Goal: Transaction & Acquisition: Purchase product/service

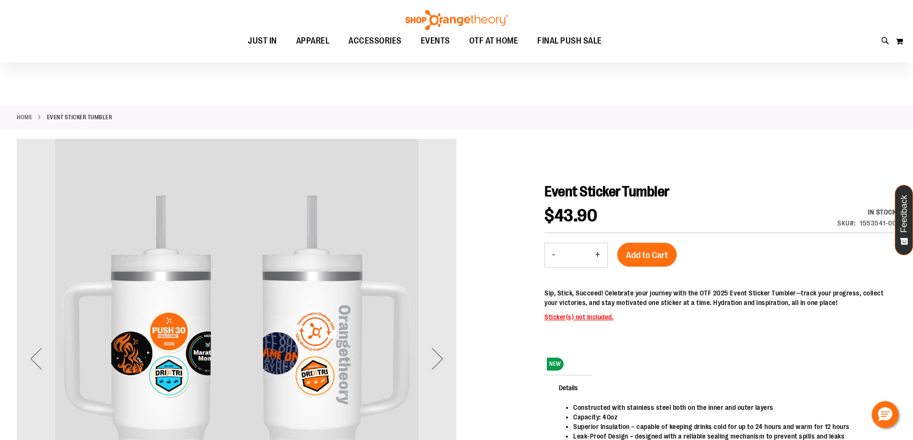
scroll to position [95, 0]
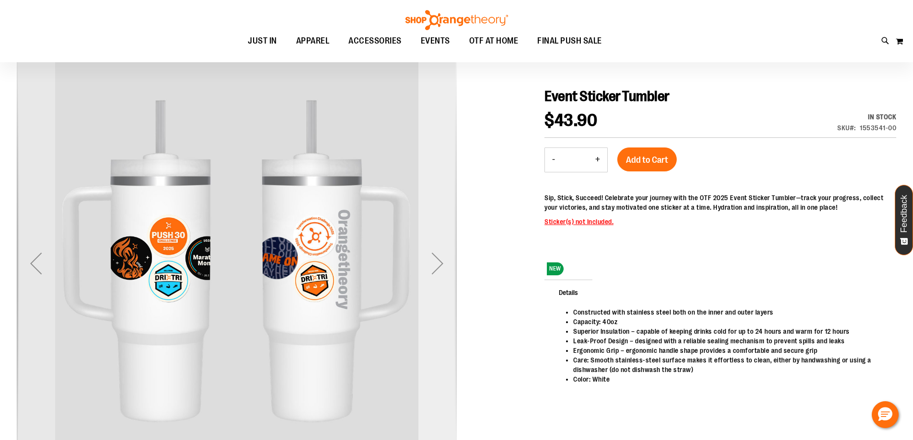
click at [443, 268] on div "Next" at bounding box center [437, 263] width 38 height 38
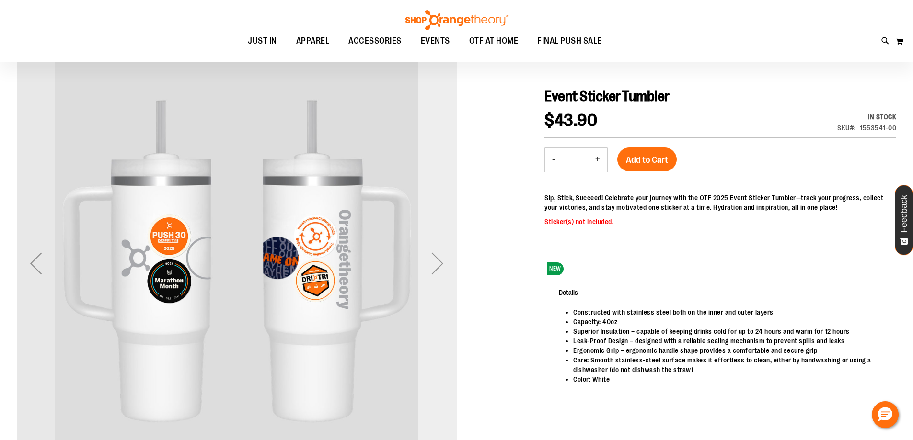
click at [443, 268] on div "Next" at bounding box center [437, 263] width 38 height 38
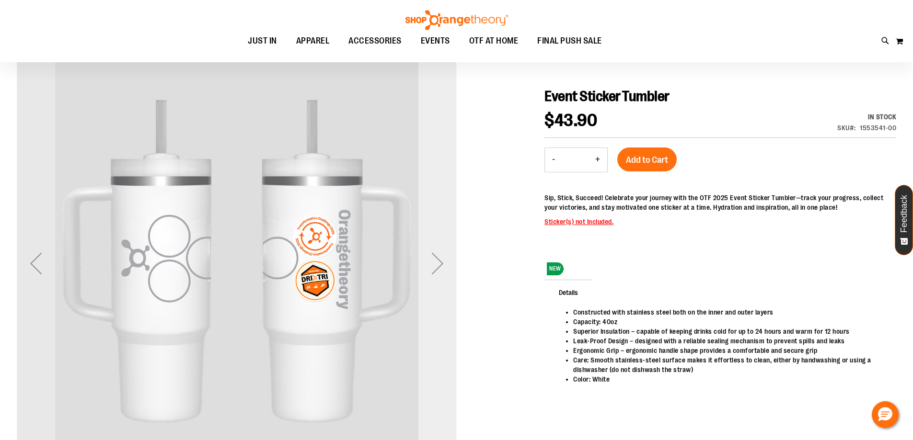
click at [443, 268] on div "Next" at bounding box center [437, 263] width 38 height 38
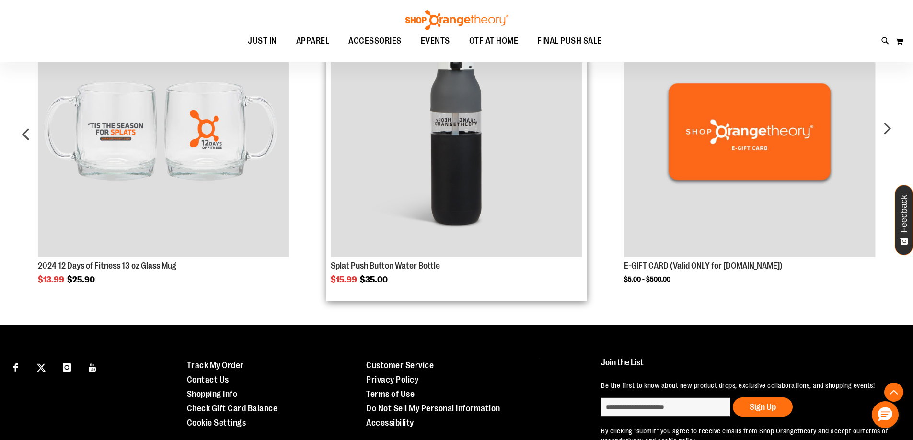
scroll to position [556, 0]
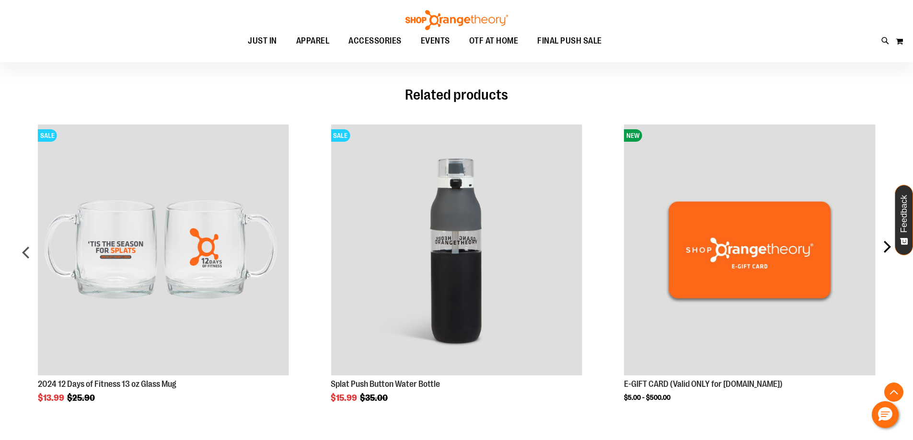
click at [889, 252] on div "next" at bounding box center [886, 256] width 19 height 292
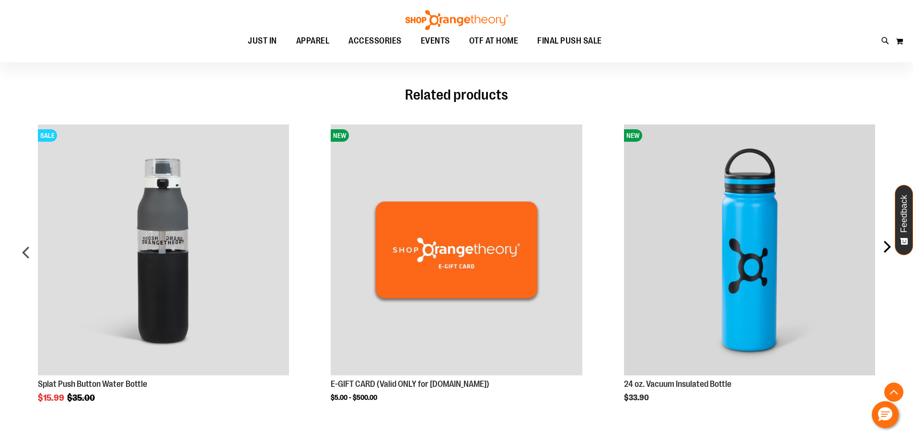
click at [889, 252] on div "next" at bounding box center [886, 256] width 19 height 292
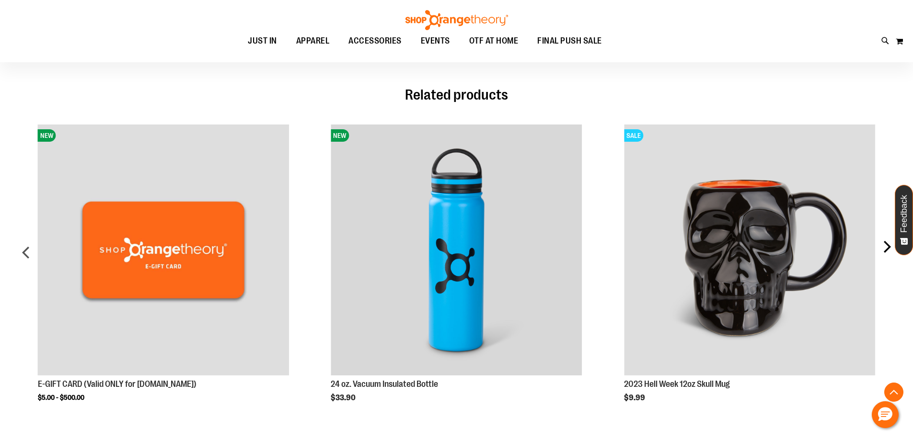
click at [889, 252] on div "next" at bounding box center [886, 256] width 19 height 292
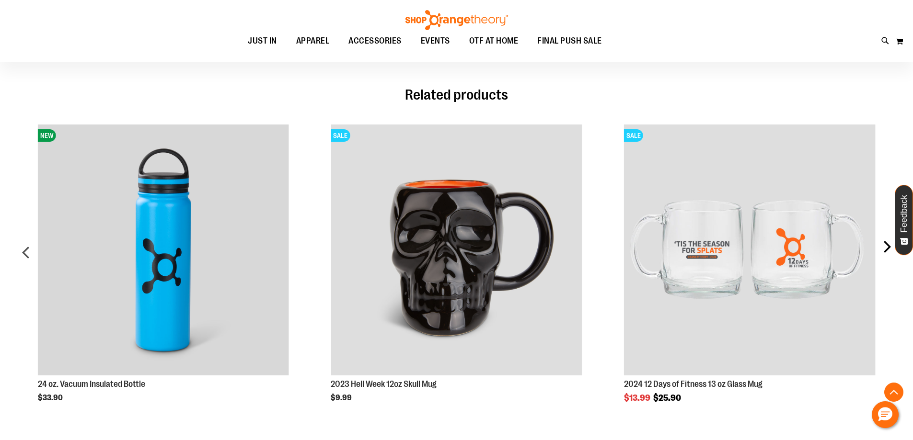
click at [889, 252] on div "next" at bounding box center [886, 256] width 19 height 292
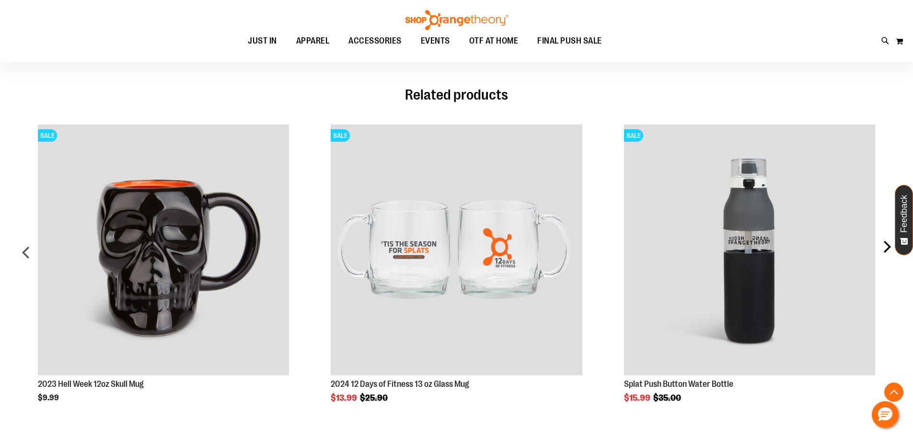
click at [889, 252] on div "next" at bounding box center [886, 256] width 19 height 292
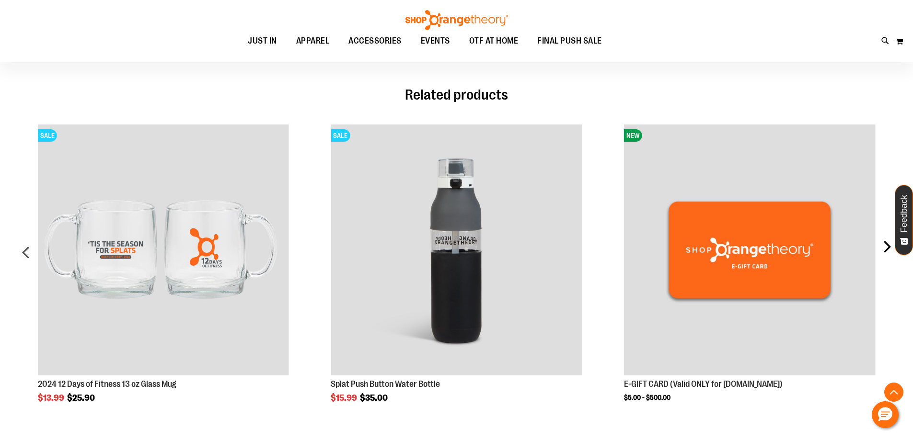
click at [889, 252] on div "next" at bounding box center [886, 256] width 19 height 292
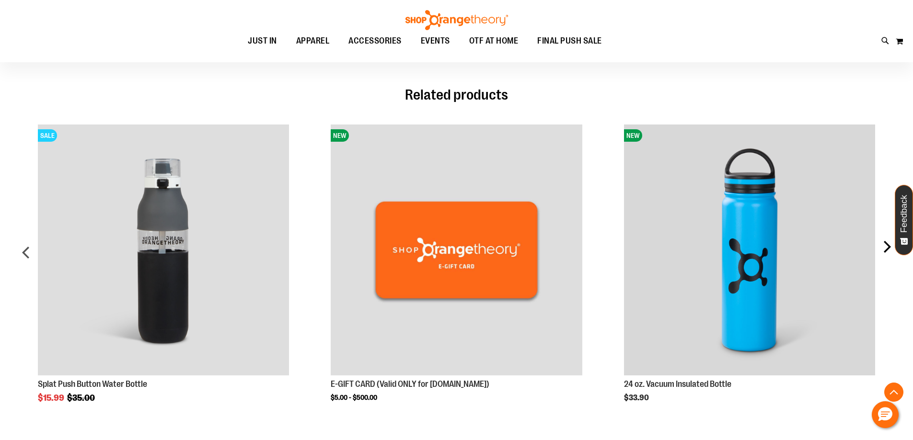
click at [889, 252] on div "next" at bounding box center [886, 256] width 19 height 292
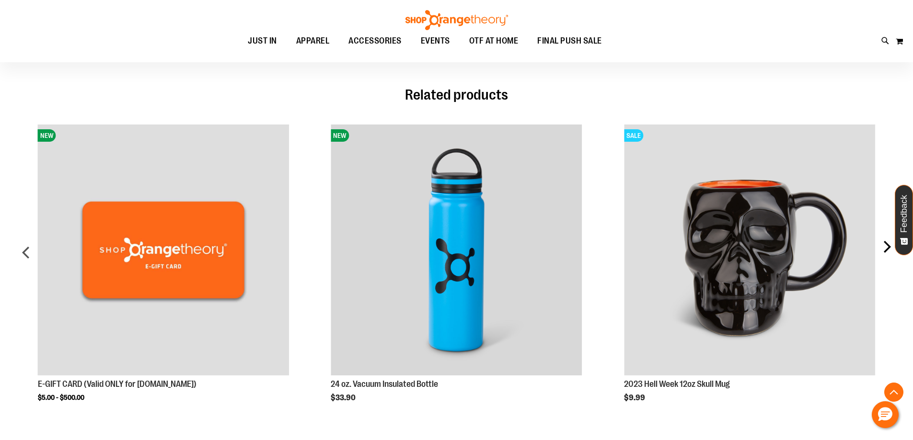
click at [889, 252] on div "next" at bounding box center [886, 256] width 19 height 292
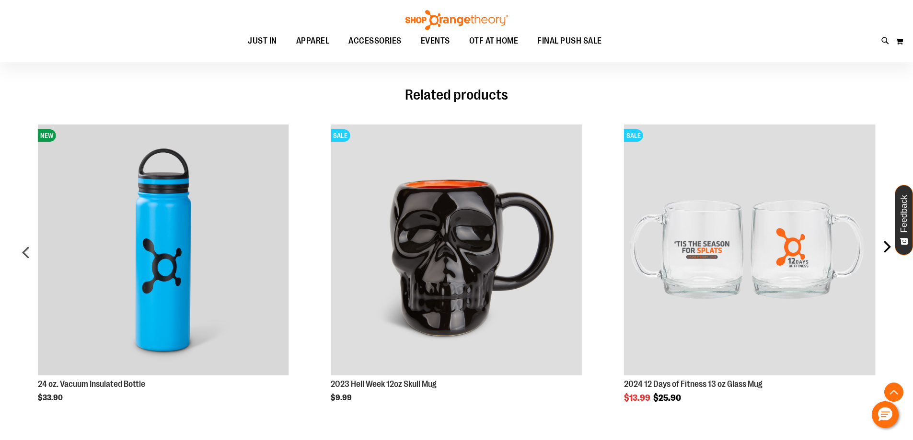
click at [889, 252] on div "next" at bounding box center [886, 256] width 19 height 292
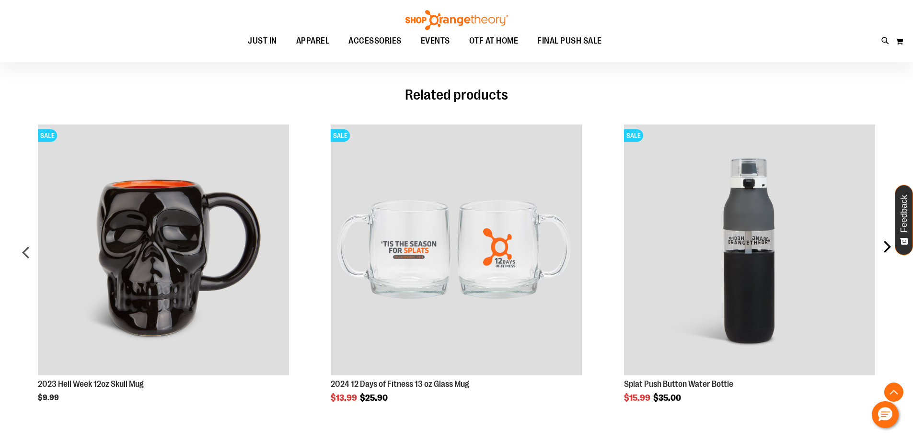
click at [889, 252] on div "next" at bounding box center [886, 256] width 19 height 292
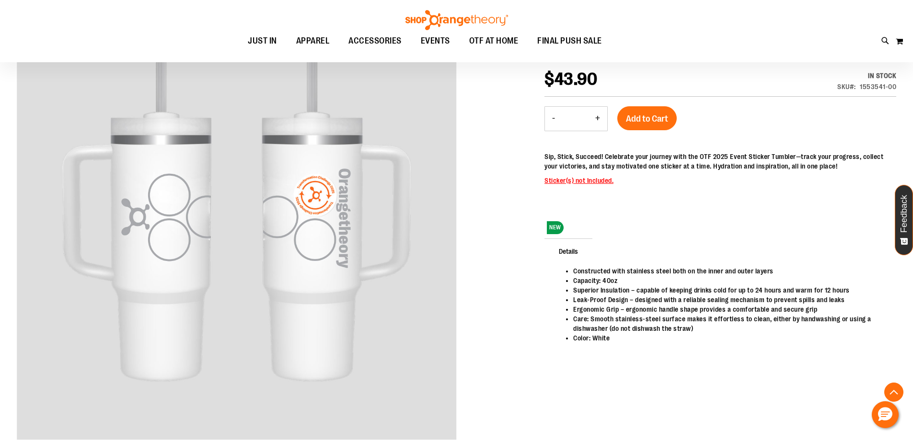
scroll to position [0, 0]
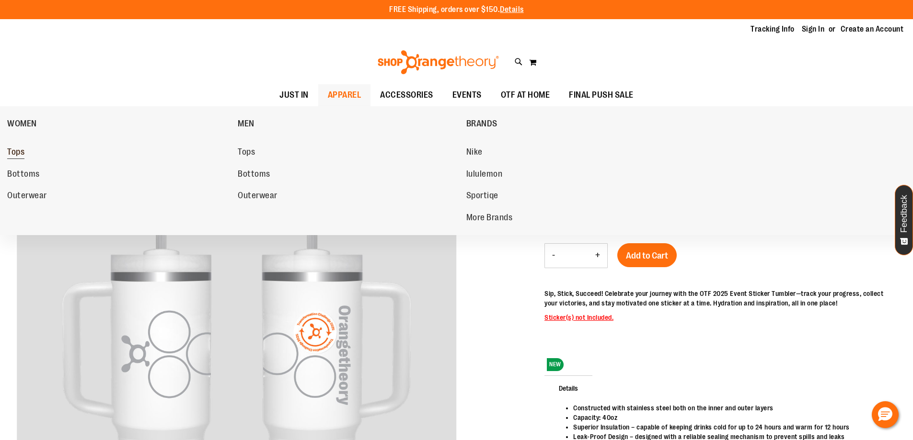
click at [20, 157] on span "Tops" at bounding box center [15, 153] width 17 height 12
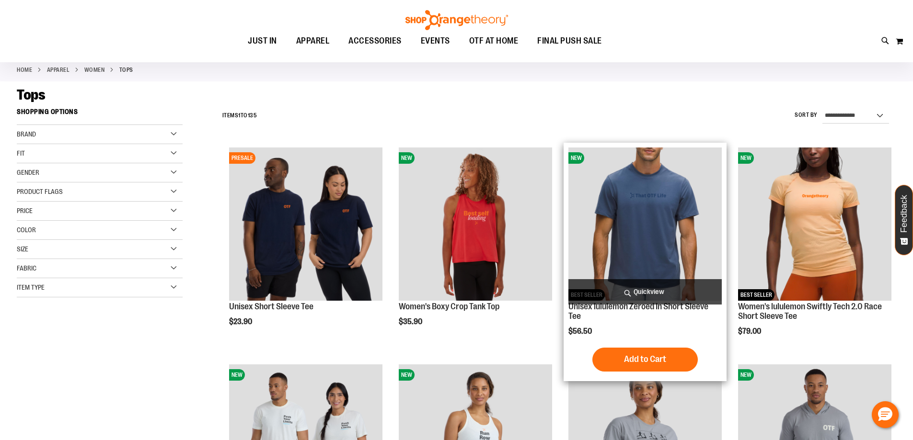
scroll to position [47, 0]
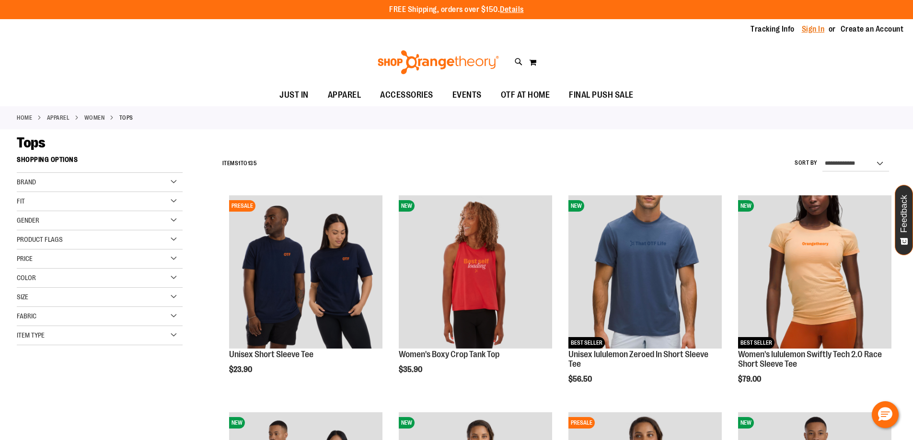
click at [817, 29] on link "Sign In" at bounding box center [813, 29] width 23 height 11
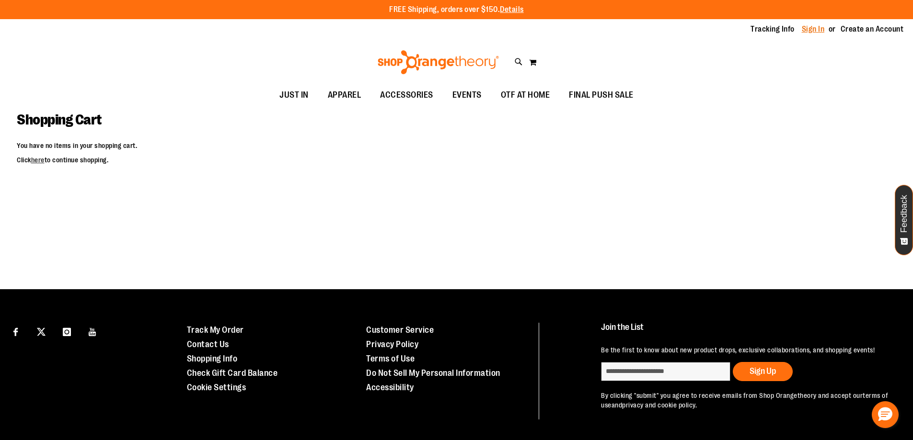
click at [818, 32] on link "Sign In" at bounding box center [813, 29] width 23 height 11
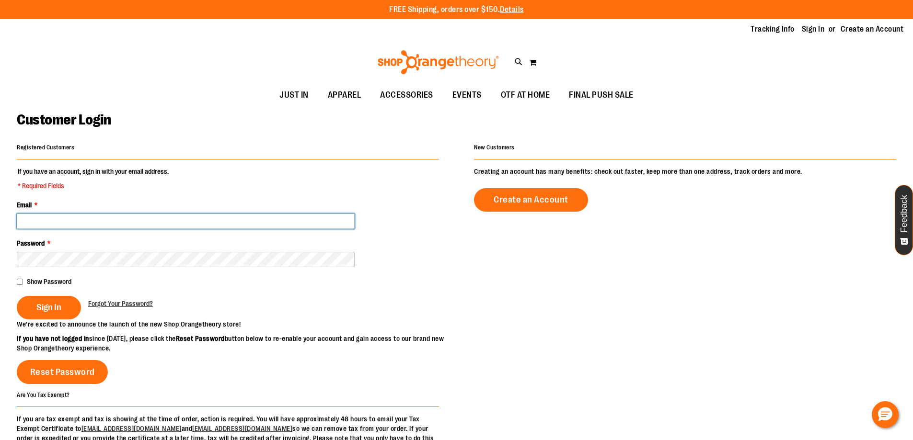
paste input "**********"
type input "**********"
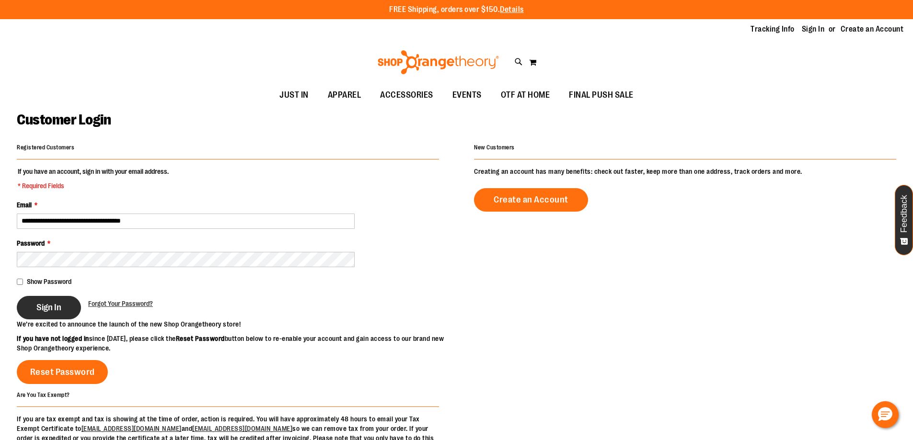
click at [60, 315] on button "Sign In" at bounding box center [49, 307] width 64 height 23
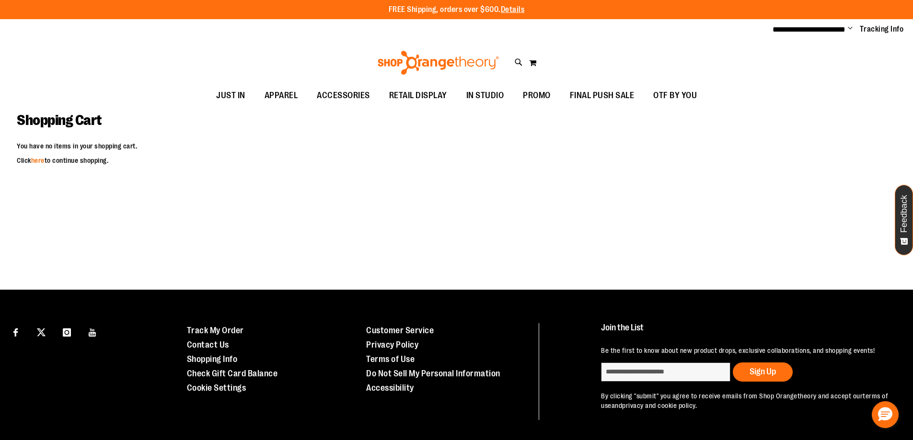
click at [44, 159] on link "here" at bounding box center [37, 161] width 13 height 8
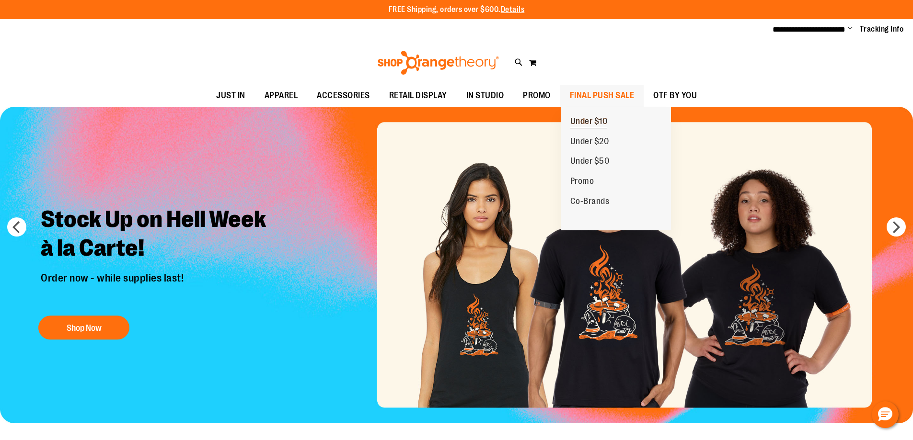
click at [592, 125] on span "Under $10" at bounding box center [588, 122] width 37 height 12
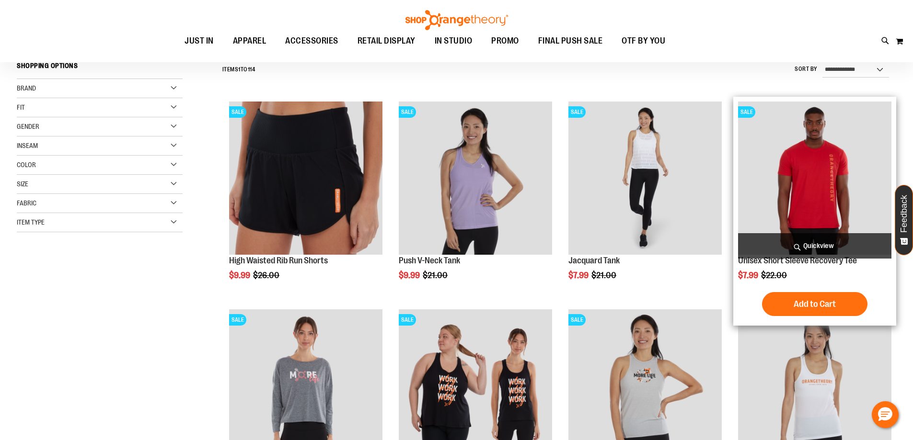
scroll to position [95, 0]
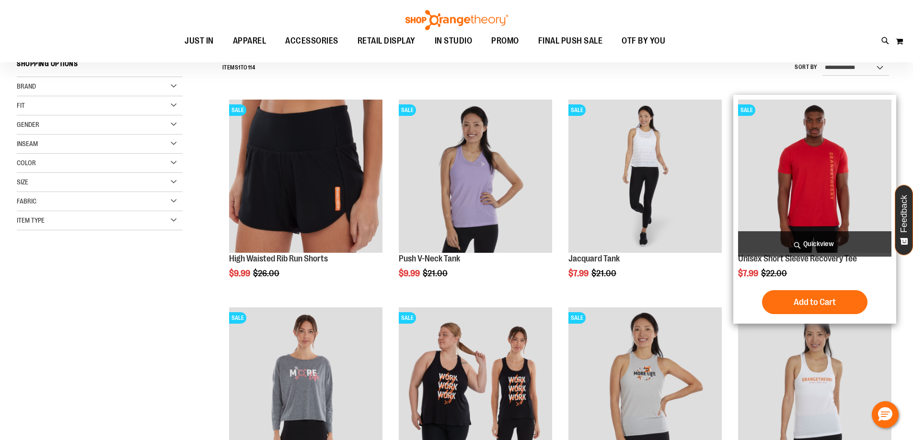
click at [792, 184] on img "product" at bounding box center [814, 176] width 153 height 153
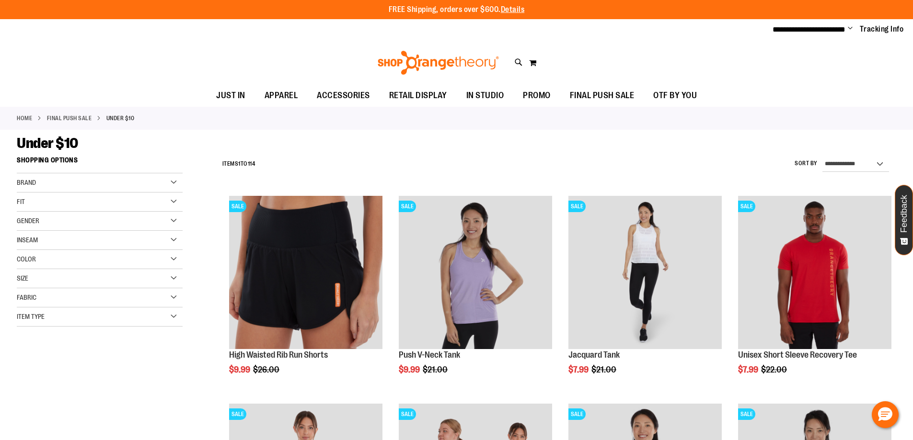
click at [162, 284] on div "Size" at bounding box center [100, 278] width 166 height 19
click at [45, 304] on div "S" at bounding box center [48, 303] width 14 height 14
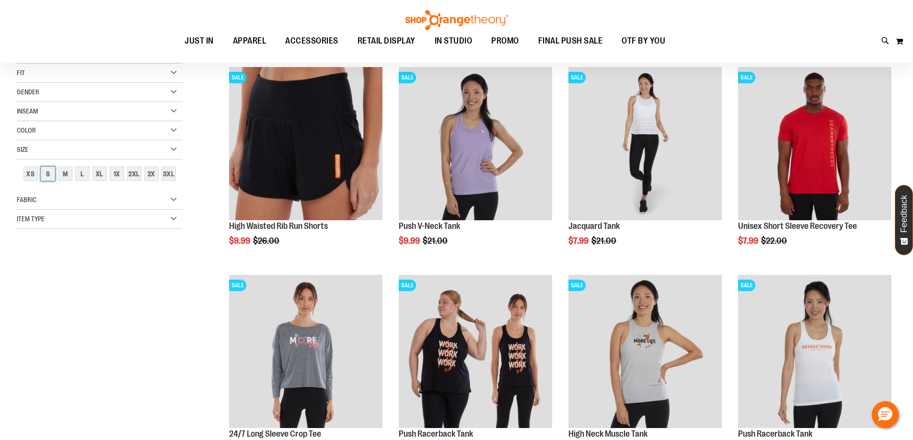
scroll to position [8, 0]
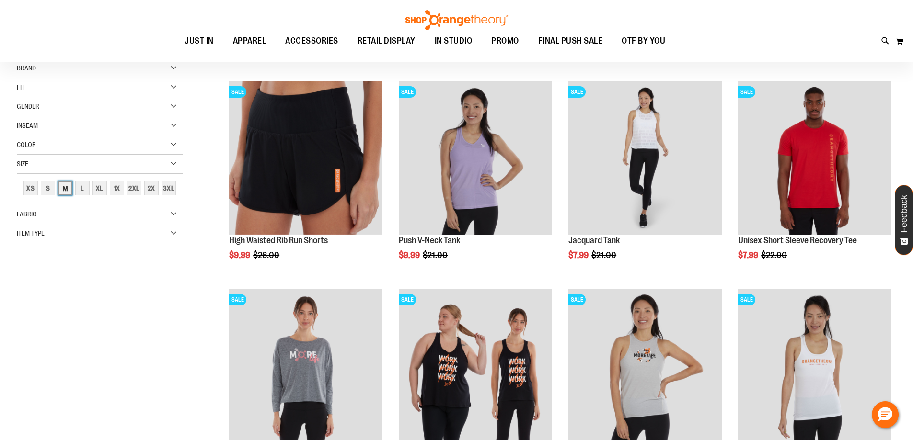
click at [70, 184] on div "M" at bounding box center [65, 188] width 14 height 14
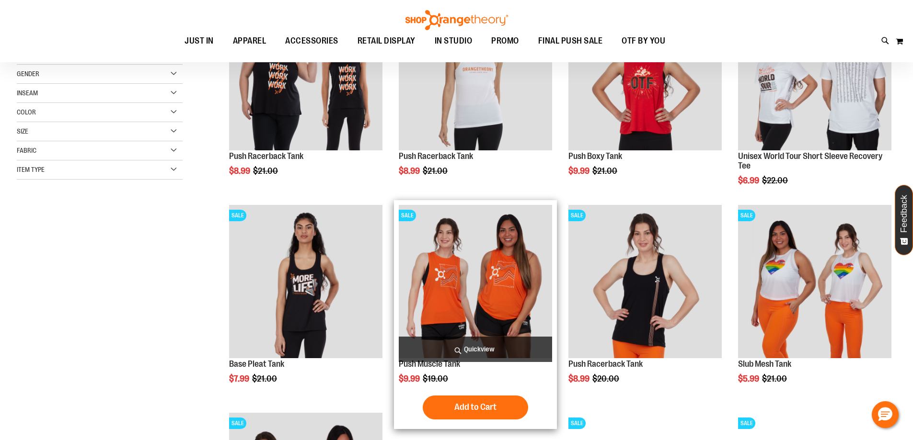
scroll to position [143, 0]
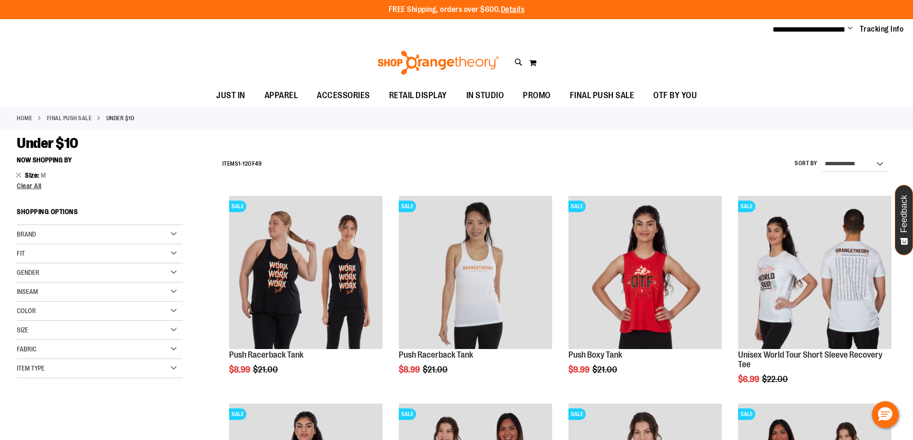
click at [43, 333] on div "Size" at bounding box center [100, 330] width 166 height 19
click at [50, 355] on div "S" at bounding box center [48, 355] width 14 height 14
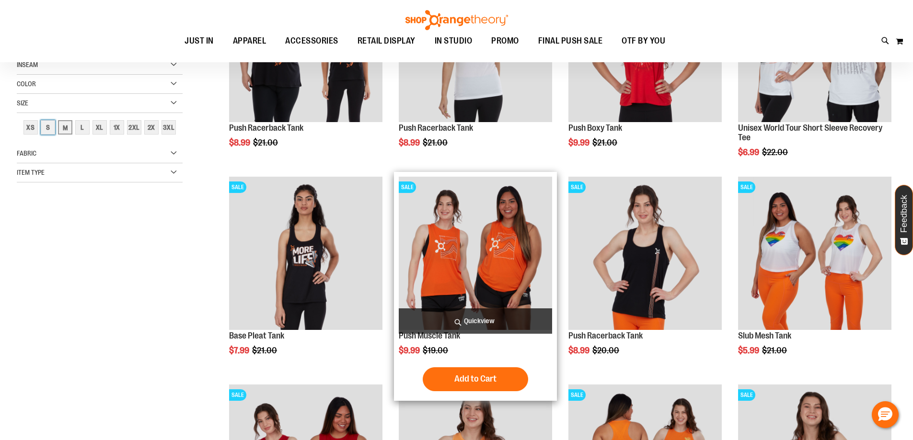
scroll to position [84, 0]
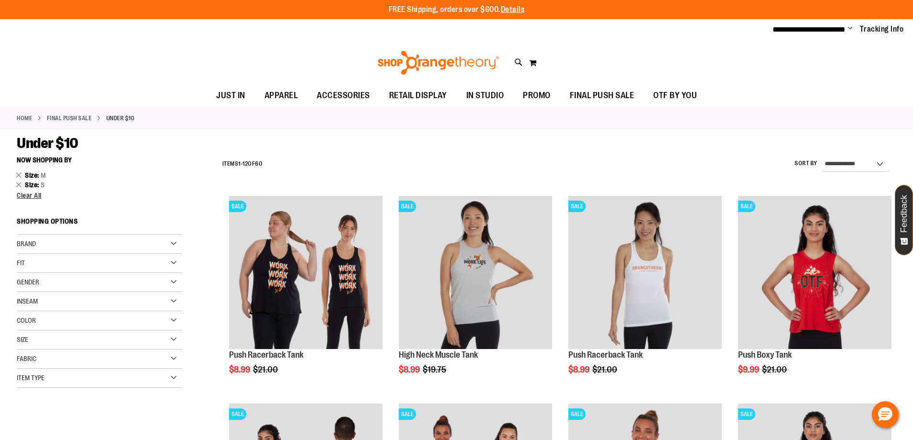
click at [72, 336] on div "Size" at bounding box center [100, 340] width 166 height 19
click at [82, 362] on div "L" at bounding box center [82, 364] width 14 height 14
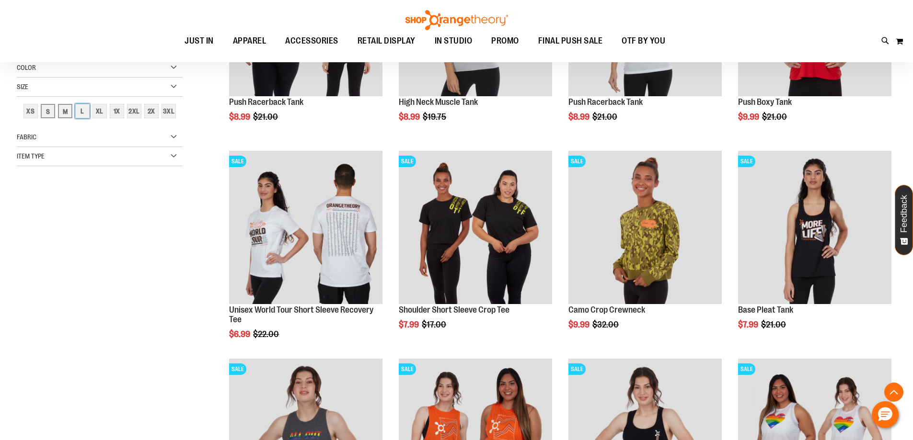
scroll to position [151, 0]
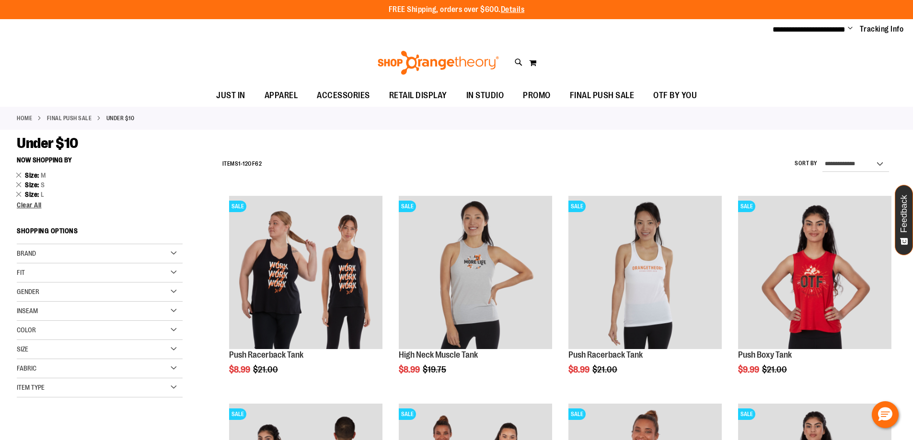
click at [66, 348] on div "Size" at bounding box center [100, 349] width 166 height 19
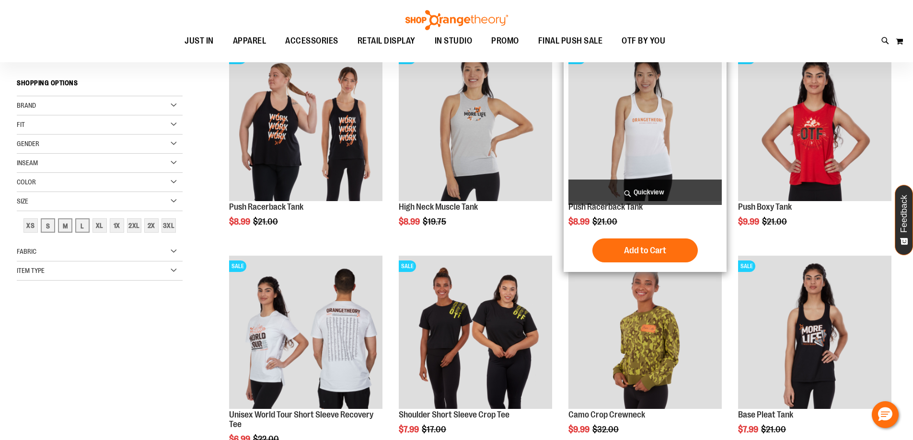
scroll to position [143, 0]
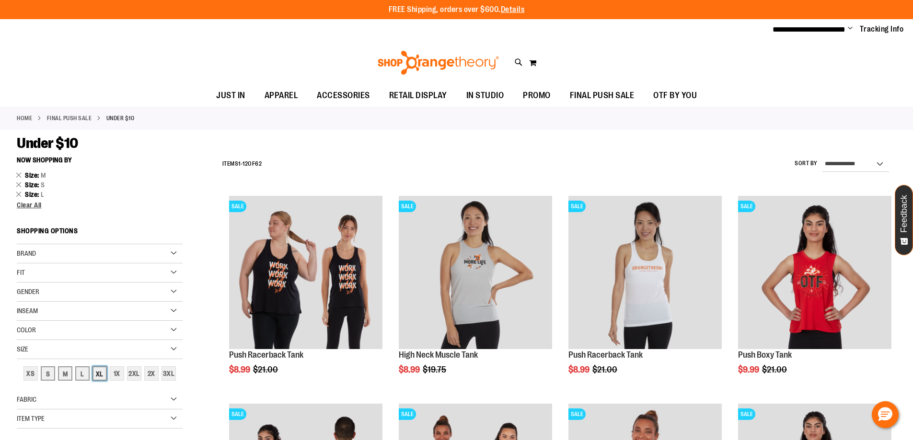
click at [99, 379] on div "XL" at bounding box center [100, 374] width 14 height 14
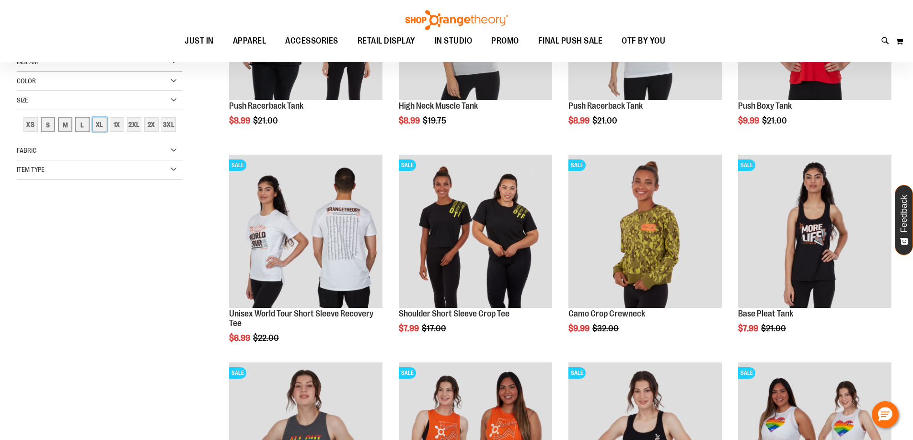
scroll to position [151, 0]
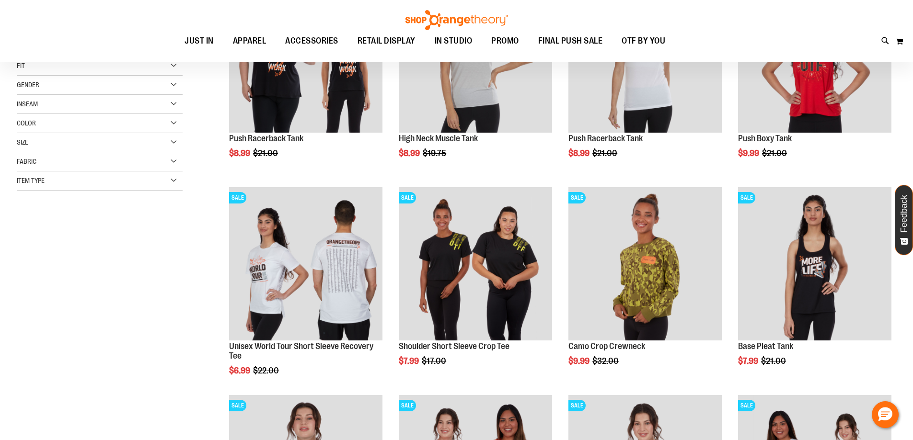
scroll to position [95, 0]
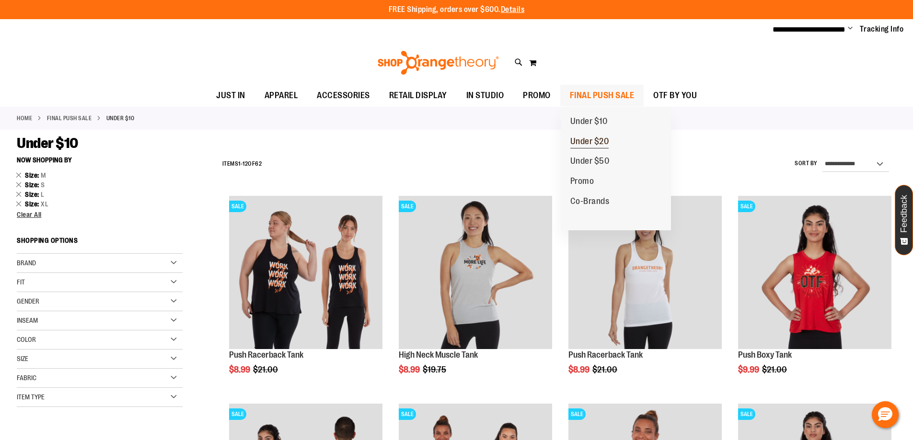
click at [600, 145] on span "Under $20" at bounding box center [589, 143] width 39 height 12
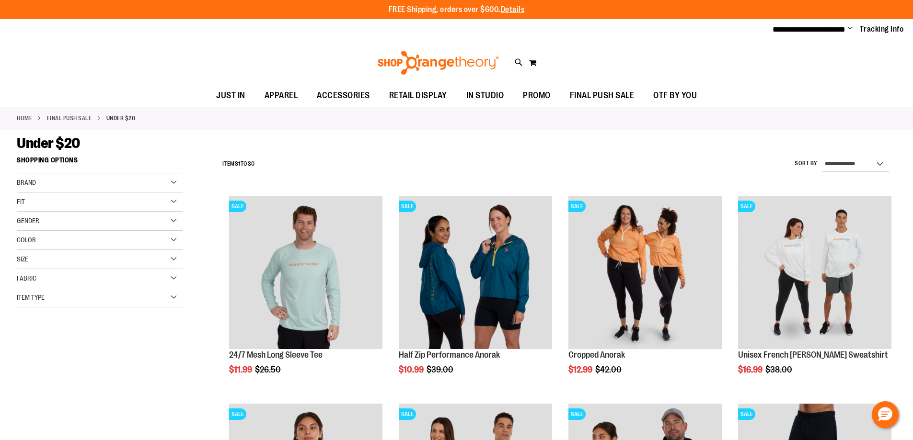
click at [82, 259] on div "Size" at bounding box center [100, 259] width 166 height 19
click at [70, 282] on div "M" at bounding box center [74, 284] width 14 height 14
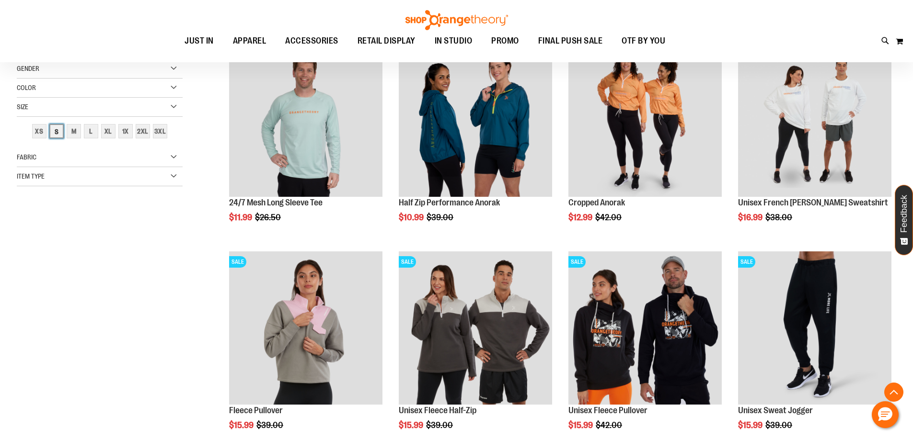
click at [53, 134] on div "S" at bounding box center [56, 131] width 14 height 14
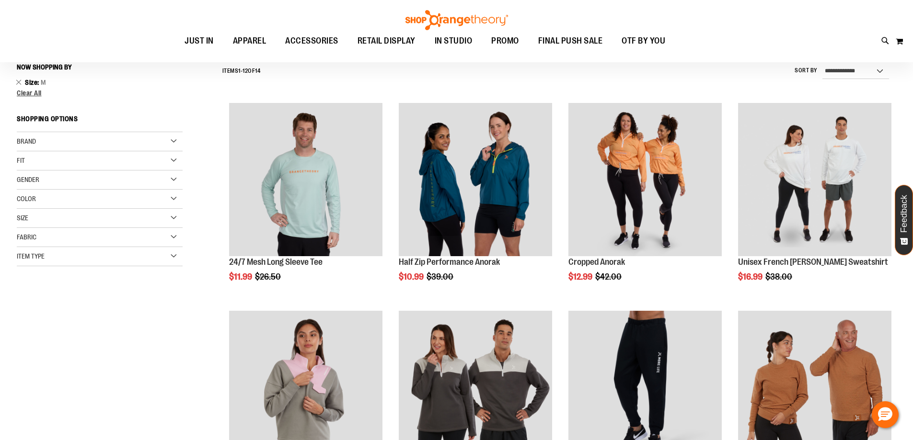
scroll to position [89, 0]
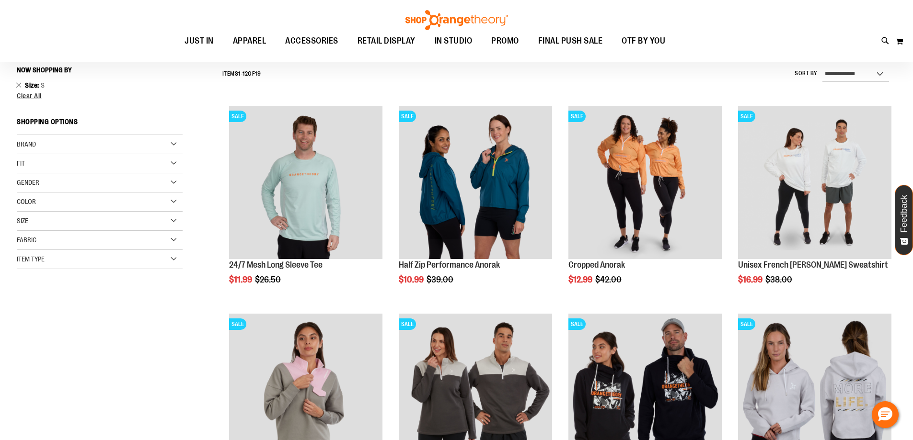
click at [63, 222] on div "Size" at bounding box center [100, 221] width 166 height 19
click at [67, 244] on div "M" at bounding box center [74, 245] width 14 height 14
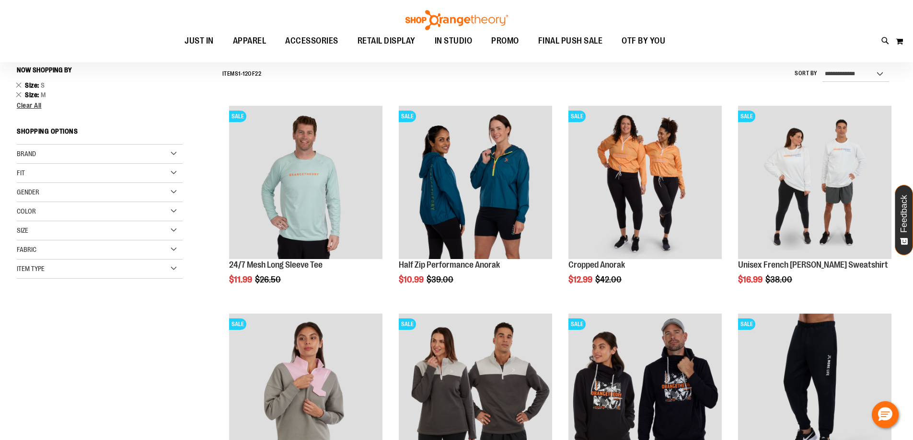
click at [112, 229] on div "Size" at bounding box center [100, 230] width 166 height 19
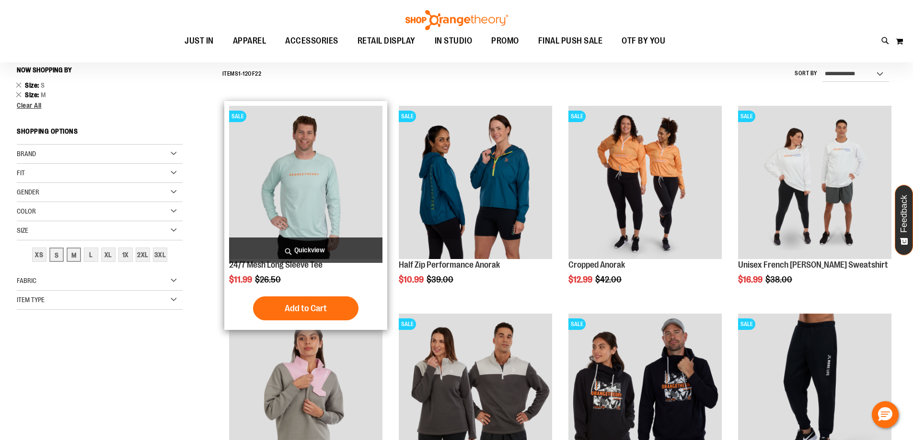
click at [355, 174] on img "product" at bounding box center [305, 182] width 153 height 153
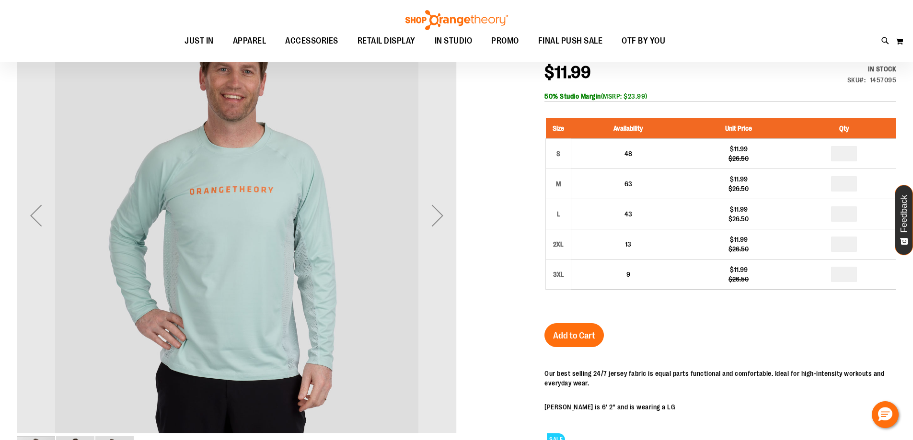
scroll to position [143, 0]
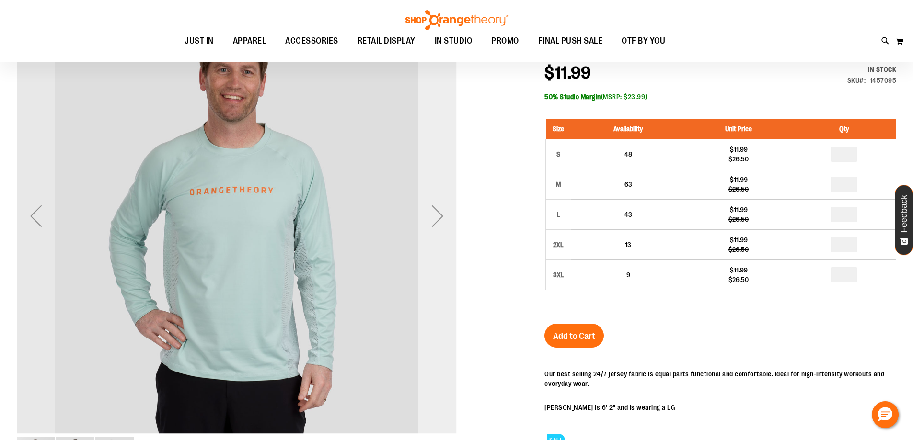
click at [436, 215] on div "Next" at bounding box center [437, 216] width 38 height 38
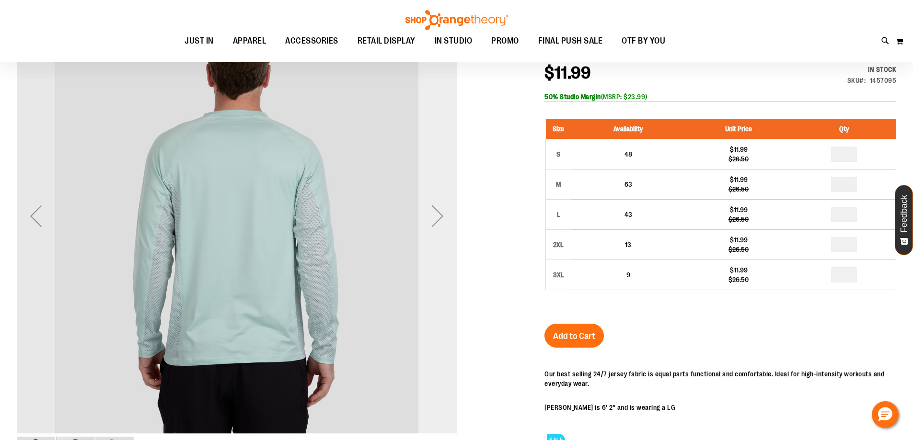
click at [436, 215] on div "Next" at bounding box center [437, 216] width 38 height 38
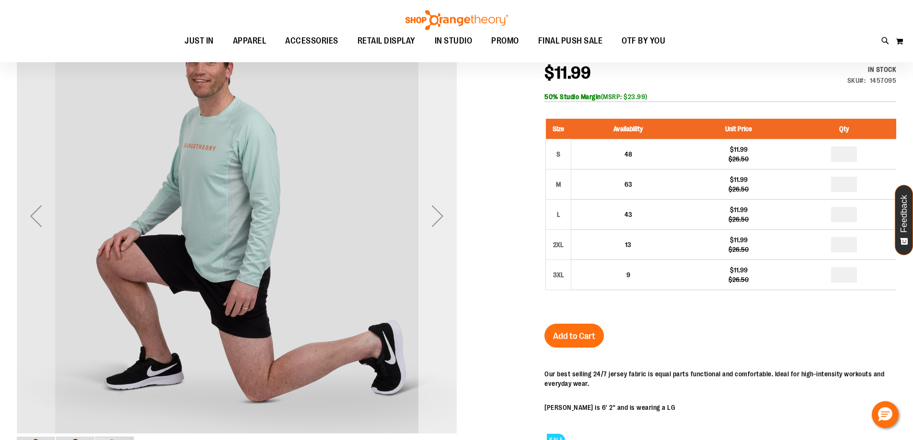
click at [436, 215] on div "Next" at bounding box center [437, 216] width 38 height 38
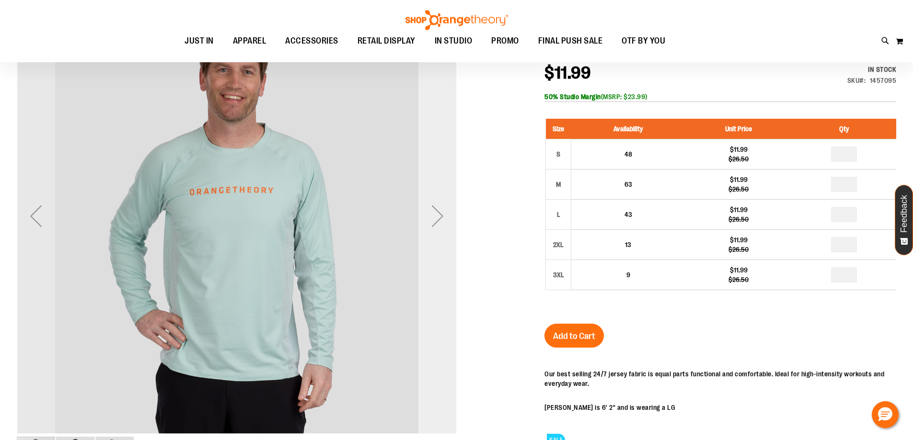
click at [436, 215] on div "Next" at bounding box center [437, 216] width 38 height 38
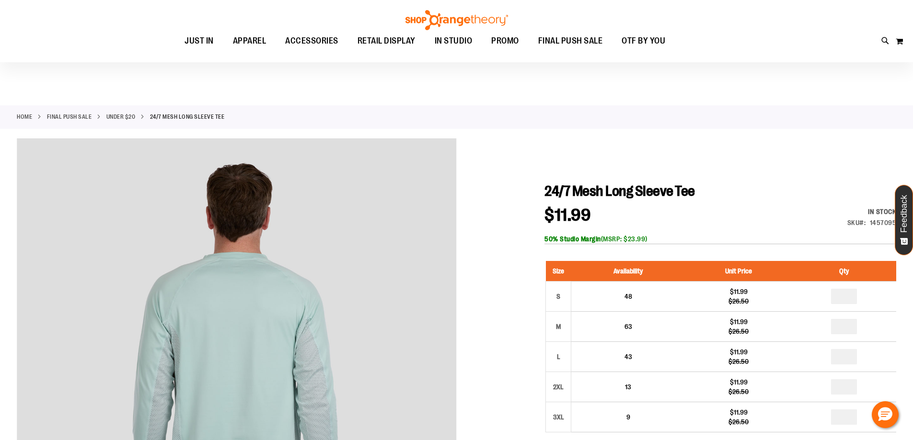
scroll to position [0, 0]
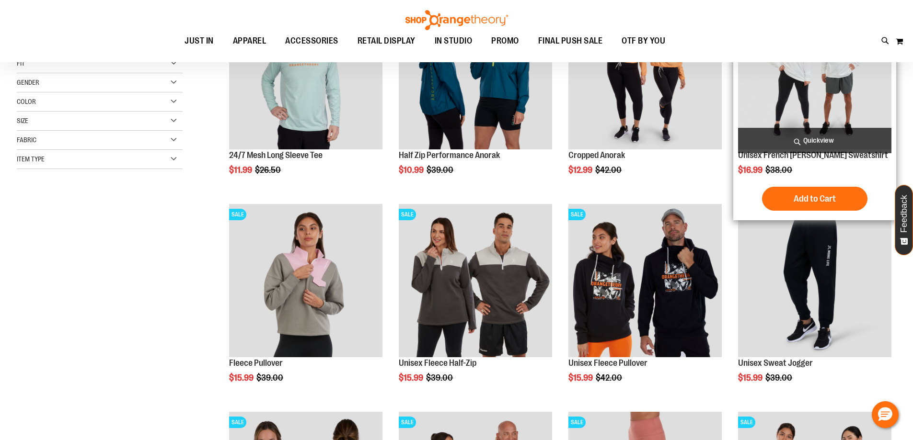
scroll to position [95, 0]
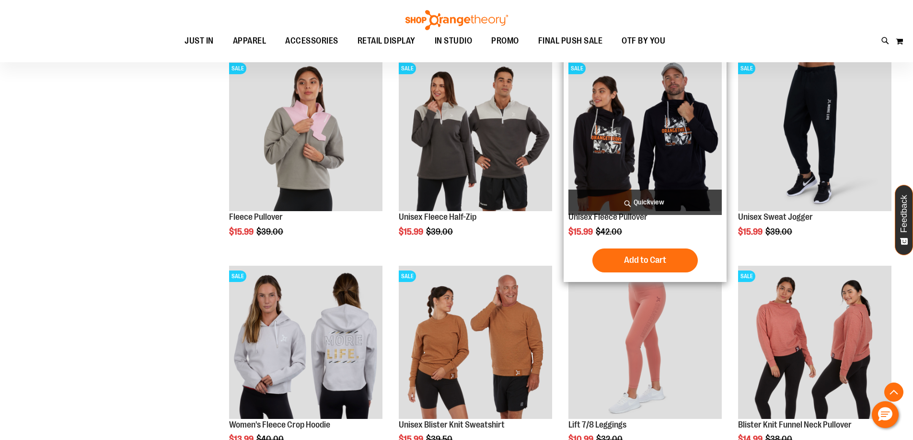
scroll to position [191, 0]
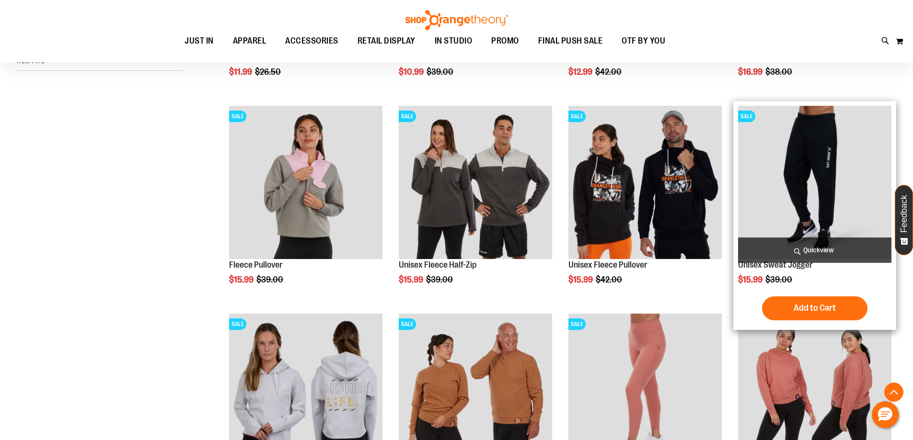
click at [820, 201] on img "product" at bounding box center [814, 182] width 153 height 153
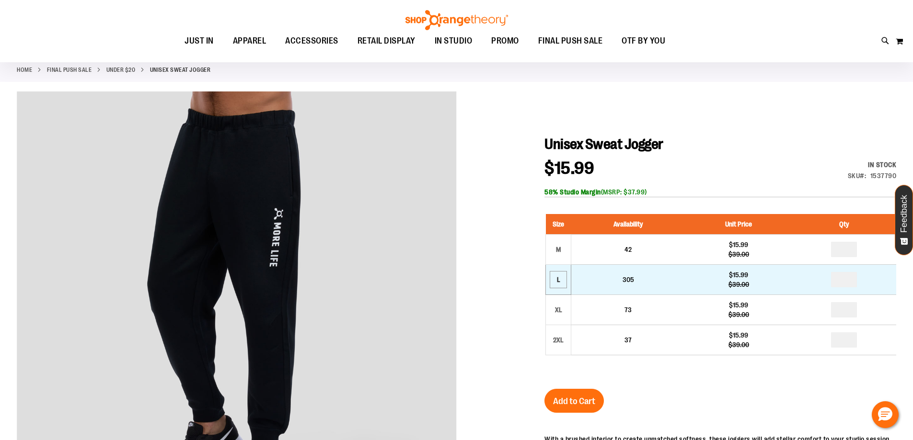
scroll to position [47, 0]
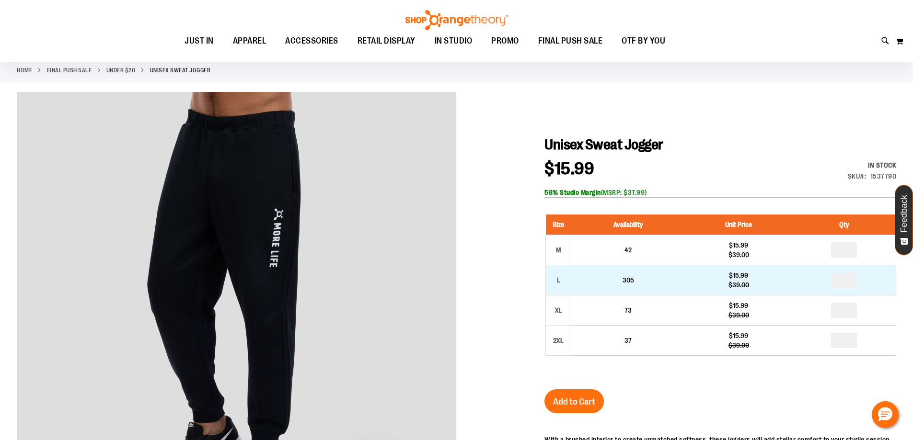
click at [813, 275] on td "*" at bounding box center [844, 280] width 104 height 30
click at [845, 280] on input "number" at bounding box center [844, 280] width 26 height 15
type input "*"
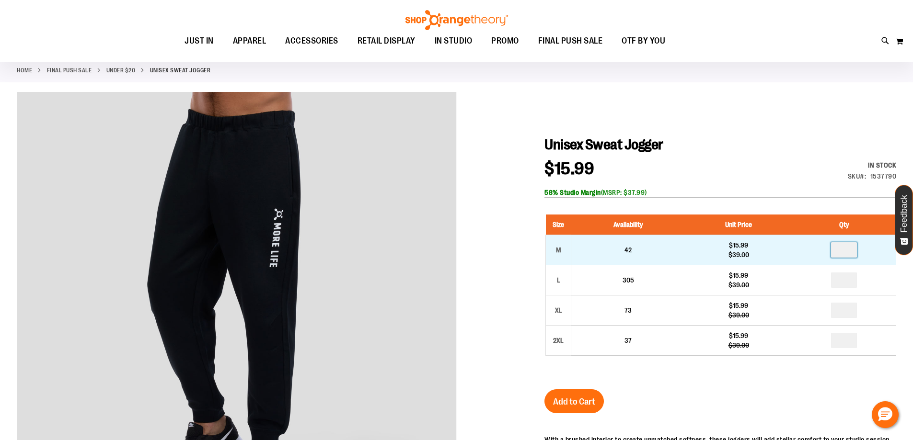
type input "*"
click at [847, 251] on input "number" at bounding box center [844, 250] width 26 height 15
type input "*"
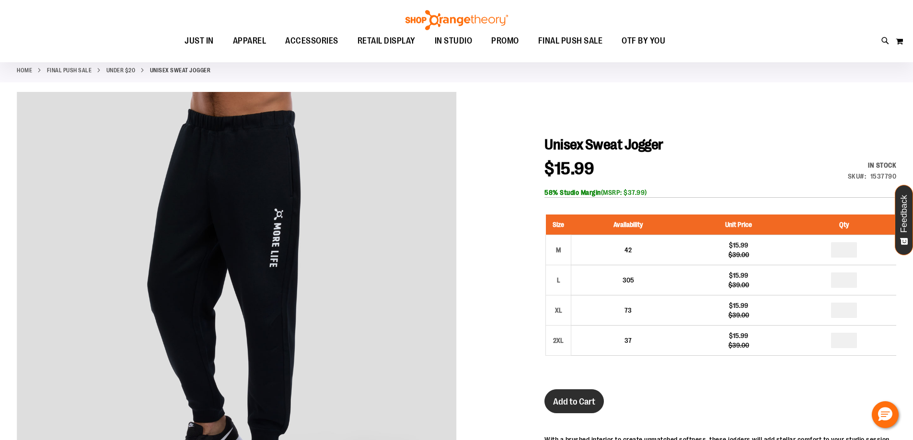
click at [570, 408] on button "Add to Cart" at bounding box center [574, 402] width 59 height 24
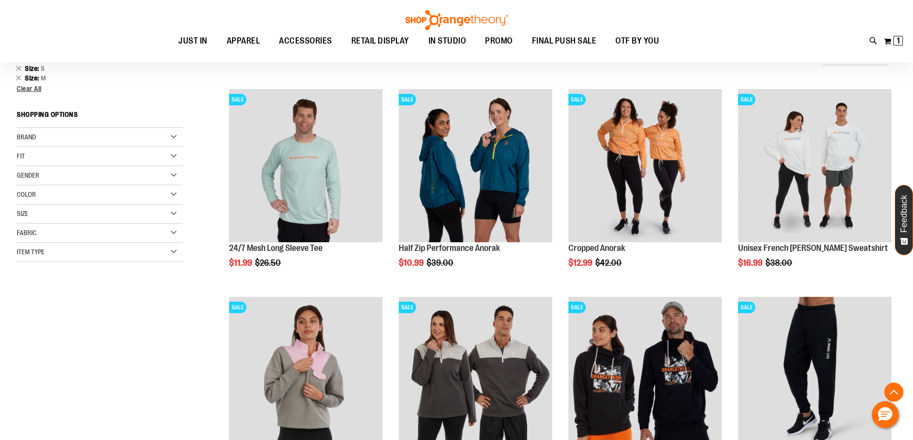
scroll to position [309, 0]
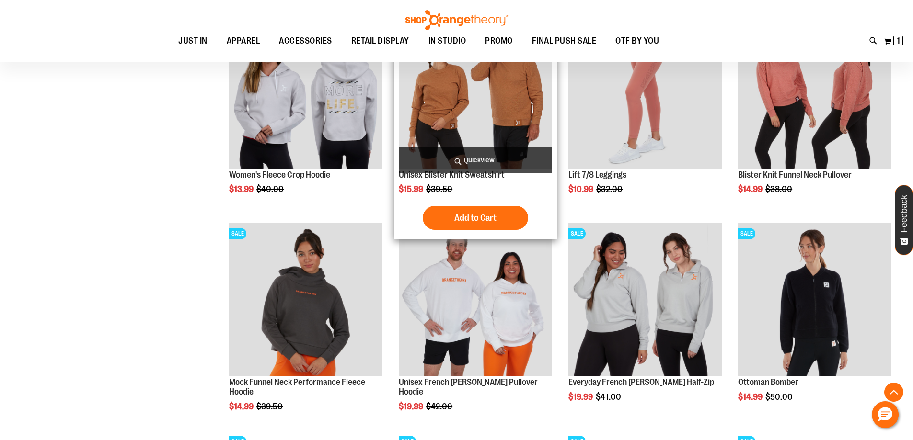
scroll to position [405, 0]
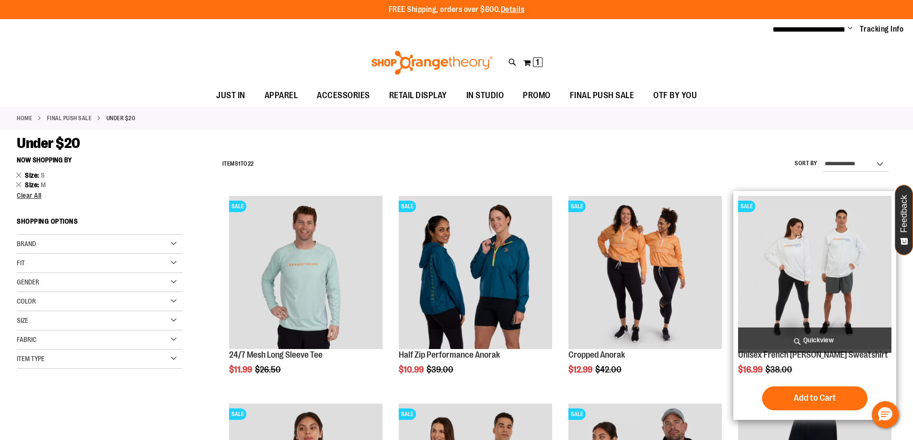
click at [785, 262] on img "product" at bounding box center [814, 272] width 153 height 153
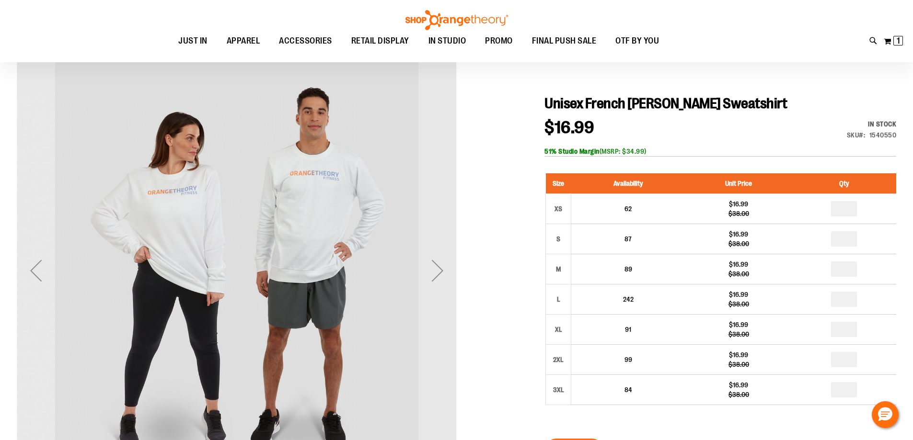
scroll to position [95, 0]
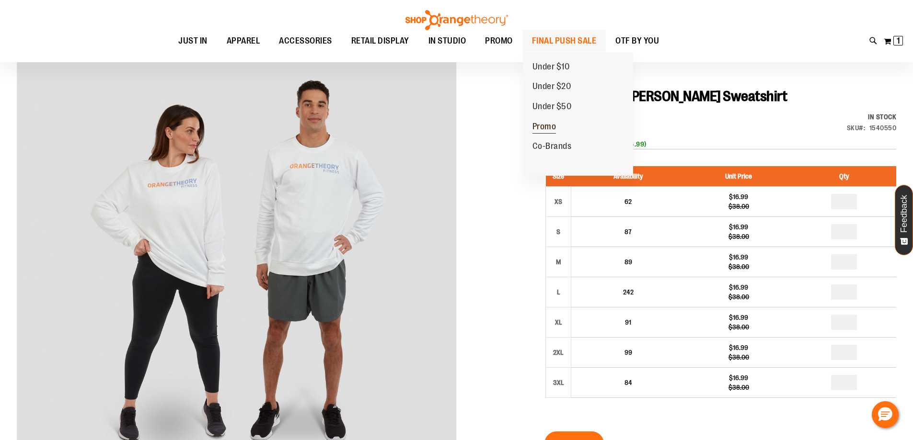
click at [553, 131] on span "Promo" at bounding box center [545, 128] width 24 height 12
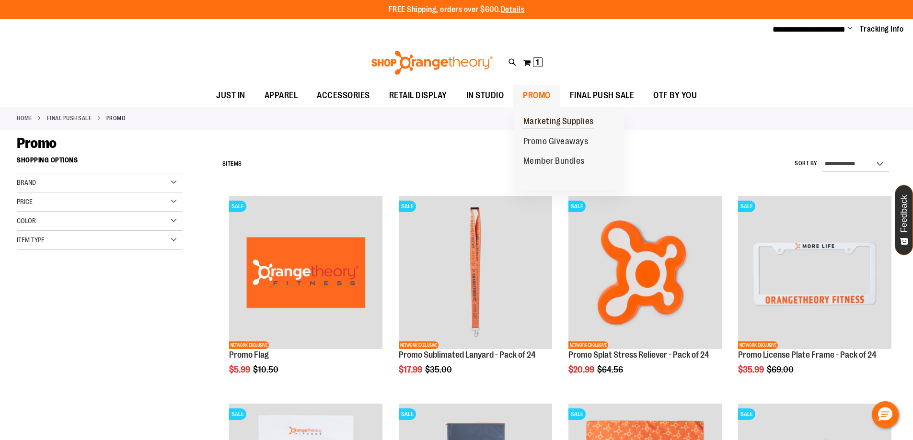
click at [560, 126] on span "Marketing Supplies" at bounding box center [558, 122] width 70 height 12
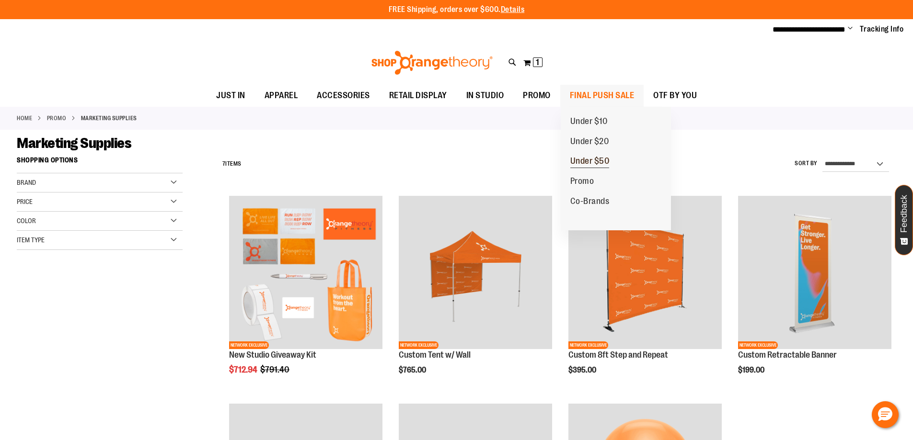
click at [595, 162] on span "Under $50" at bounding box center [589, 162] width 39 height 12
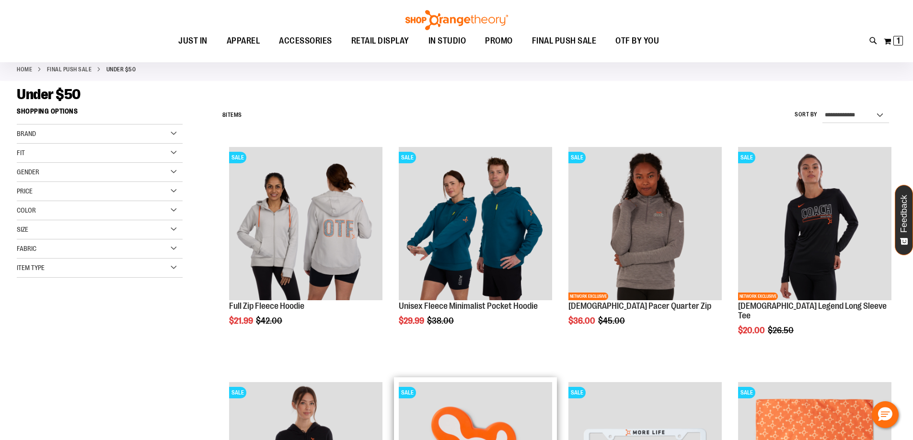
scroll to position [47, 0]
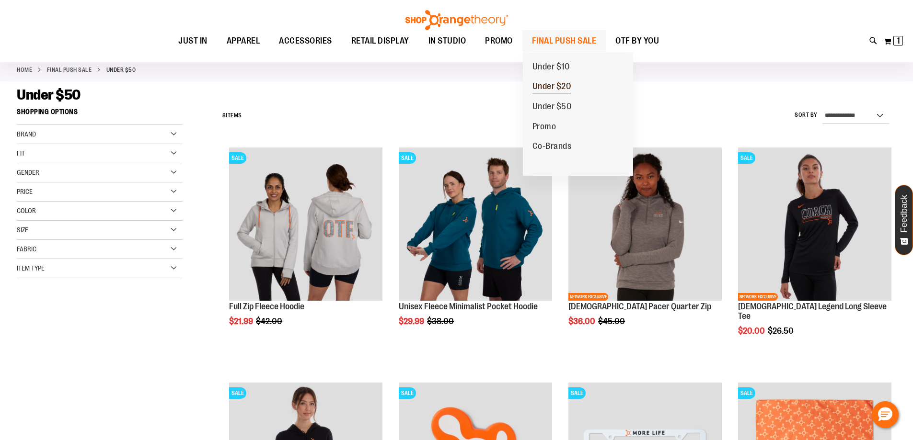
click at [553, 86] on span "Under $20" at bounding box center [552, 87] width 39 height 12
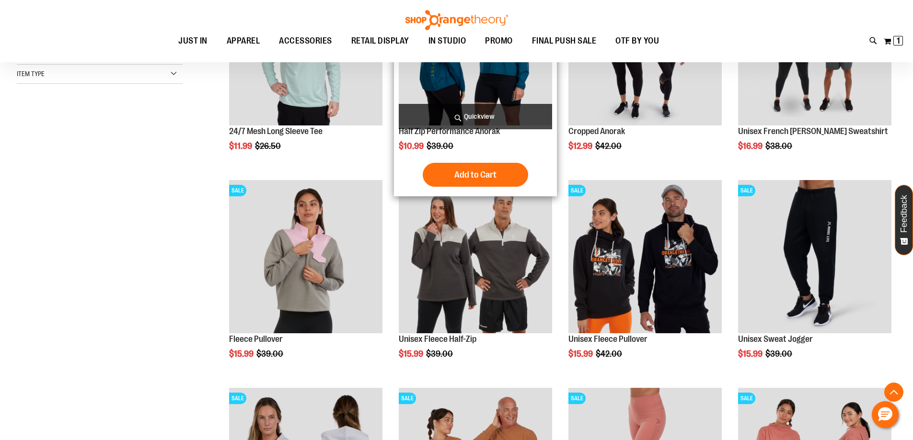
scroll to position [239, 0]
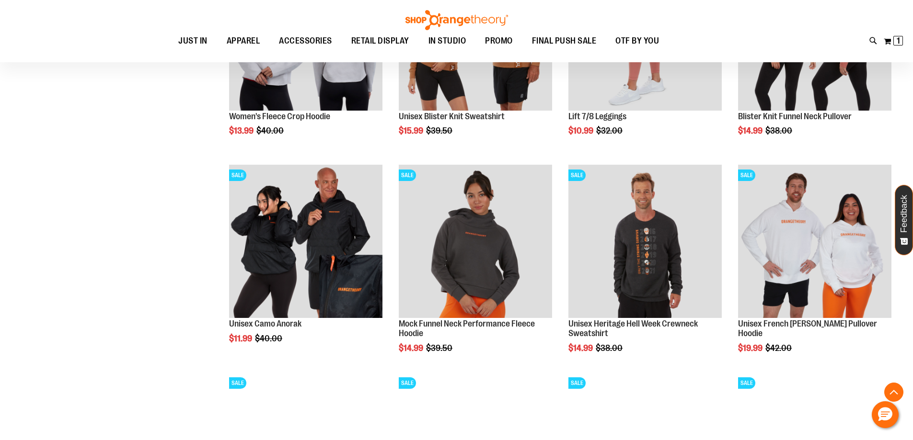
scroll to position [671, 0]
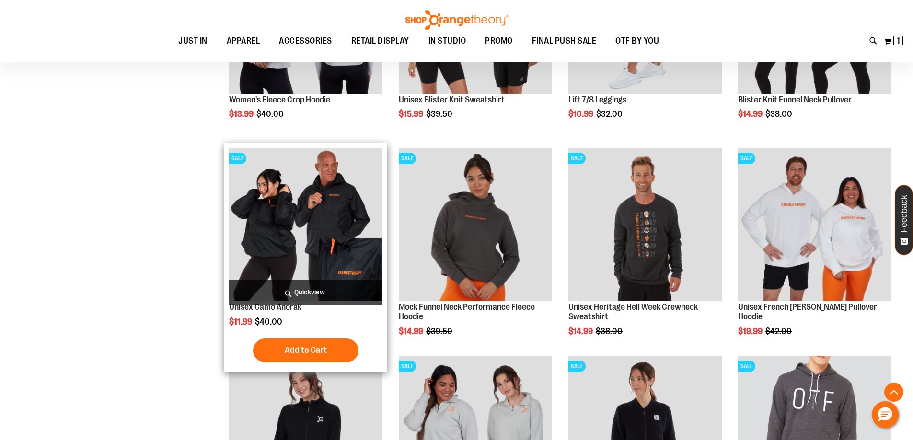
click at [299, 217] on img "product" at bounding box center [305, 224] width 153 height 153
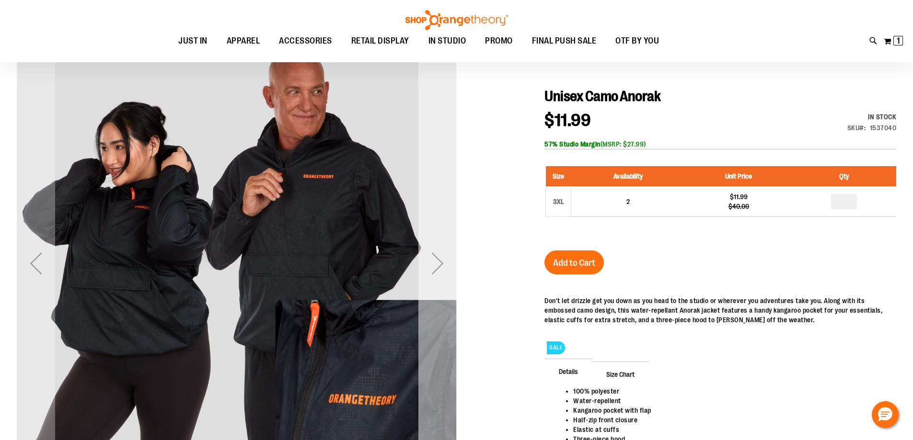
scroll to position [95, 0]
click at [441, 249] on div "Next" at bounding box center [437, 263] width 38 height 38
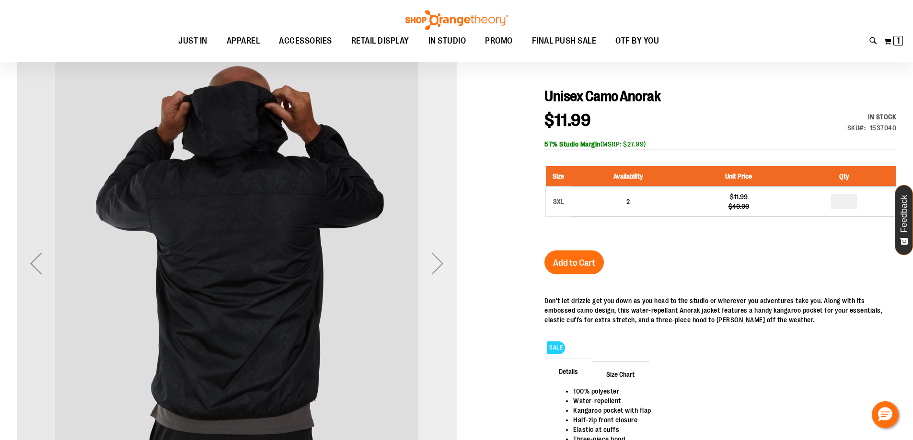
click at [441, 249] on div "Next" at bounding box center [437, 263] width 38 height 38
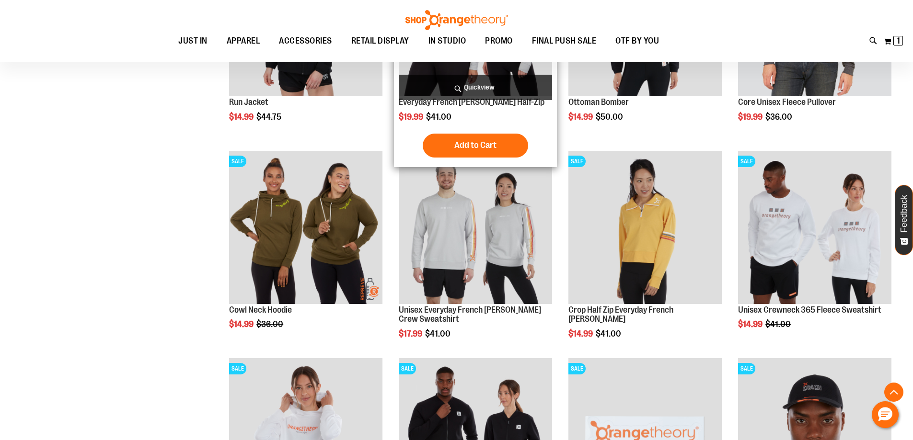
scroll to position [383, 0]
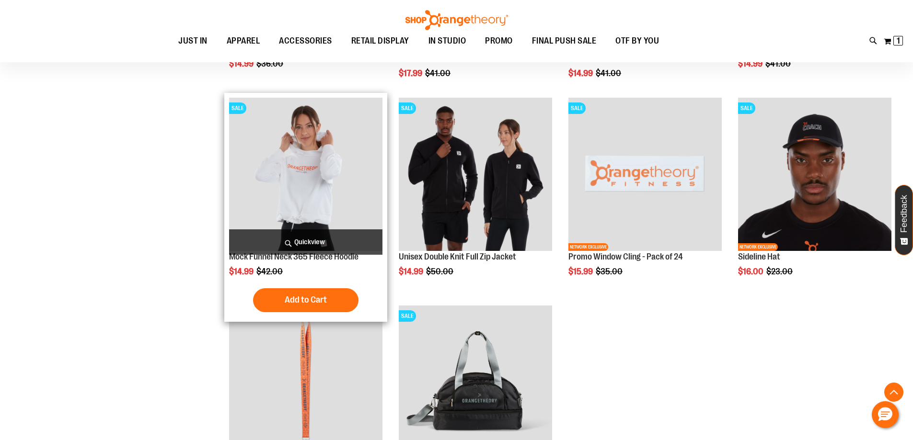
scroll to position [623, 0]
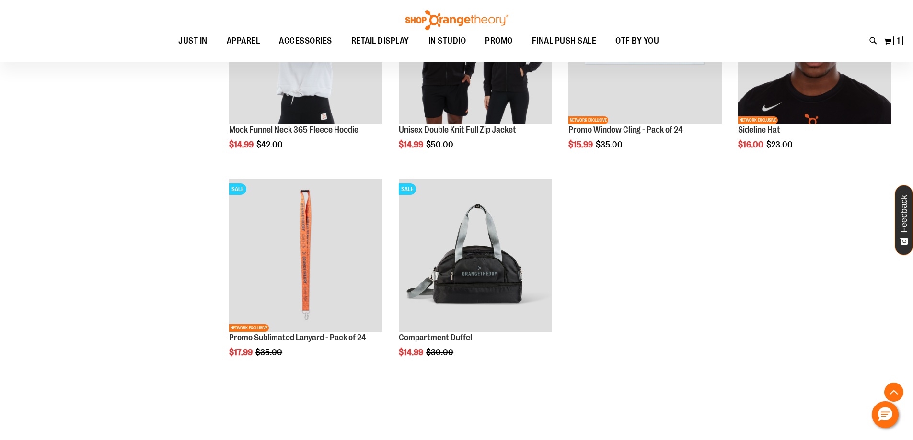
scroll to position [766, 0]
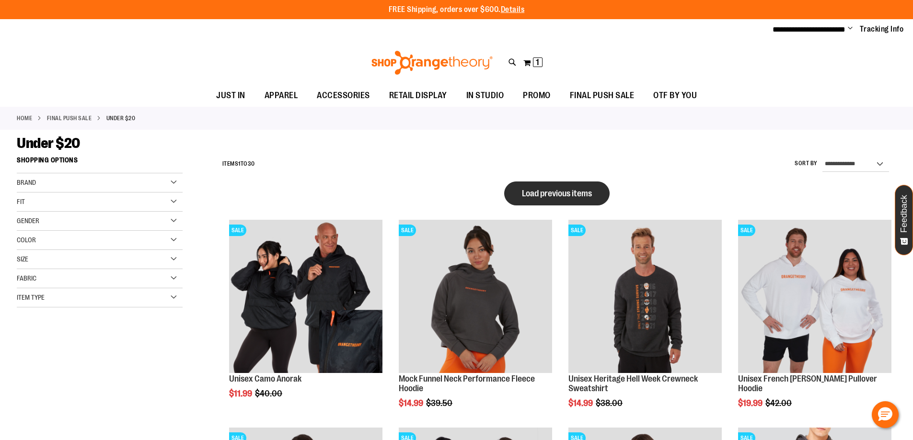
click at [541, 186] on button "Load previous items" at bounding box center [556, 194] width 105 height 24
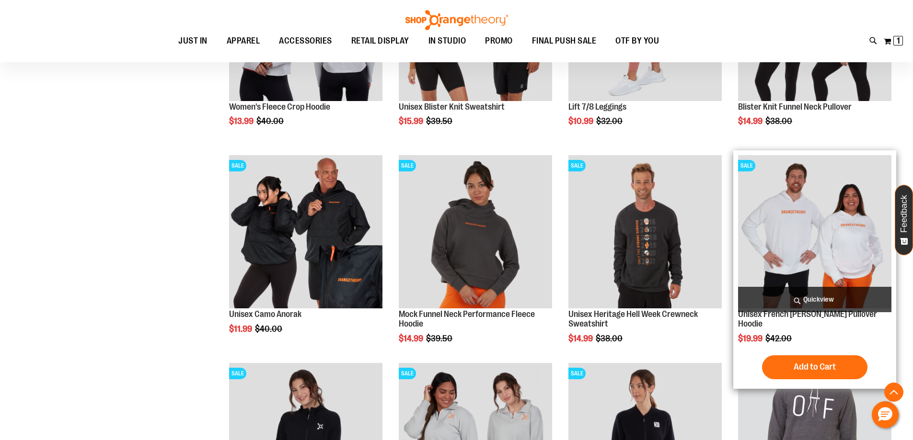
scroll to position [575, 0]
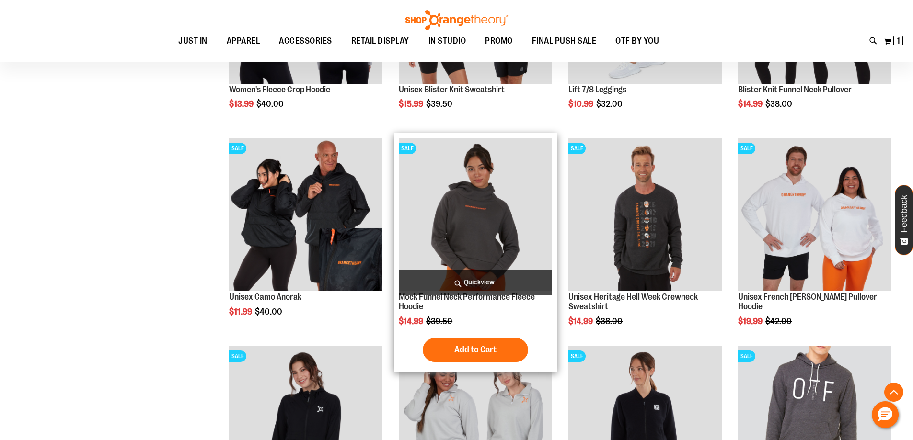
click at [498, 199] on img "product" at bounding box center [475, 214] width 153 height 153
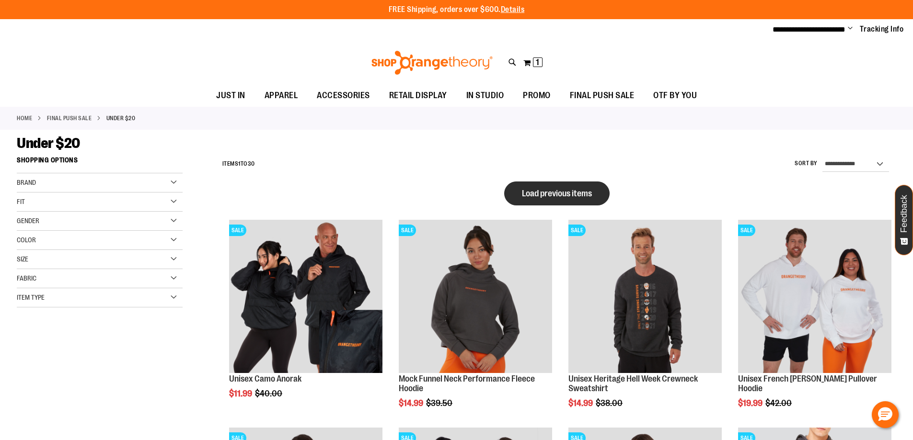
click at [591, 196] on span "Load previous items" at bounding box center [557, 194] width 70 height 10
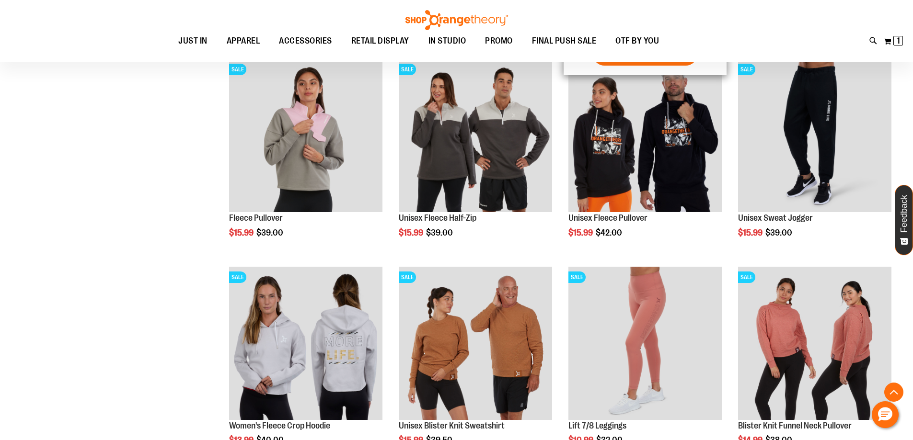
scroll to position [239, 0]
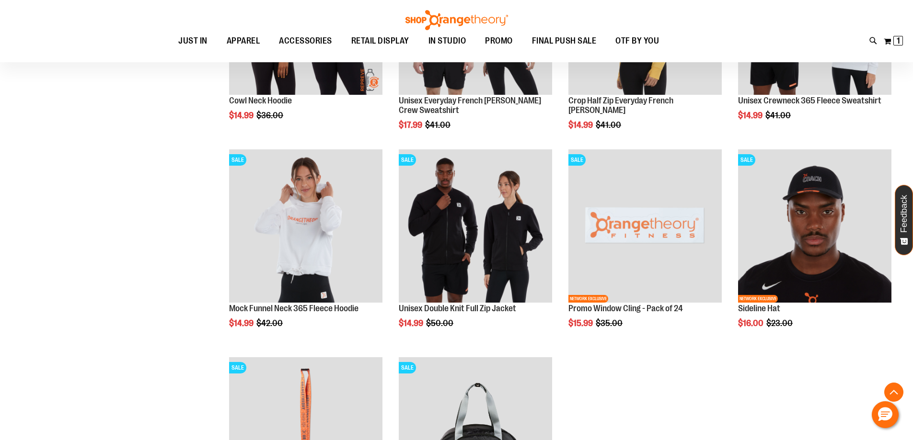
scroll to position [1198, 0]
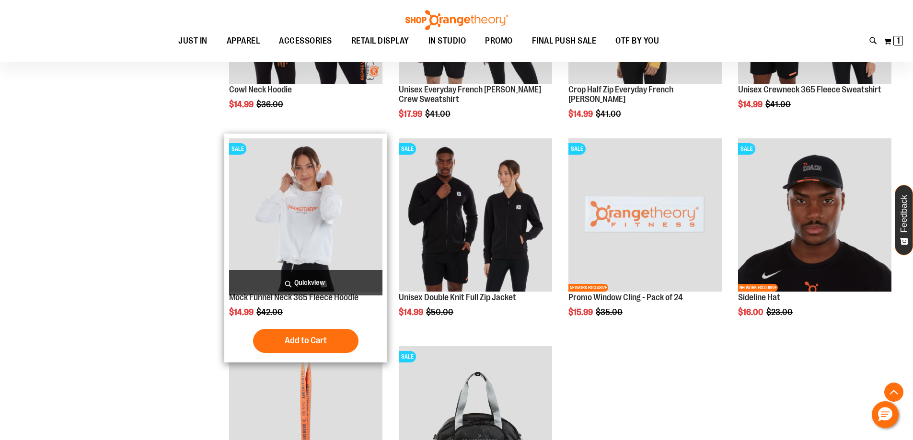
click at [348, 233] on img "product" at bounding box center [305, 215] width 153 height 153
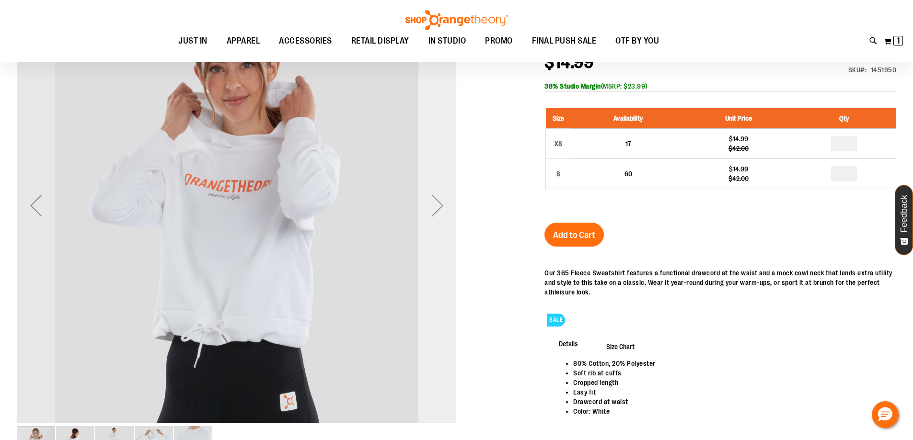
click at [440, 216] on div "Next" at bounding box center [437, 205] width 38 height 38
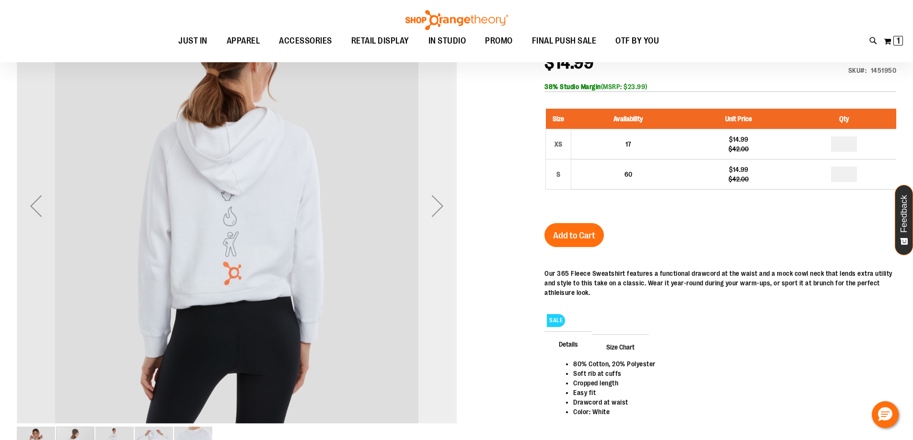
click at [440, 216] on div "Next" at bounding box center [437, 206] width 38 height 38
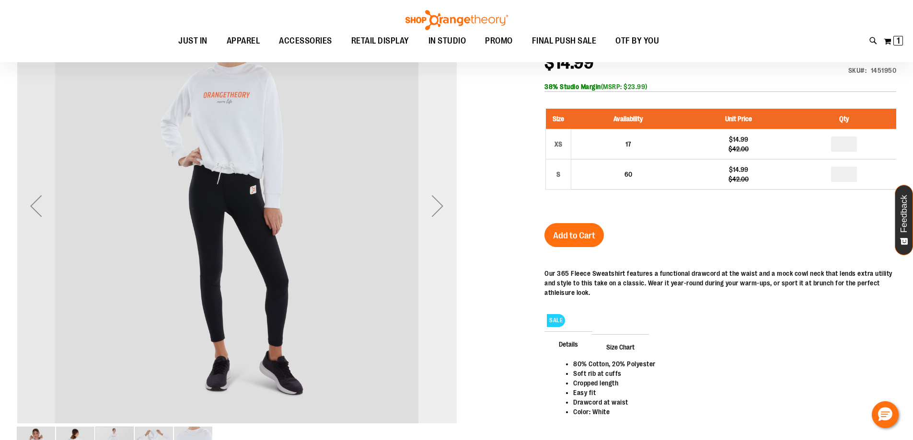
click at [440, 216] on div "Next" at bounding box center [437, 206] width 38 height 38
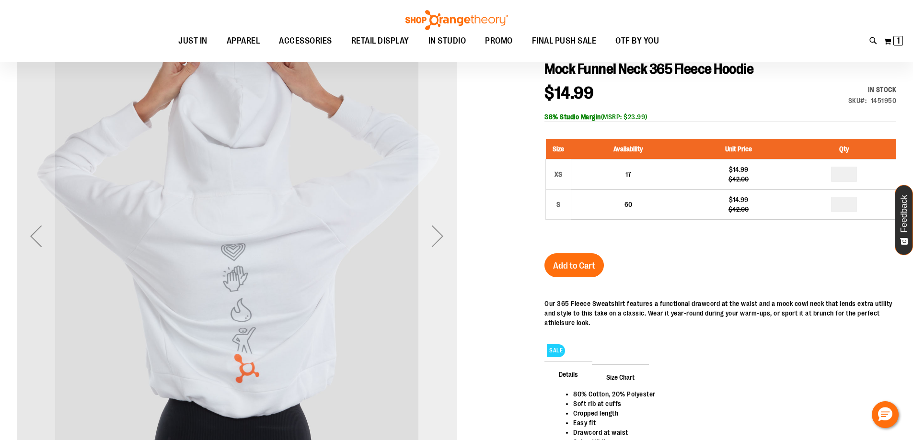
scroll to position [0, 0]
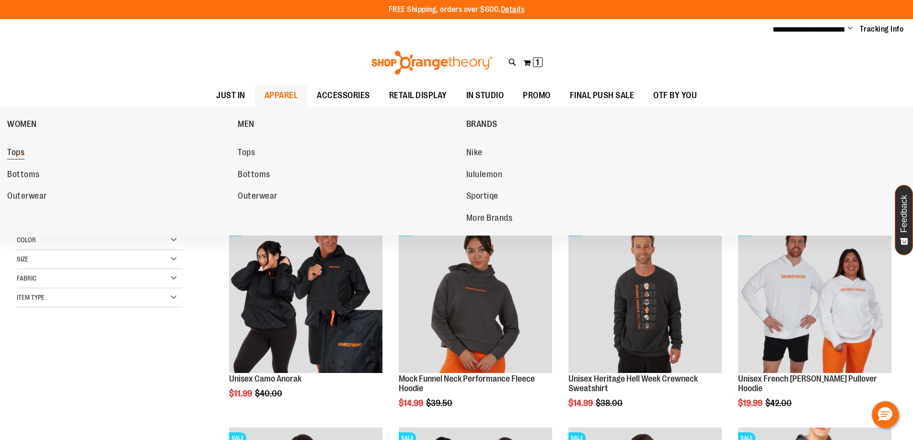
click at [16, 156] on span "Tops" at bounding box center [15, 154] width 17 height 12
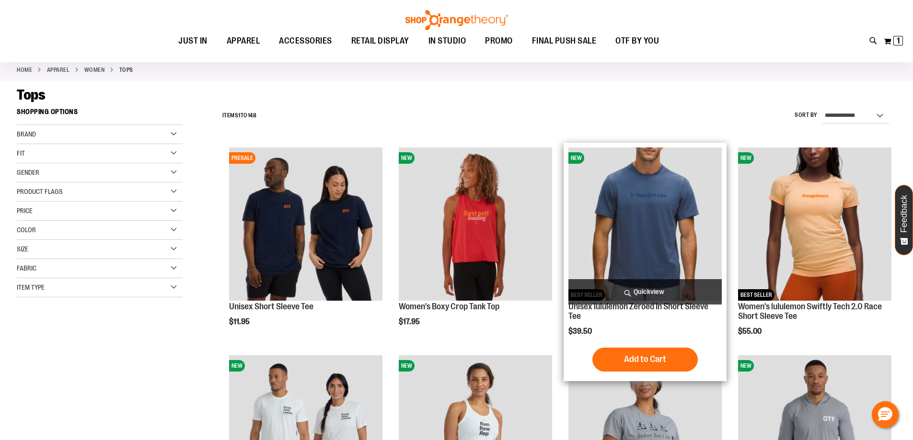
scroll to position [95, 0]
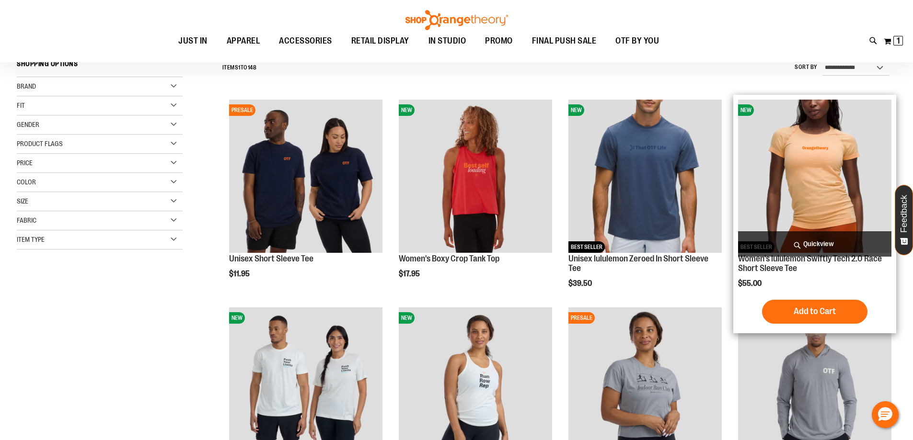
click at [791, 162] on img "product" at bounding box center [814, 176] width 153 height 153
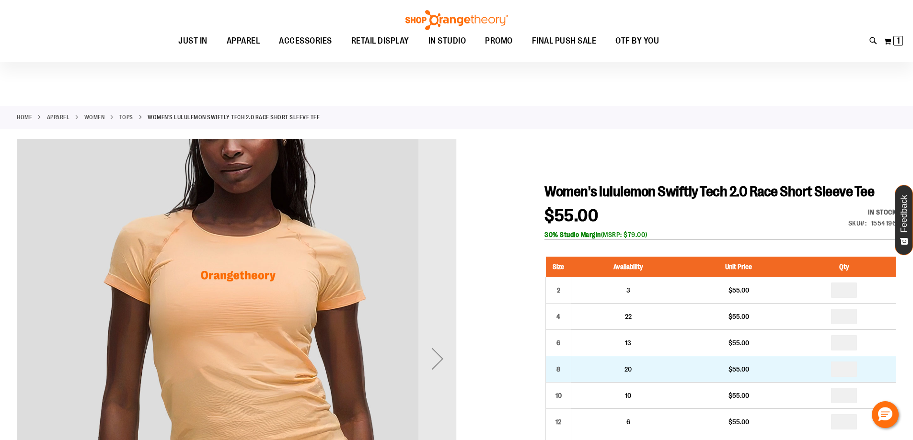
scroll to position [95, 0]
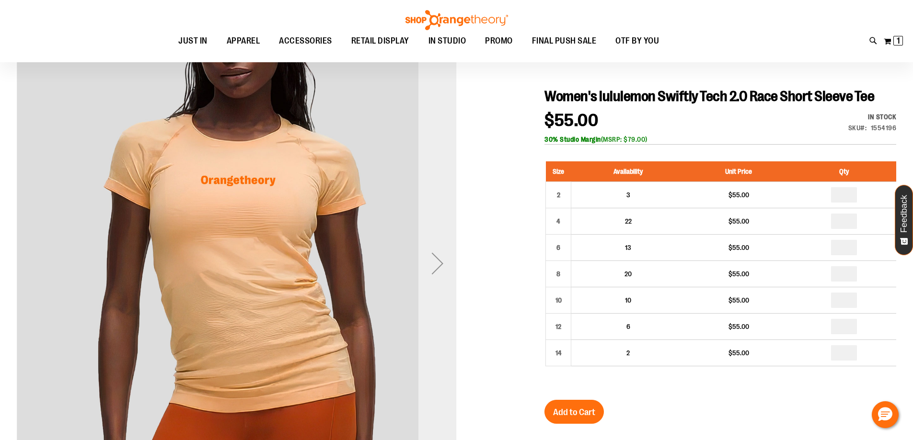
click at [444, 245] on div "Next" at bounding box center [437, 263] width 38 height 38
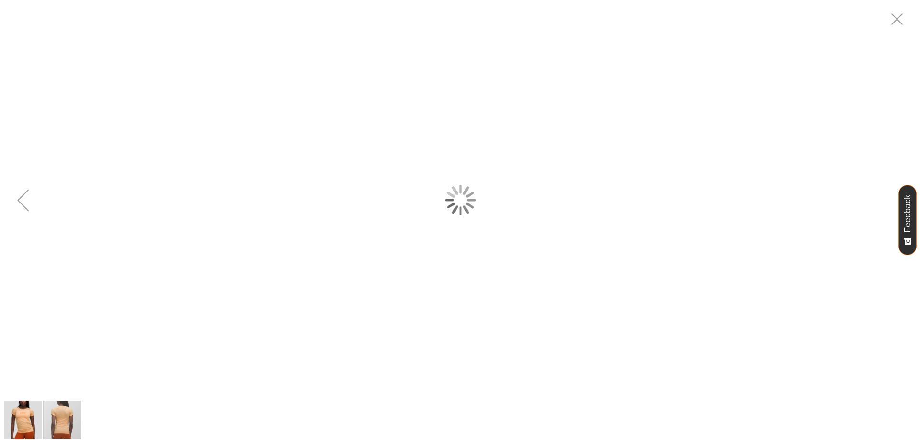
scroll to position [0, 0]
click at [444, 245] on div "carousel" at bounding box center [460, 200] width 920 height 400
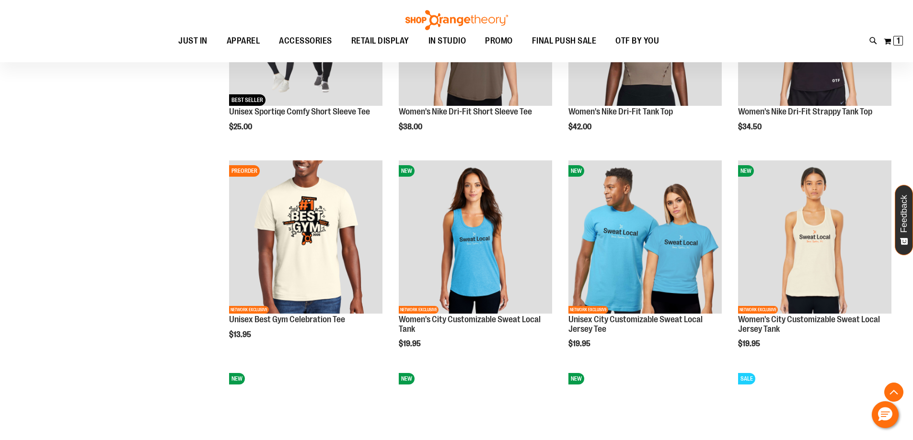
scroll to position [766, 0]
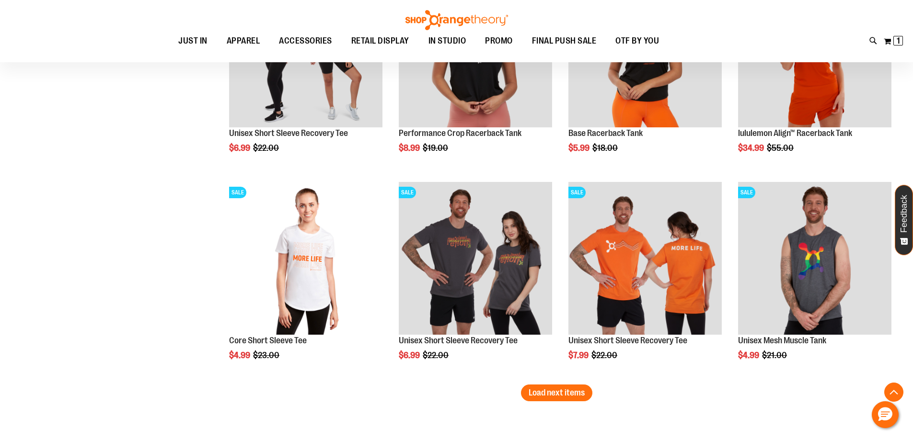
scroll to position [1581, 0]
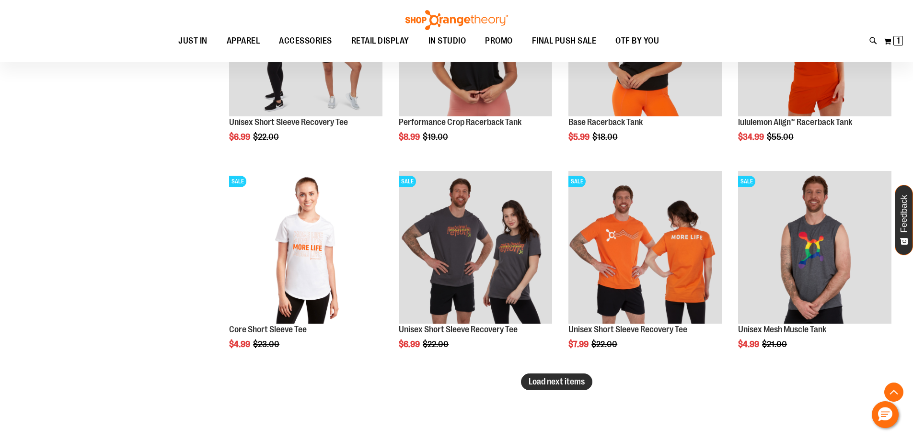
click at [574, 383] on span "Load next items" at bounding box center [557, 382] width 56 height 10
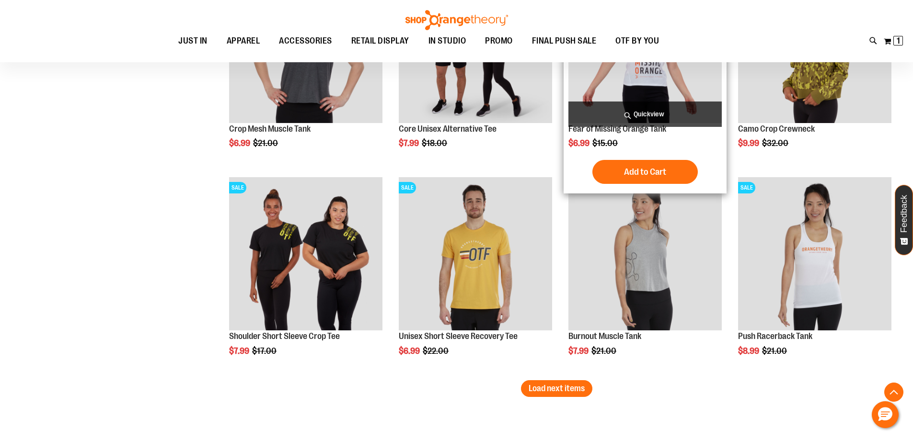
scroll to position [2204, 0]
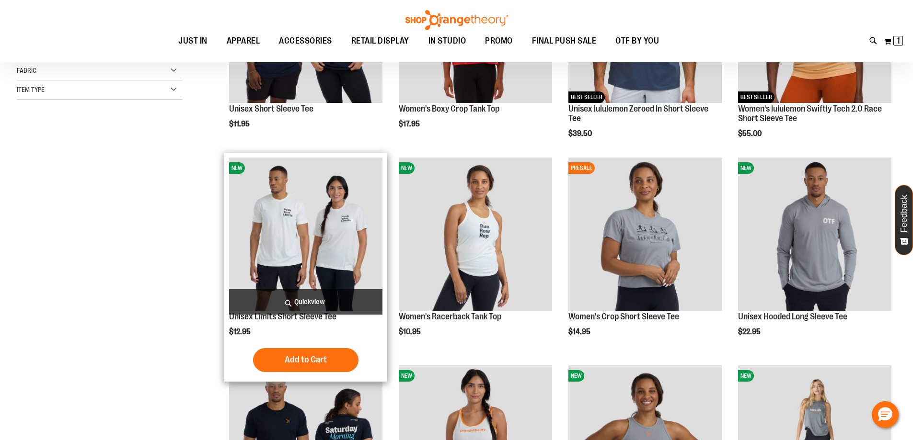
scroll to position [143, 0]
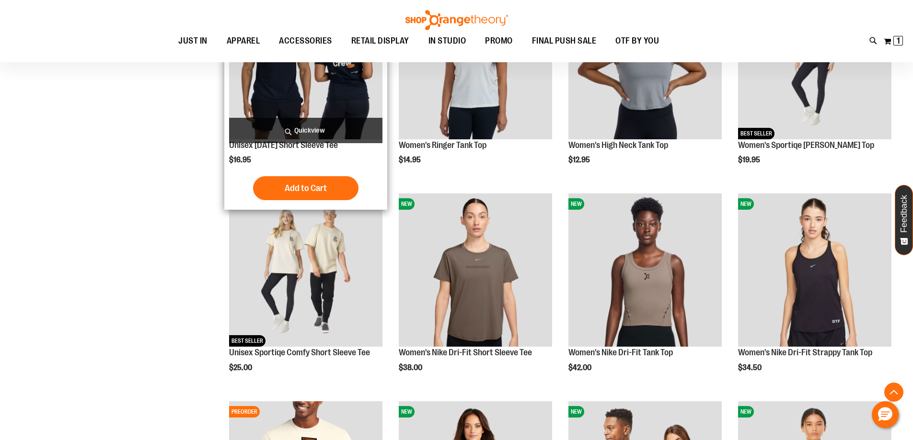
scroll to position [575, 0]
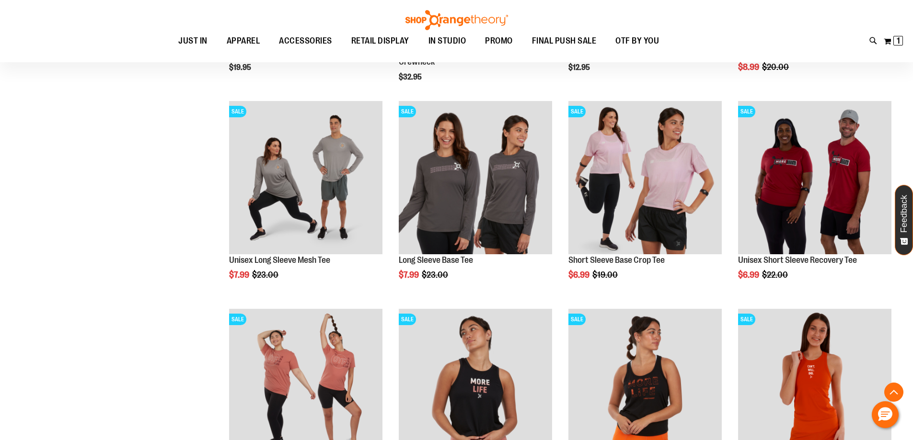
scroll to position [1246, 0]
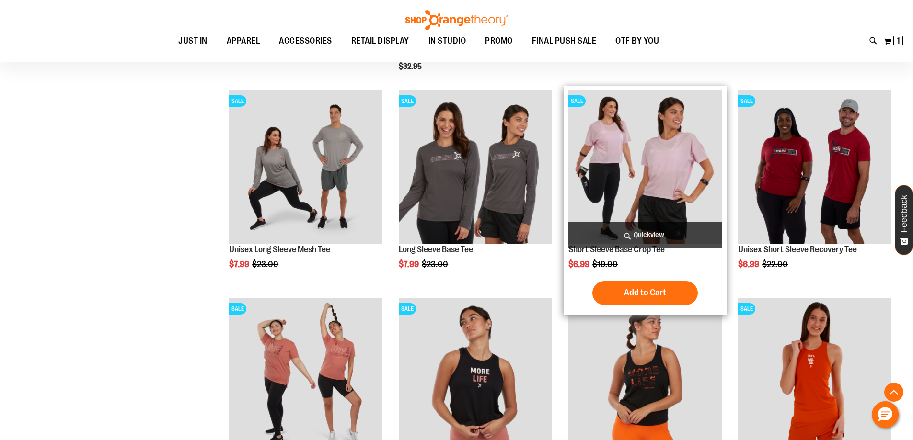
click at [596, 153] on img "product" at bounding box center [644, 167] width 153 height 153
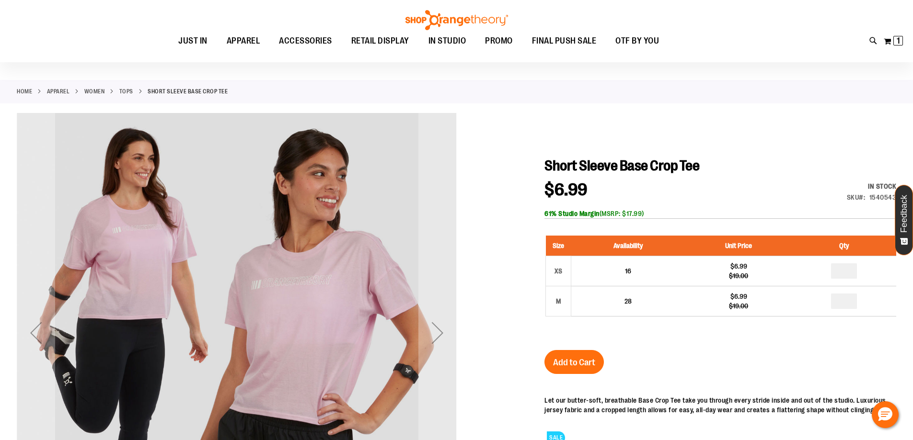
scroll to position [95, 0]
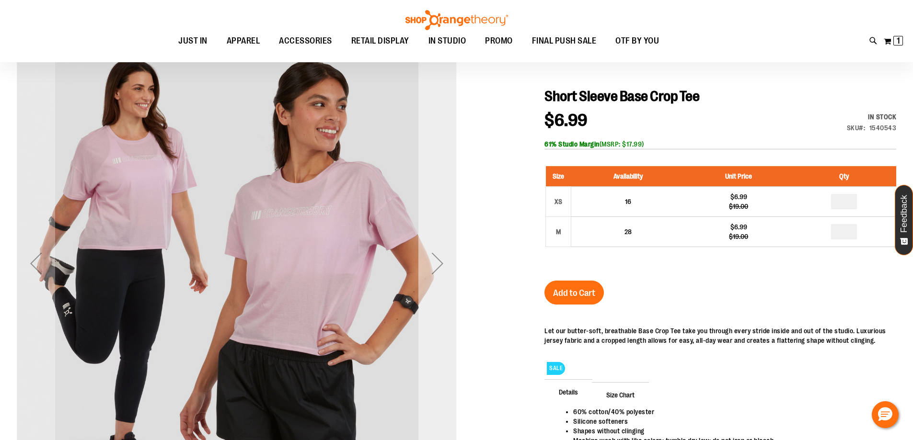
click at [436, 250] on div "Next" at bounding box center [437, 263] width 38 height 38
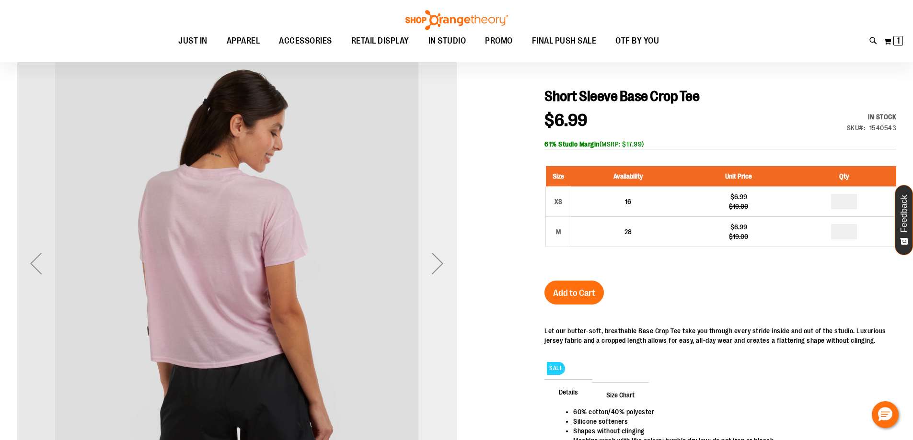
click at [436, 250] on div "Next" at bounding box center [437, 263] width 38 height 38
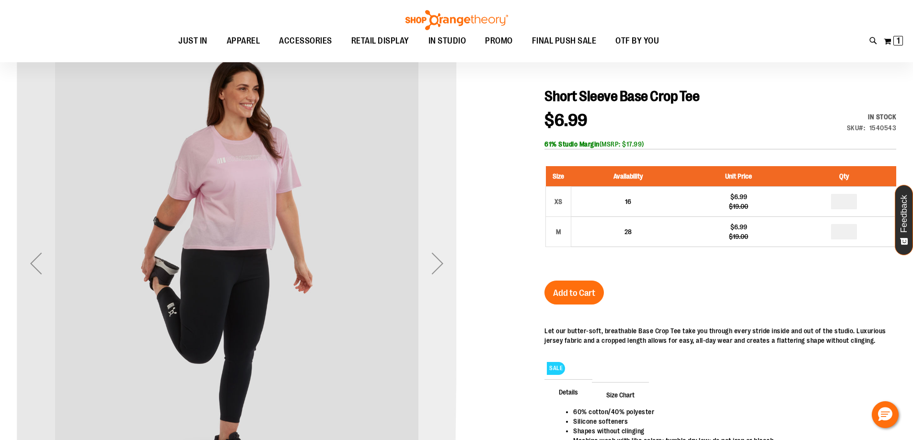
click at [436, 250] on div "Next" at bounding box center [437, 263] width 38 height 38
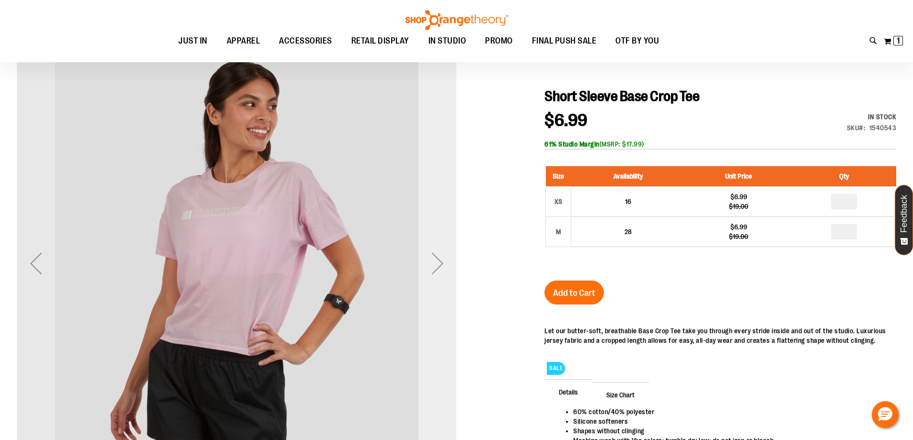
click at [436, 250] on div "Next" at bounding box center [437, 263] width 38 height 38
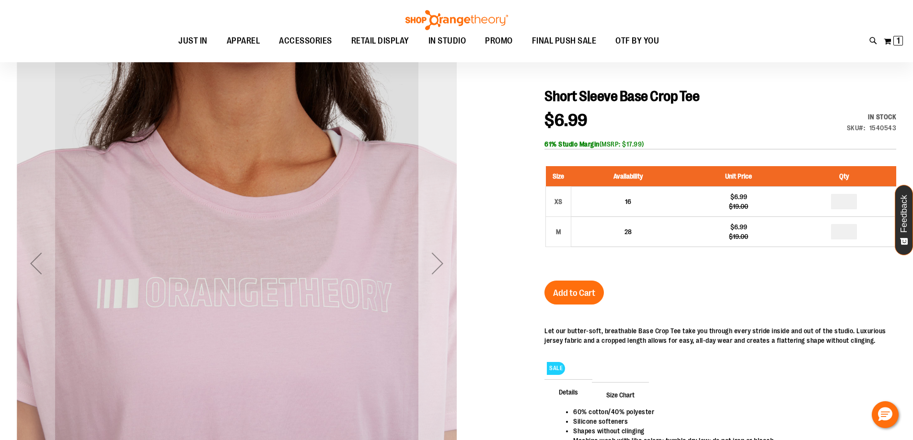
click at [436, 250] on div "Next" at bounding box center [437, 263] width 38 height 38
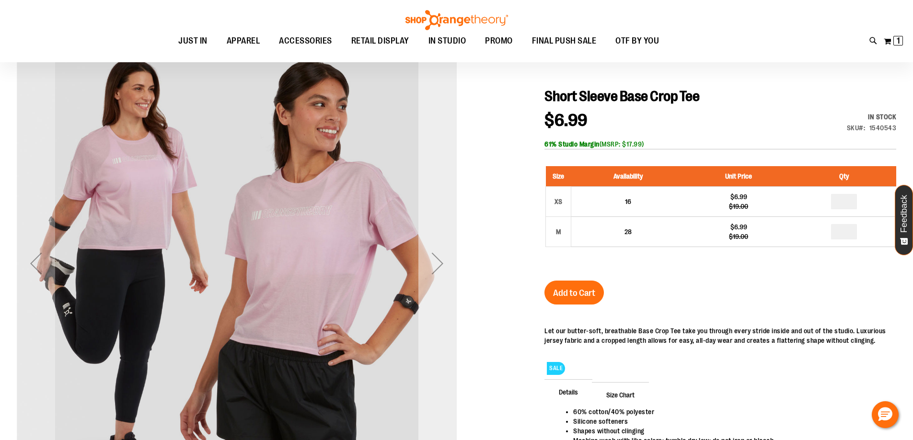
click at [436, 250] on div "Next" at bounding box center [437, 263] width 38 height 38
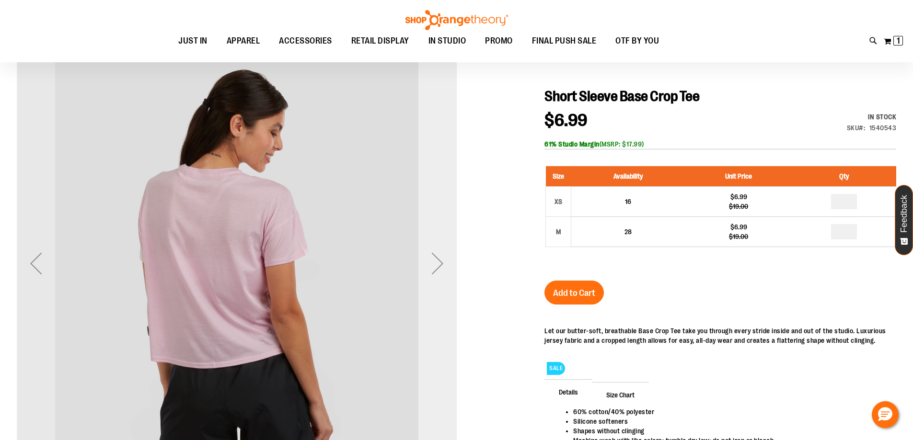
click at [436, 250] on div "Next" at bounding box center [437, 263] width 38 height 38
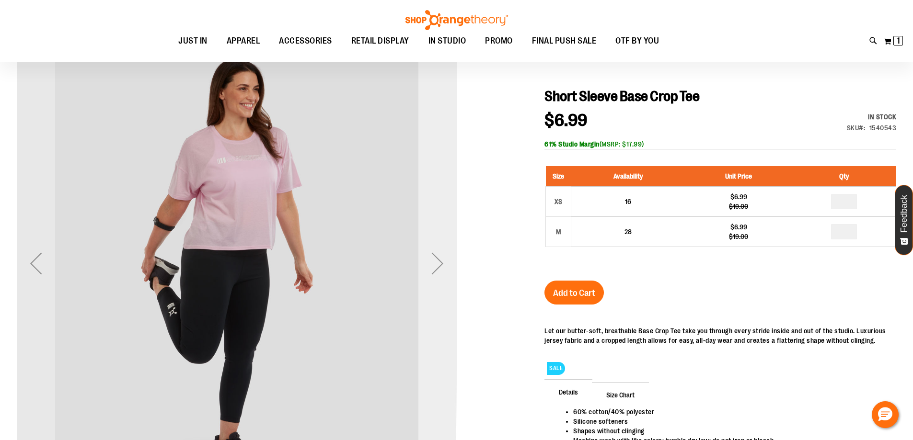
click at [436, 250] on div "Next" at bounding box center [437, 263] width 38 height 38
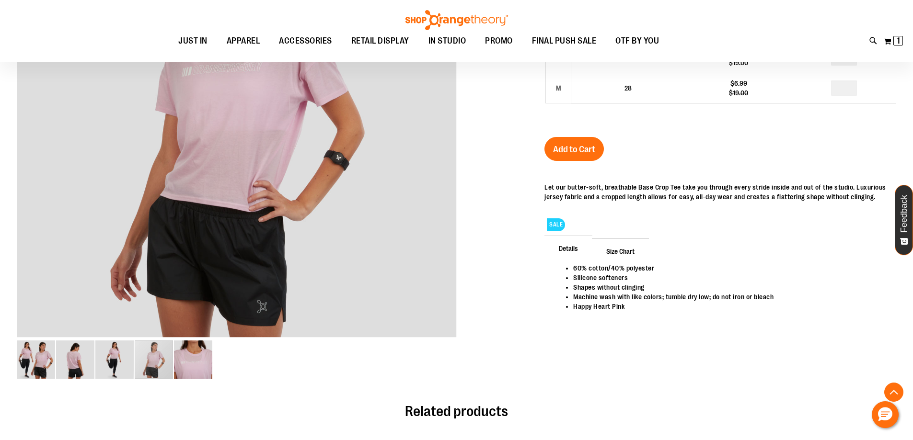
scroll to position [0, 0]
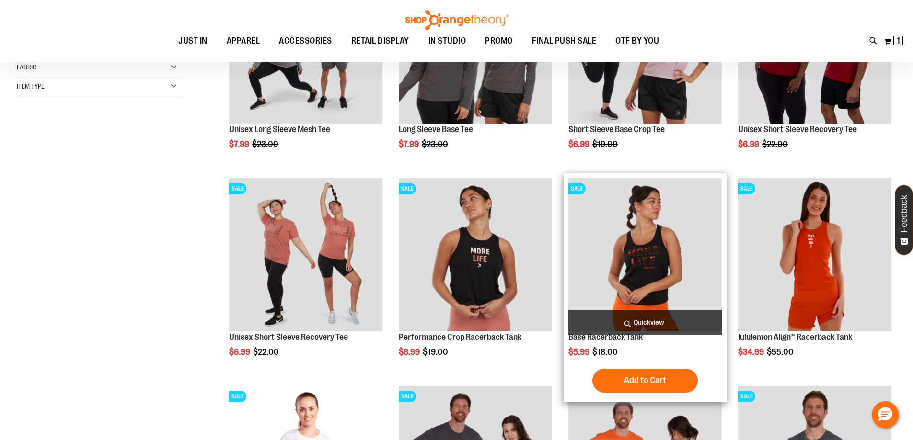
scroll to position [143, 0]
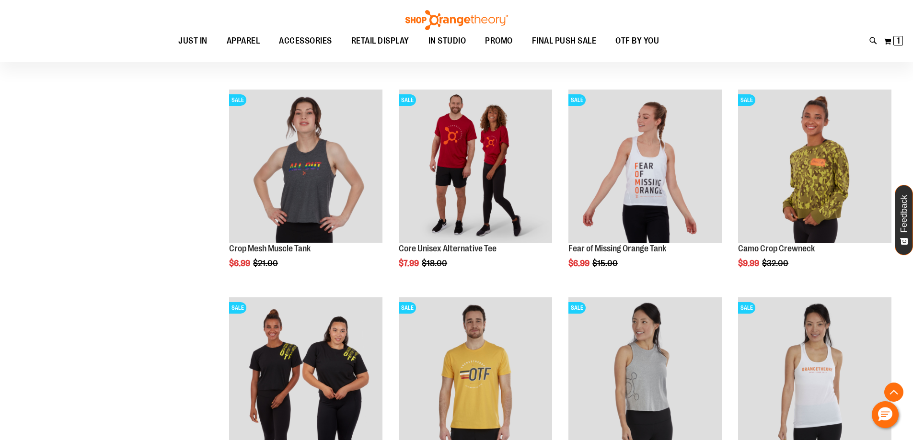
scroll to position [862, 0]
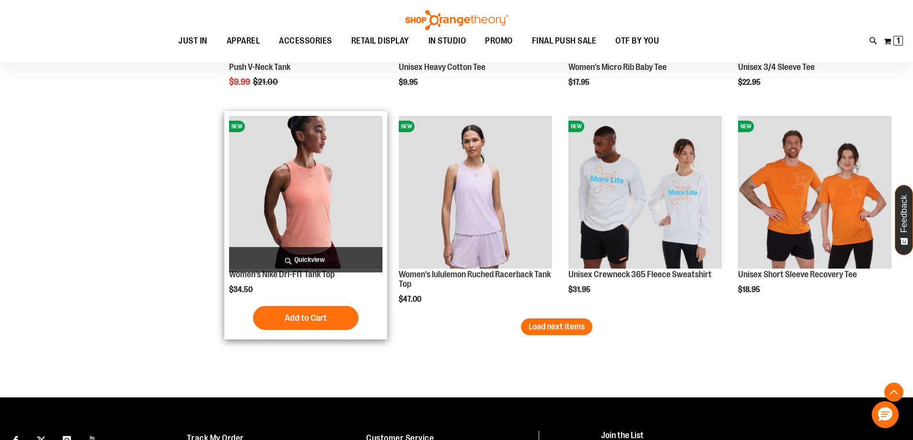
scroll to position [1677, 0]
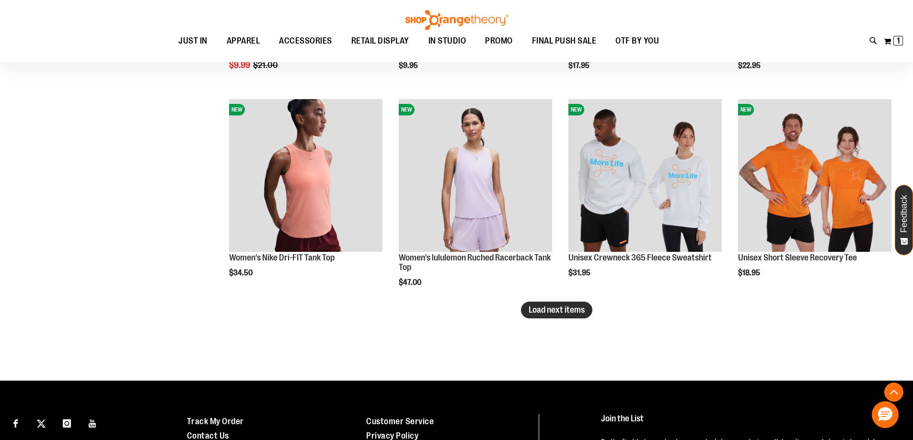
click at [572, 306] on span "Load next items" at bounding box center [557, 310] width 56 height 10
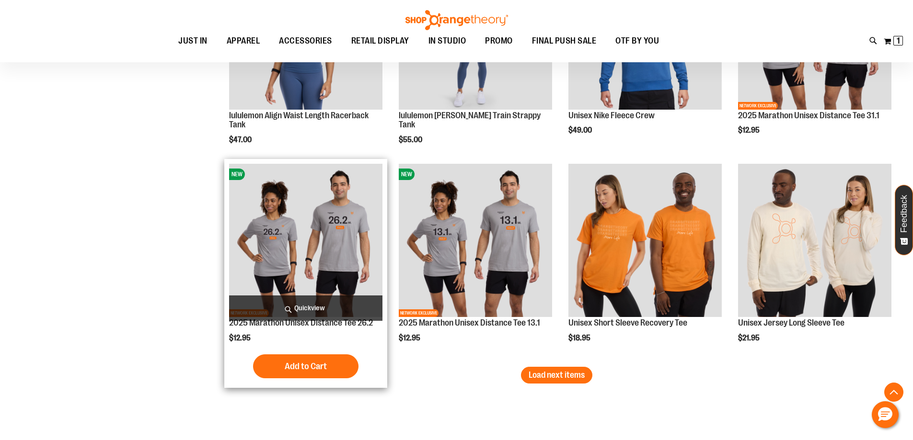
scroll to position [2252, 0]
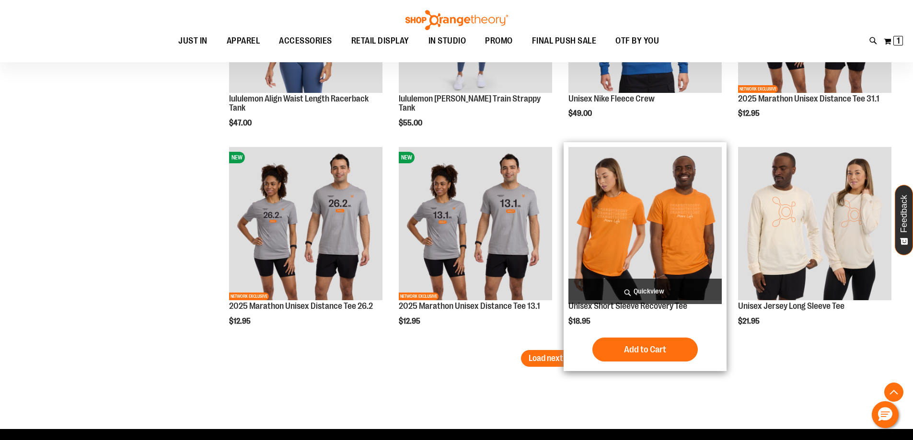
click at [647, 228] on img "product" at bounding box center [644, 223] width 153 height 153
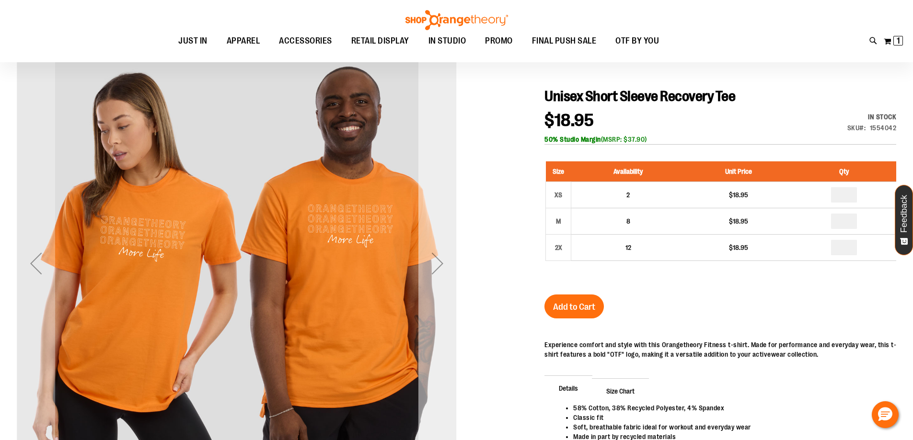
scroll to position [95, 0]
click at [438, 234] on div "Next" at bounding box center [437, 264] width 38 height 440
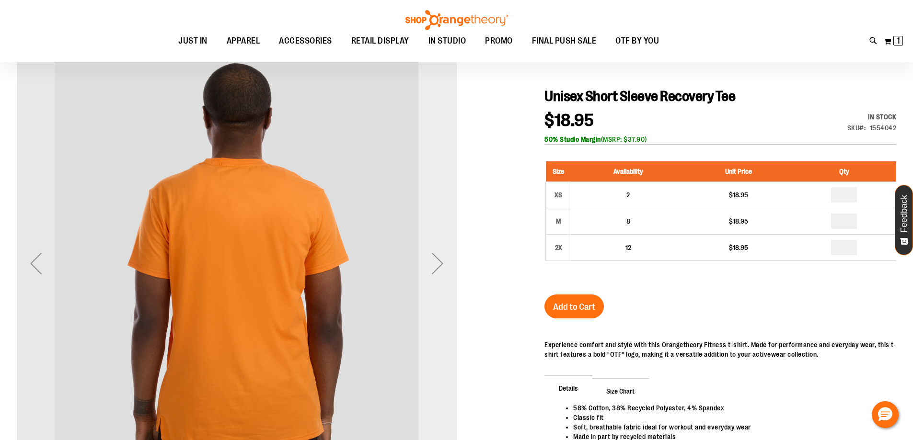
click at [438, 234] on div "Next" at bounding box center [437, 264] width 38 height 440
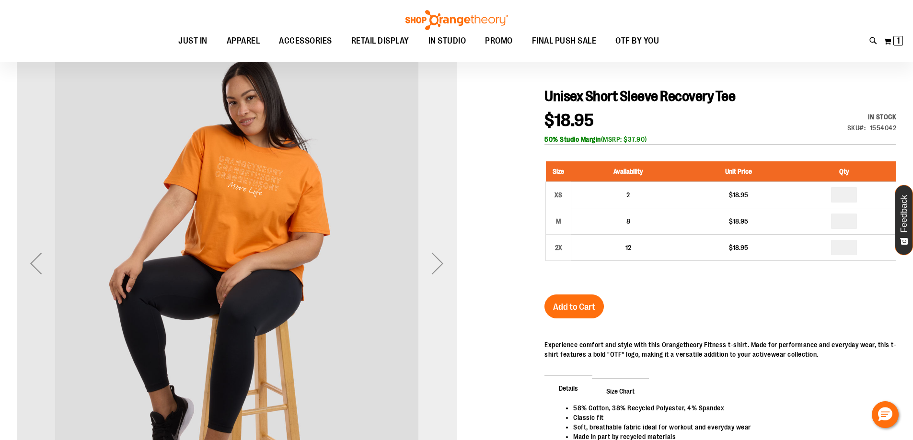
click at [438, 234] on div "Next" at bounding box center [437, 264] width 38 height 440
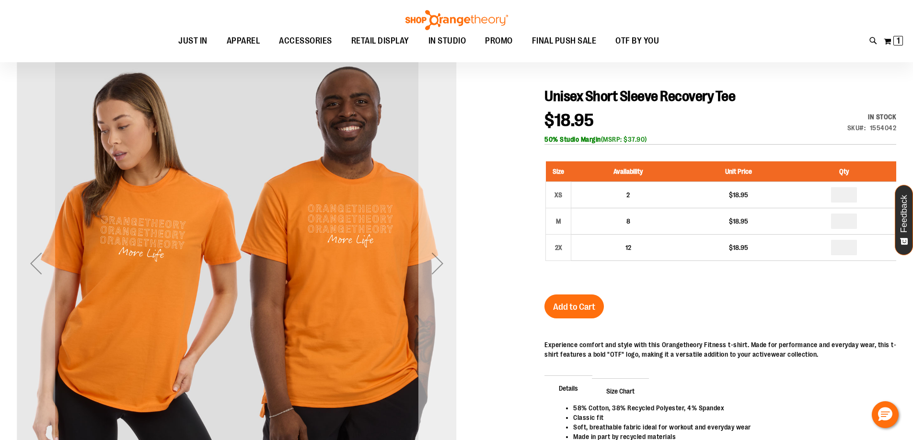
click at [438, 234] on div "Next" at bounding box center [437, 264] width 38 height 440
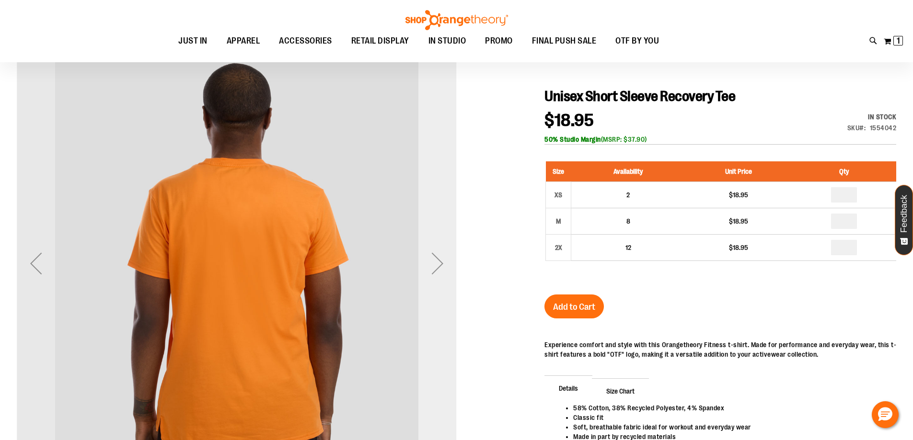
click at [438, 234] on div "Next" at bounding box center [437, 264] width 38 height 440
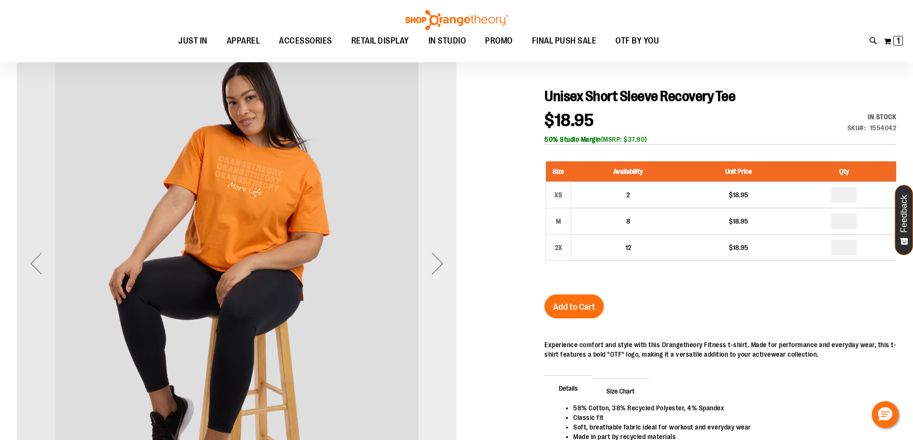
click at [428, 220] on div "Next" at bounding box center [437, 264] width 38 height 440
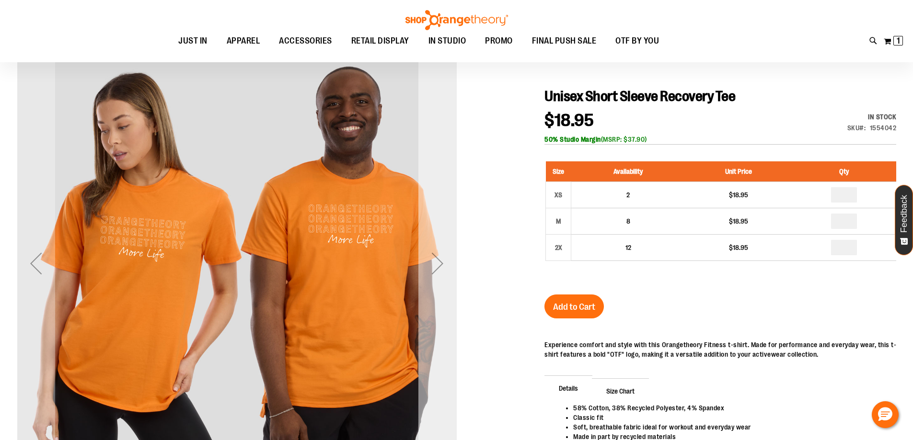
click at [429, 220] on div "Next" at bounding box center [437, 264] width 38 height 440
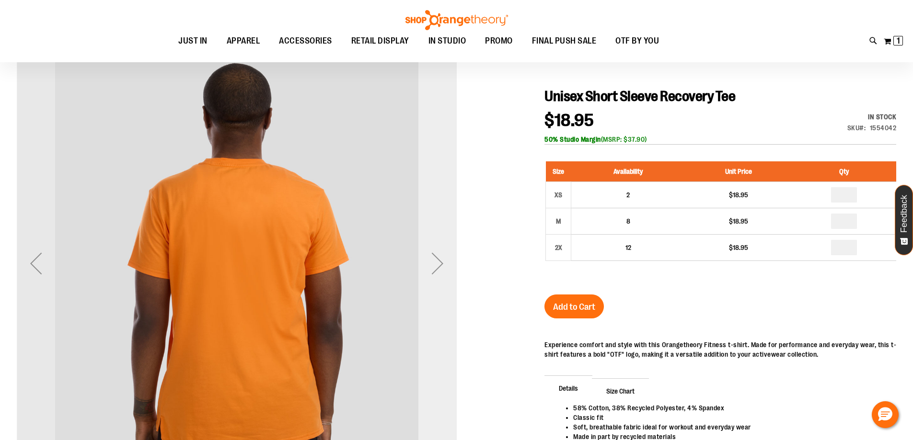
click at [429, 220] on div "Next" at bounding box center [437, 264] width 38 height 440
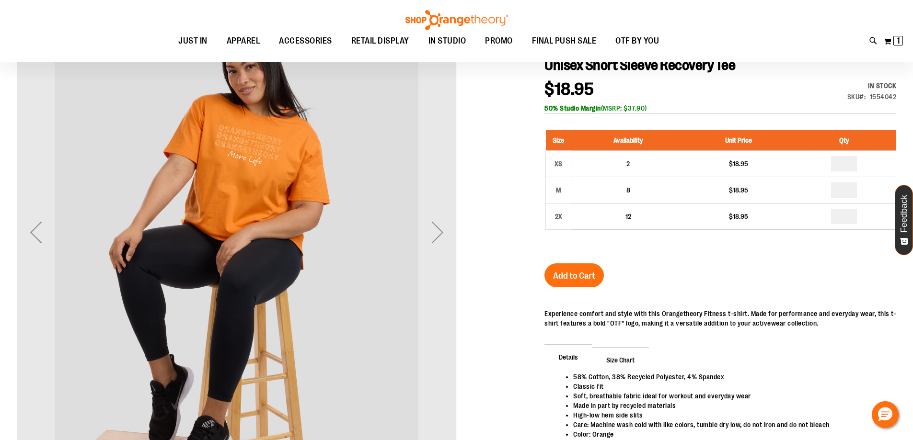
scroll to position [143, 0]
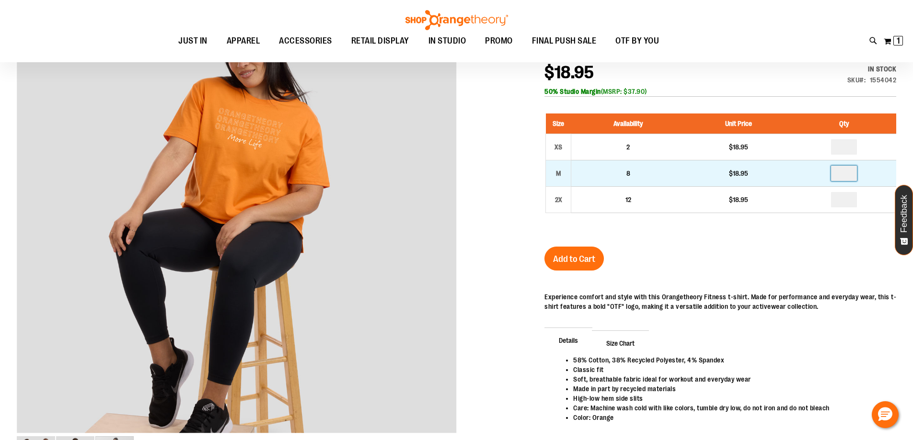
click at [852, 178] on input "number" at bounding box center [844, 173] width 26 height 15
type input "*"
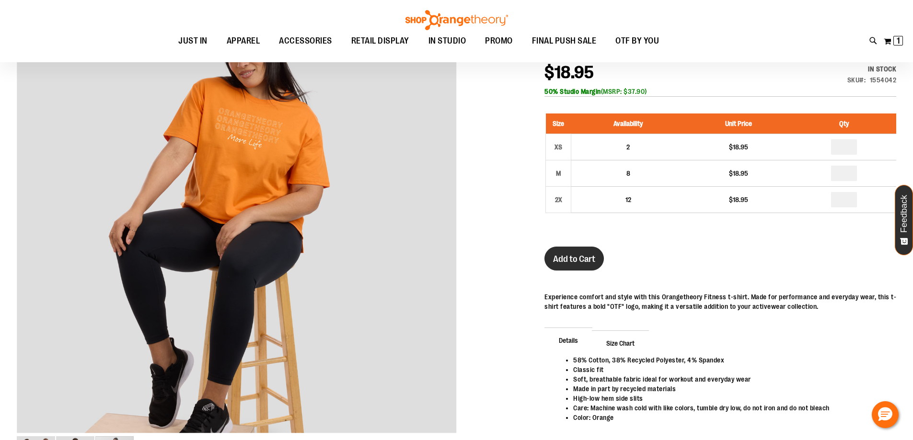
click at [566, 259] on span "Add to Cart" at bounding box center [574, 259] width 42 height 11
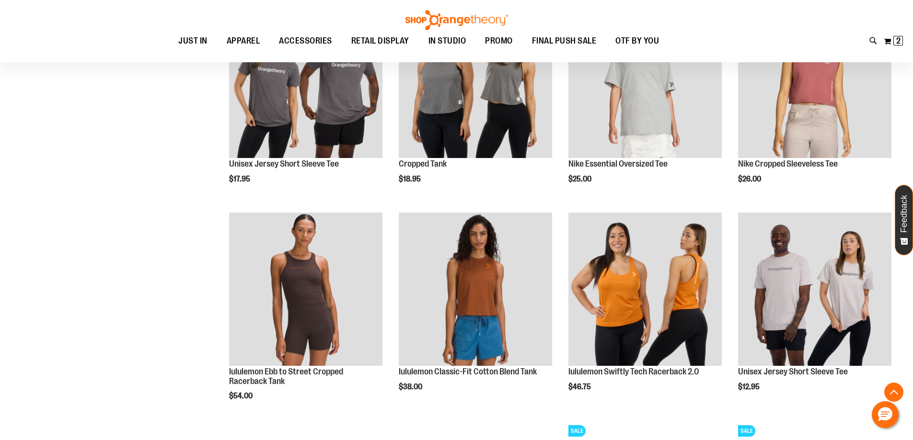
scroll to position [862, 0]
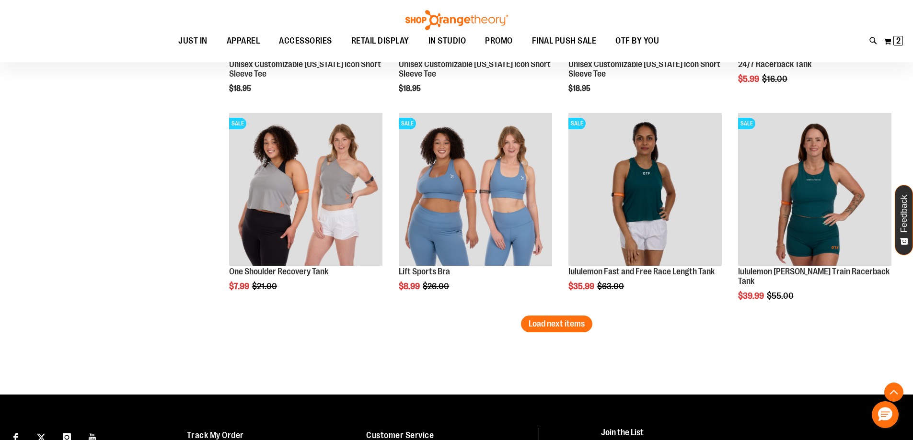
scroll to position [1773, 0]
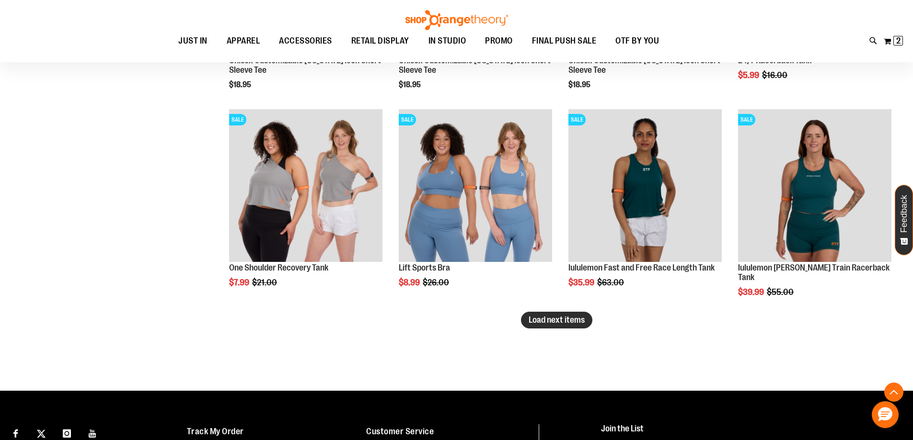
click at [578, 325] on span "Load next items" at bounding box center [557, 320] width 56 height 10
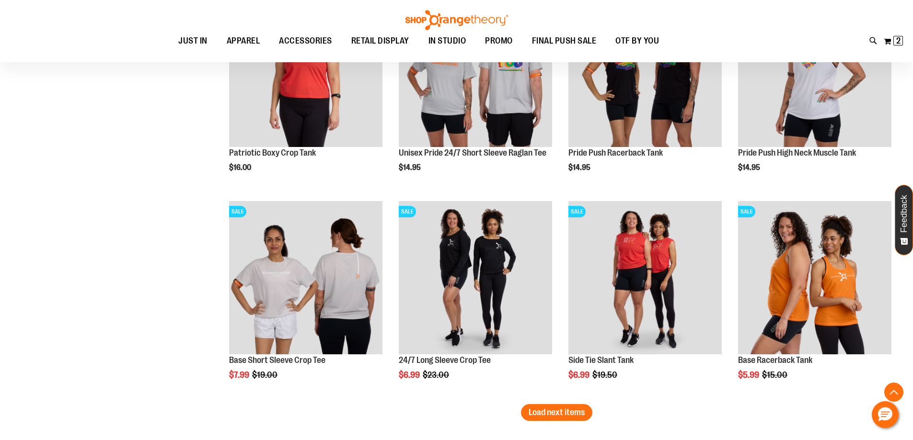
scroll to position [2348, 0]
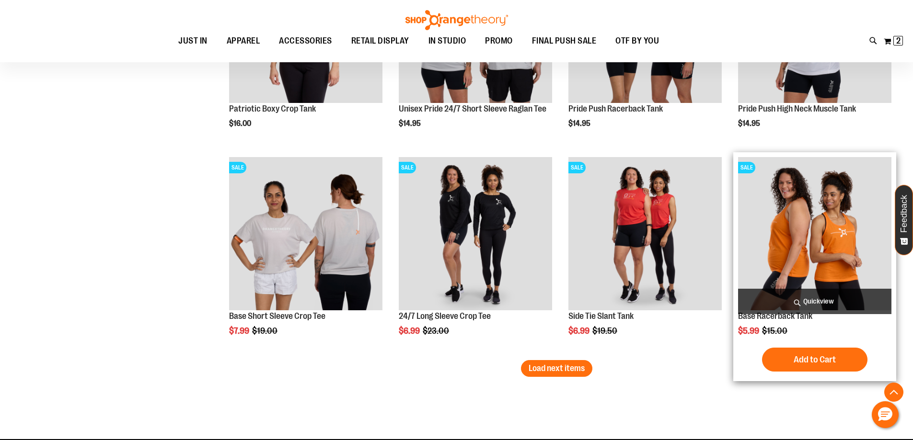
click at [783, 233] on img "product" at bounding box center [814, 233] width 153 height 153
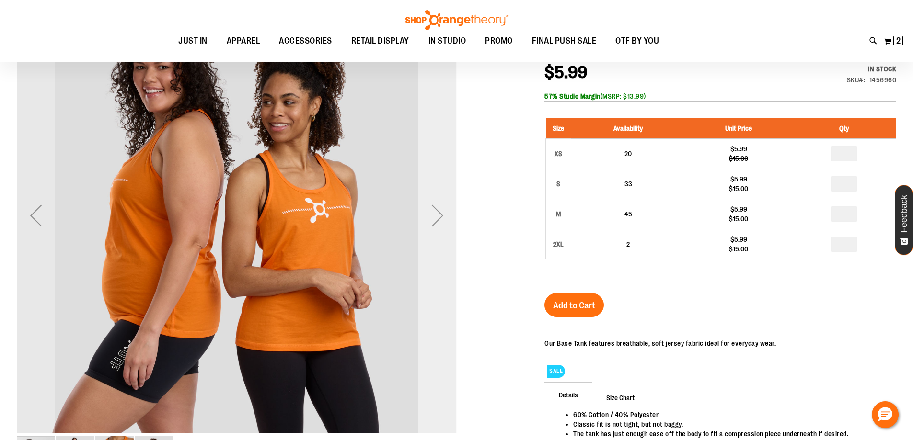
scroll to position [143, 0]
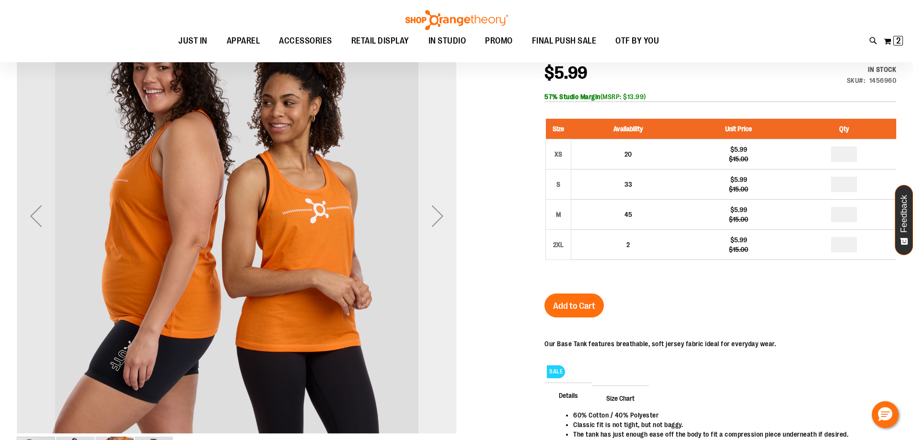
click at [442, 211] on div "Next" at bounding box center [437, 216] width 38 height 38
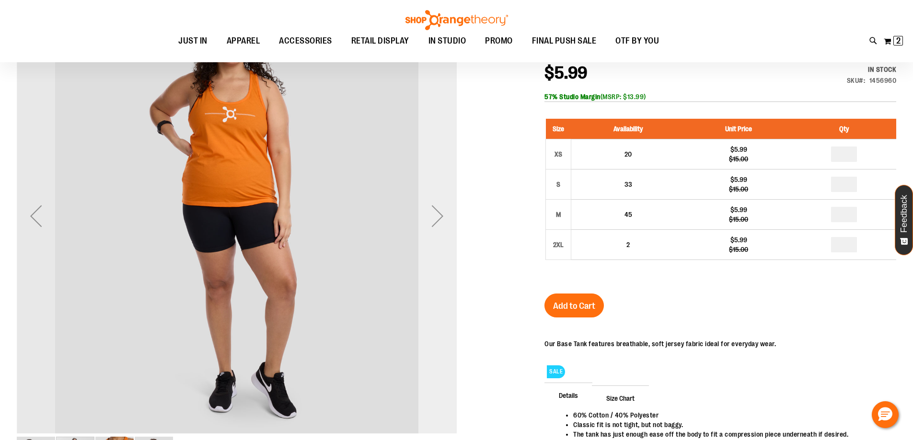
click at [442, 211] on div "Next" at bounding box center [437, 216] width 38 height 38
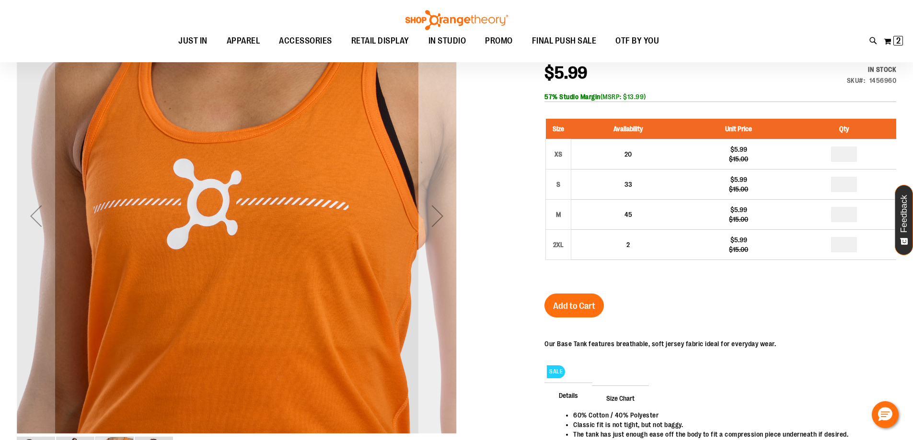
click at [442, 211] on div "Next" at bounding box center [437, 216] width 38 height 38
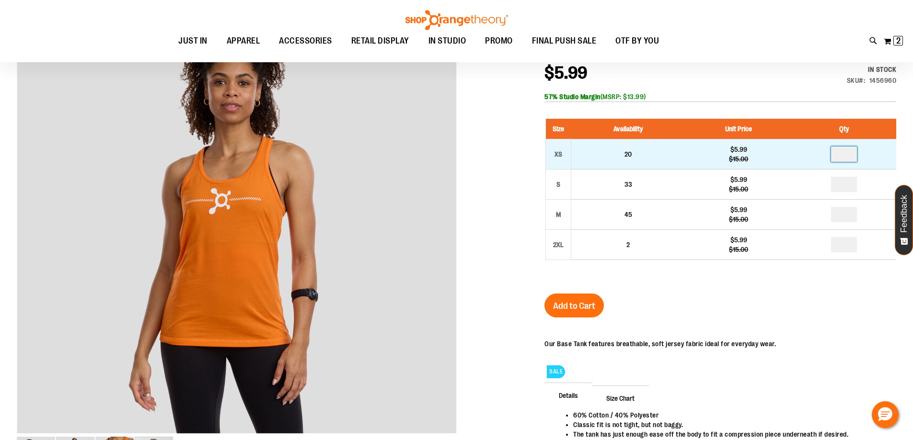
click at [853, 152] on input "number" at bounding box center [844, 154] width 26 height 15
type input "*"
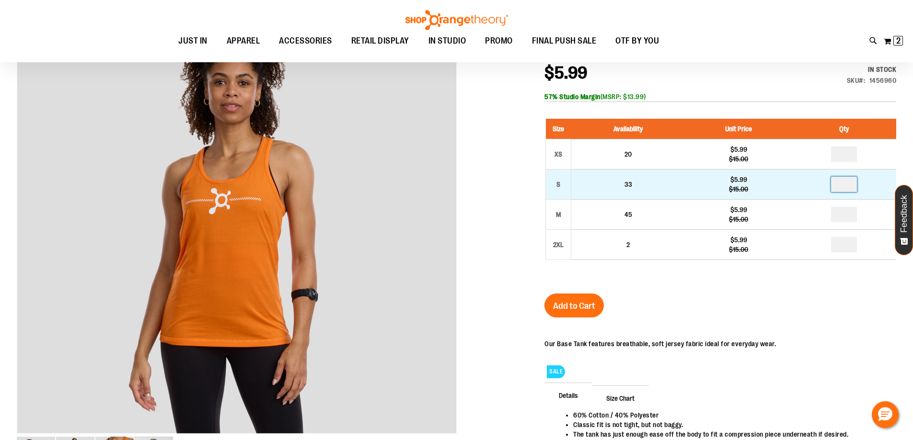
type input "*"
click at [855, 190] on input "number" at bounding box center [844, 184] width 26 height 15
type input "*"
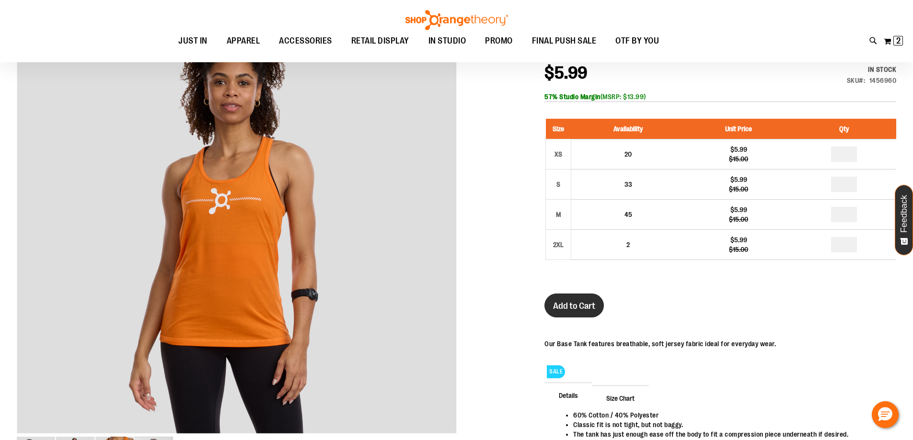
click at [570, 313] on button "Add to Cart" at bounding box center [574, 306] width 59 height 24
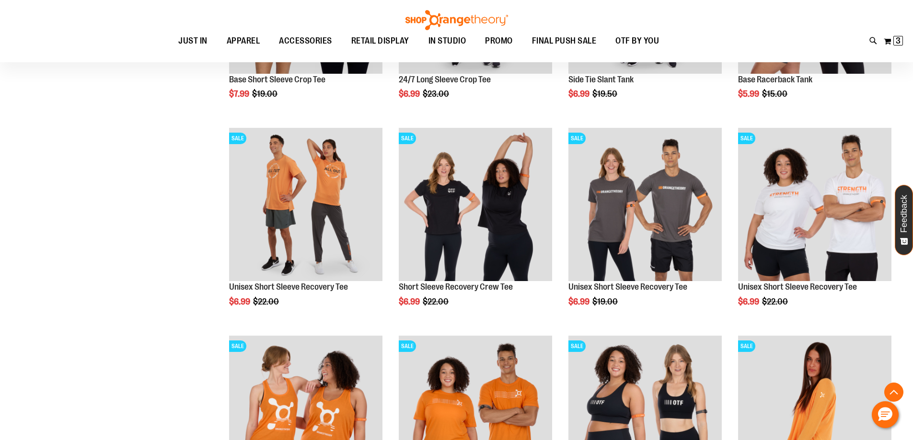
scroll to position [719, 0]
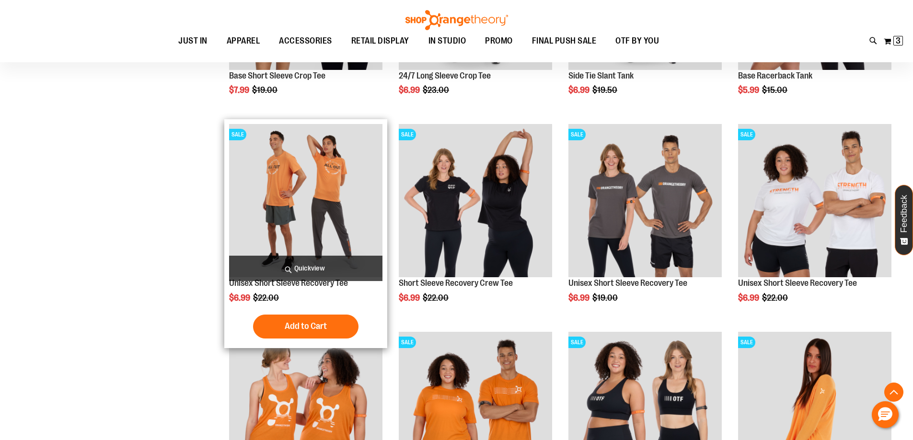
click at [262, 168] on img "product" at bounding box center [305, 200] width 153 height 153
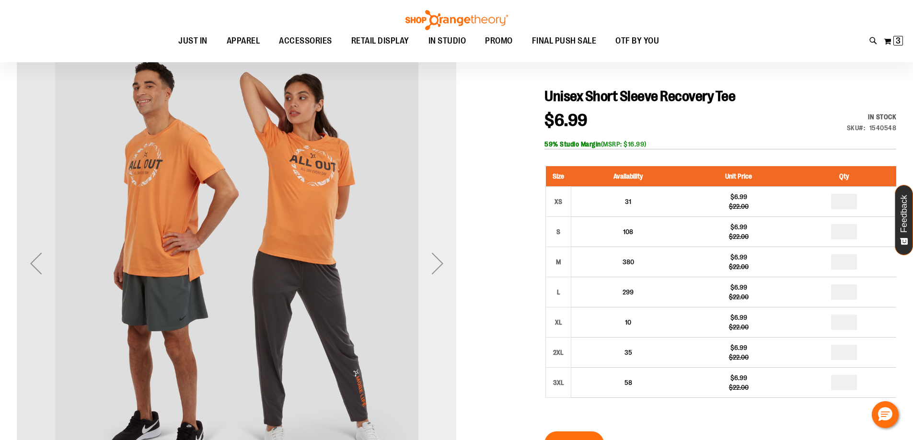
scroll to position [95, 0]
click at [438, 251] on div "Next" at bounding box center [437, 263] width 38 height 38
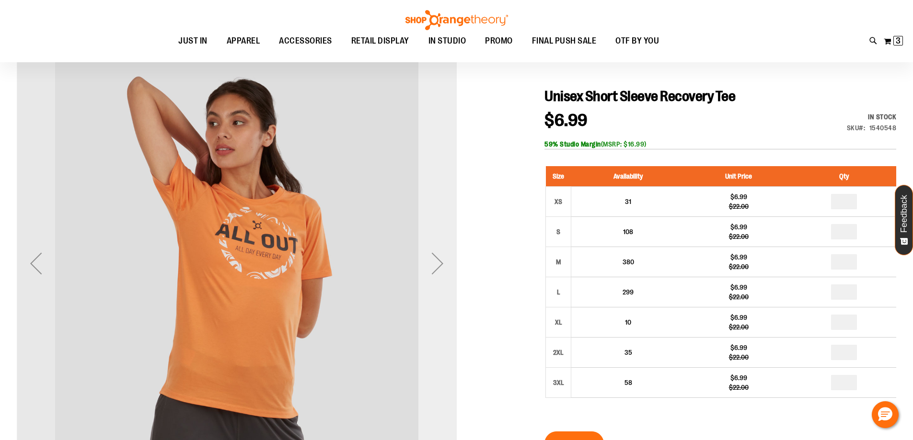
click at [438, 251] on div "Next" at bounding box center [437, 263] width 38 height 38
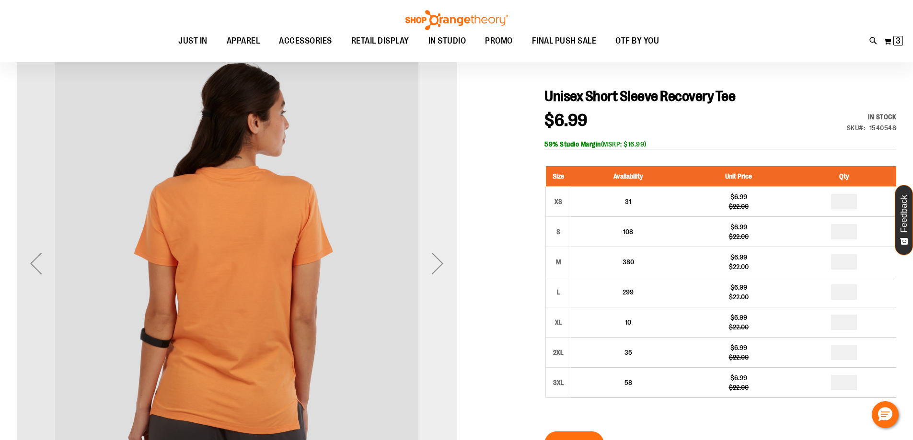
click at [438, 251] on div "Next" at bounding box center [437, 263] width 38 height 38
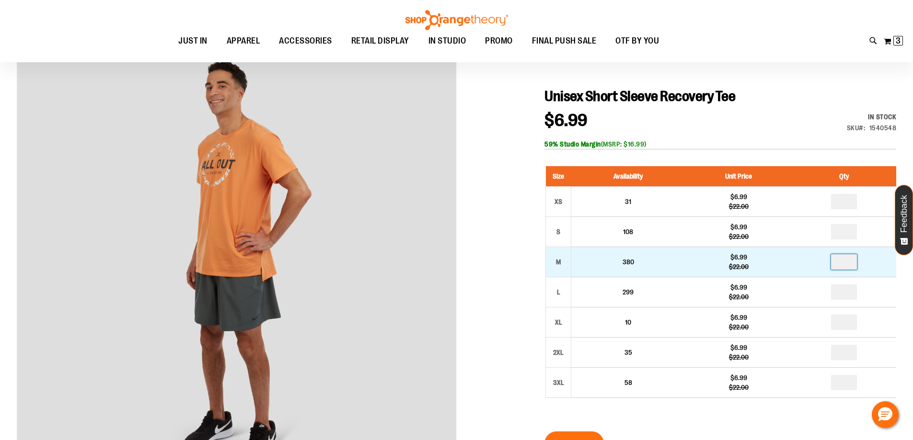
click at [853, 259] on input "number" at bounding box center [844, 262] width 26 height 15
type input "*"
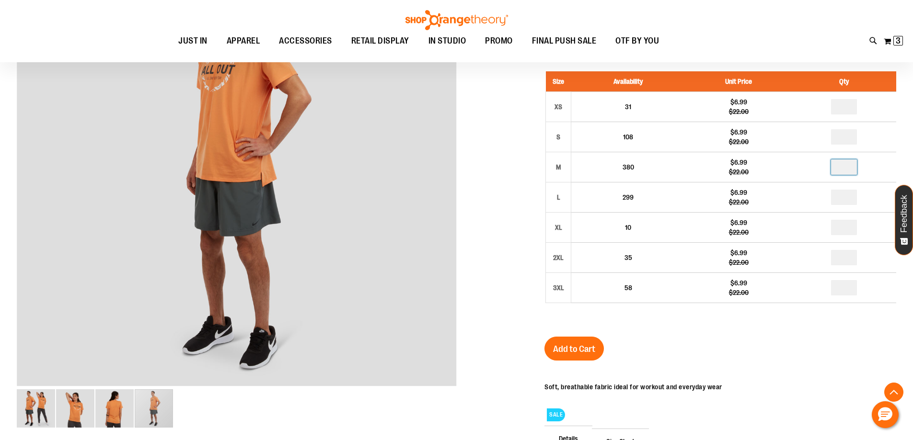
scroll to position [191, 0]
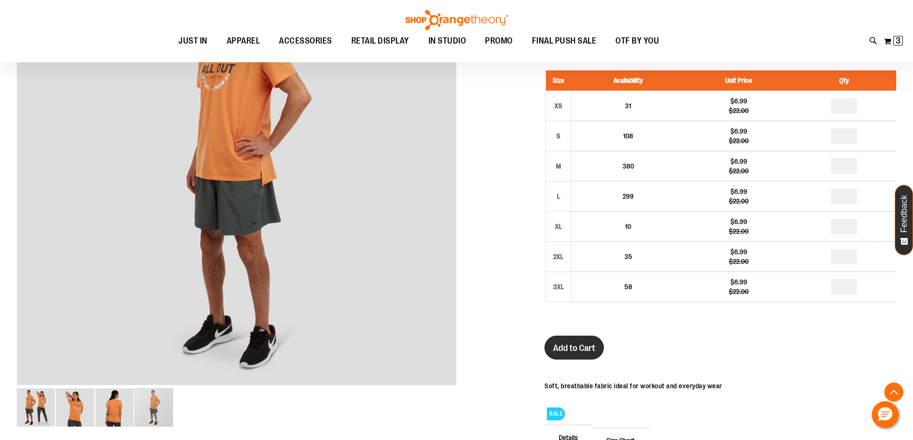
click at [578, 349] on span "Add to Cart" at bounding box center [574, 348] width 42 height 11
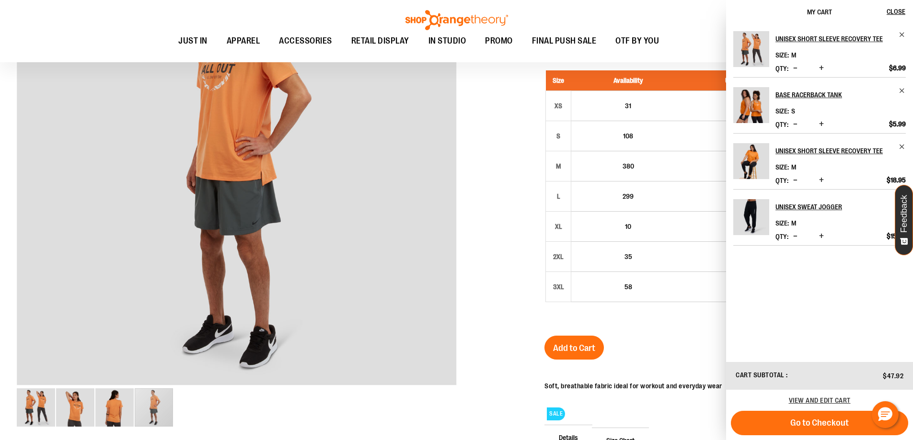
click at [522, 152] on div at bounding box center [457, 239] width 880 height 582
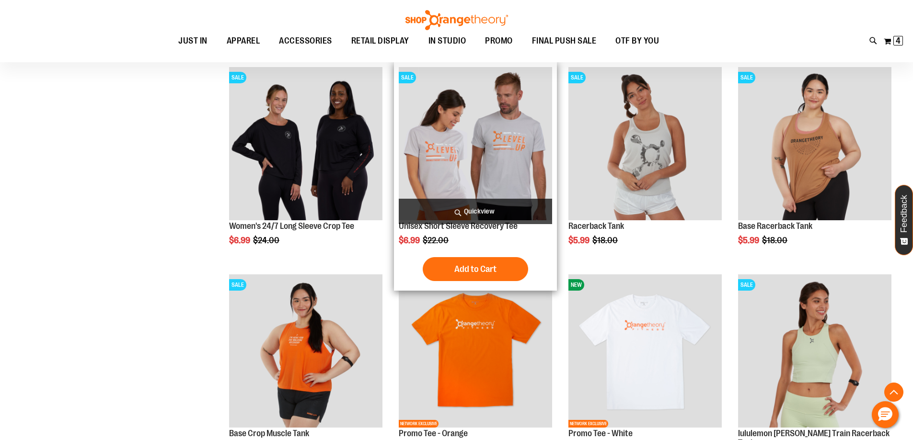
scroll to position [479, 0]
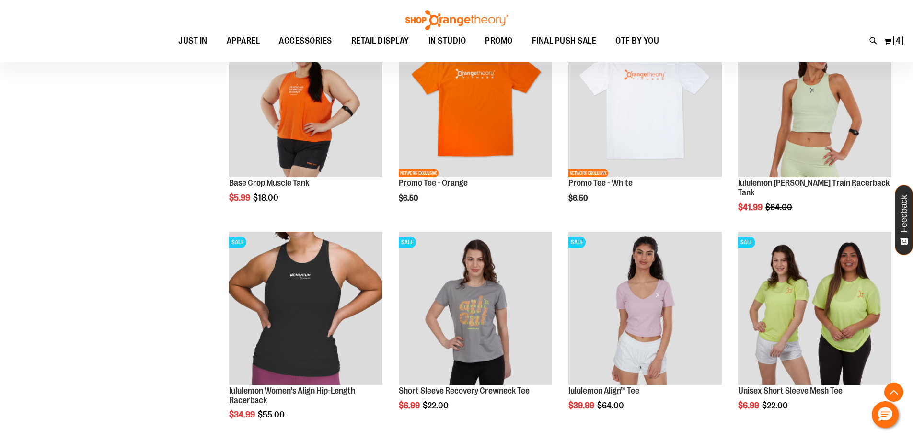
scroll to position [719, 0]
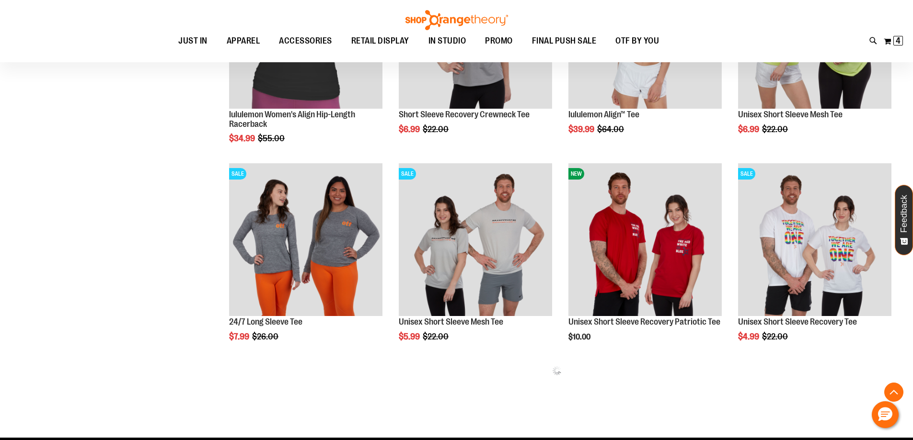
scroll to position [1006, 0]
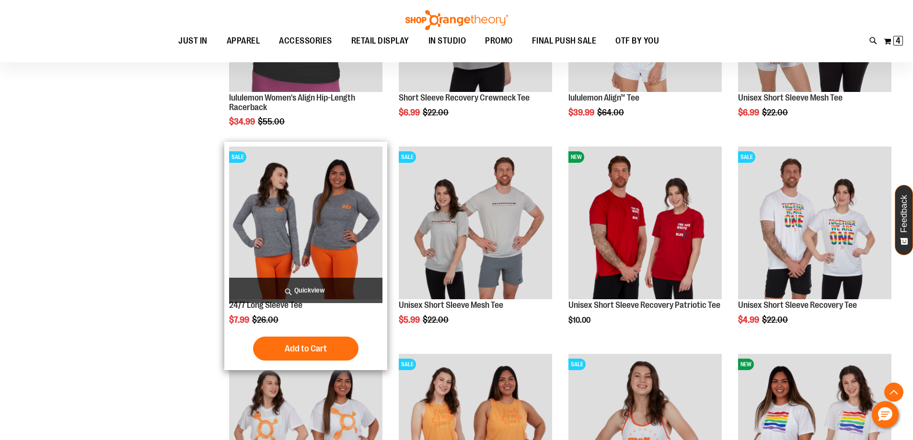
click at [341, 223] on img "product" at bounding box center [305, 223] width 153 height 153
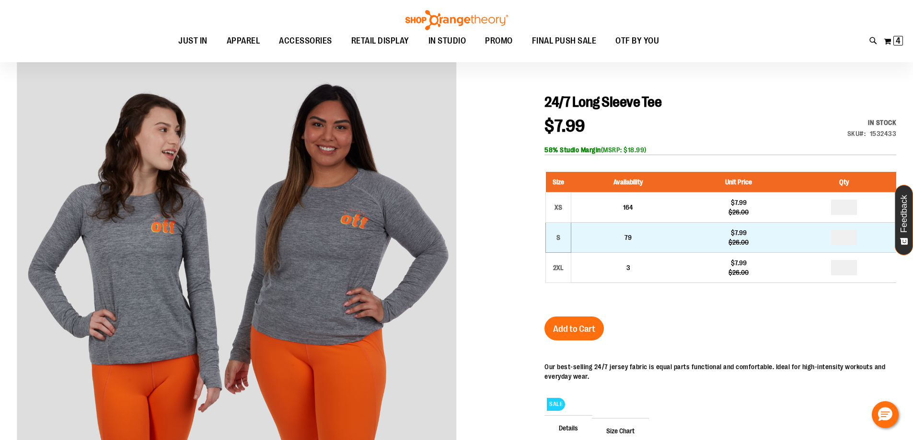
scroll to position [95, 0]
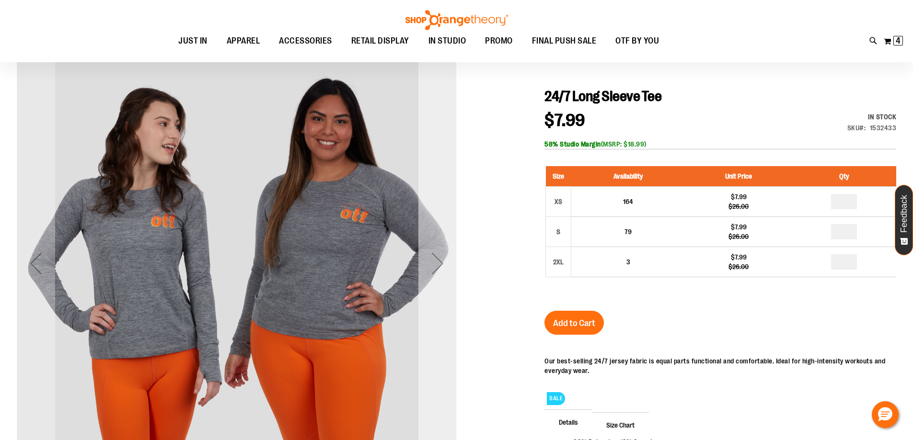
click at [436, 253] on div "Next" at bounding box center [437, 263] width 38 height 38
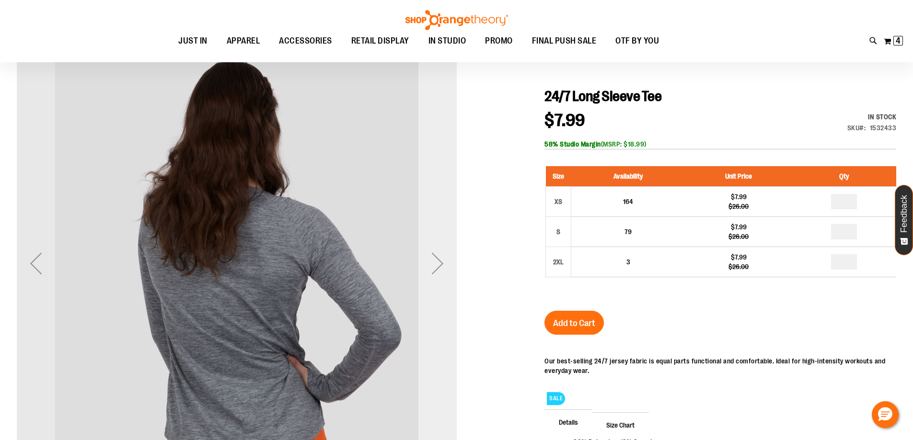
click at [436, 253] on div "Next" at bounding box center [437, 263] width 38 height 38
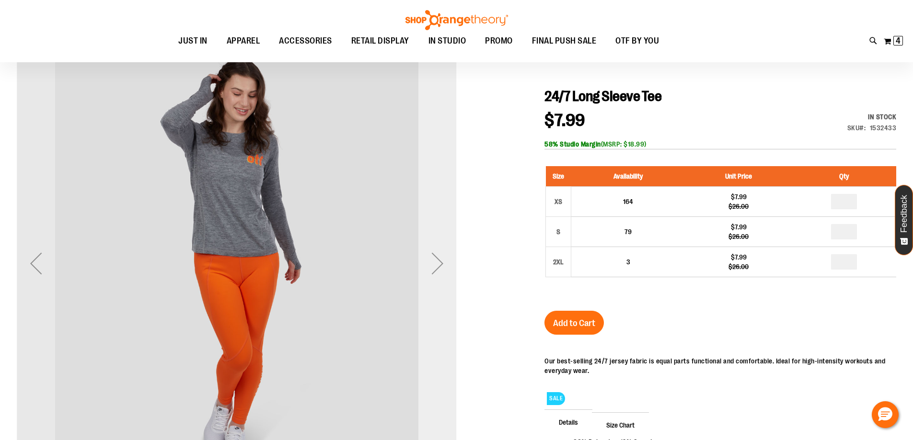
click at [436, 253] on div "Next" at bounding box center [437, 263] width 38 height 38
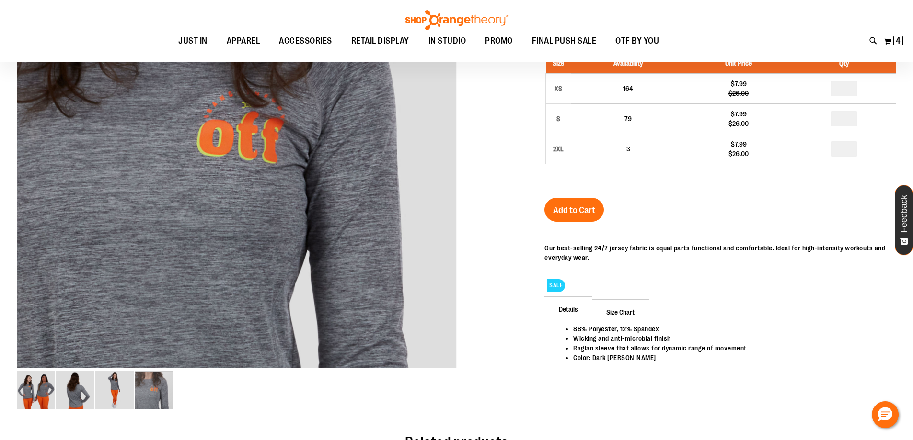
scroll to position [47, 0]
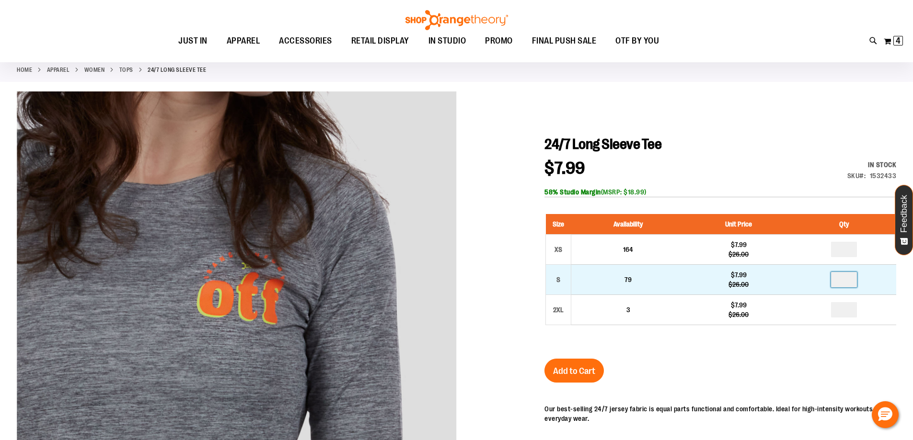
click at [851, 282] on input "number" at bounding box center [844, 279] width 26 height 15
type input "*"
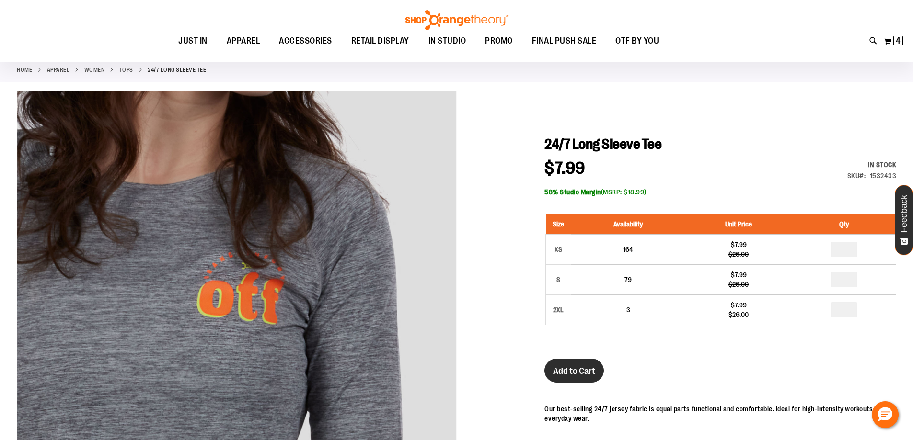
click at [570, 368] on span "Add to Cart" at bounding box center [574, 371] width 42 height 11
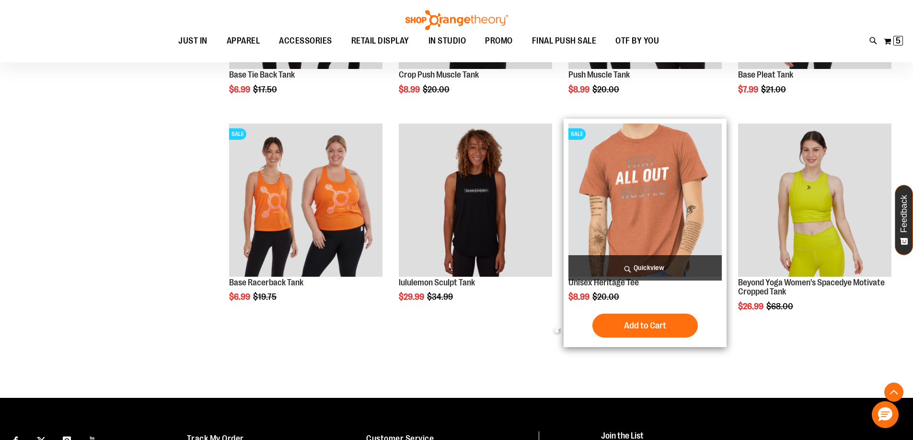
scroll to position [527, 0]
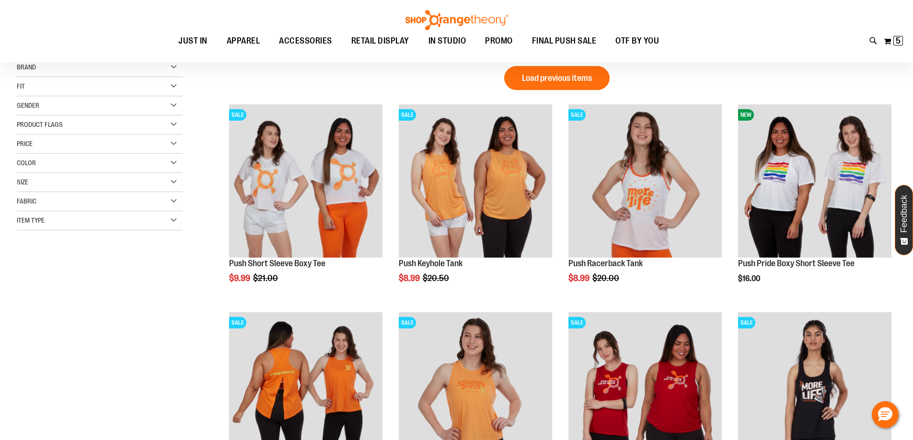
scroll to position [95, 0]
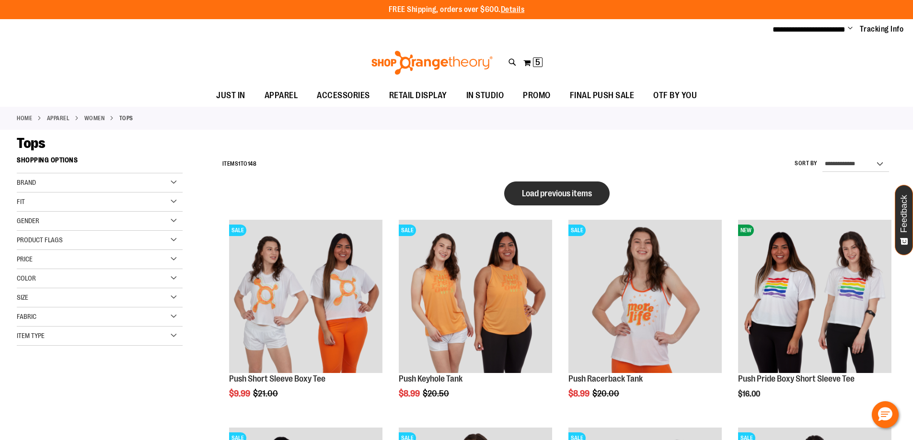
click at [541, 197] on span "Load previous items" at bounding box center [557, 194] width 70 height 10
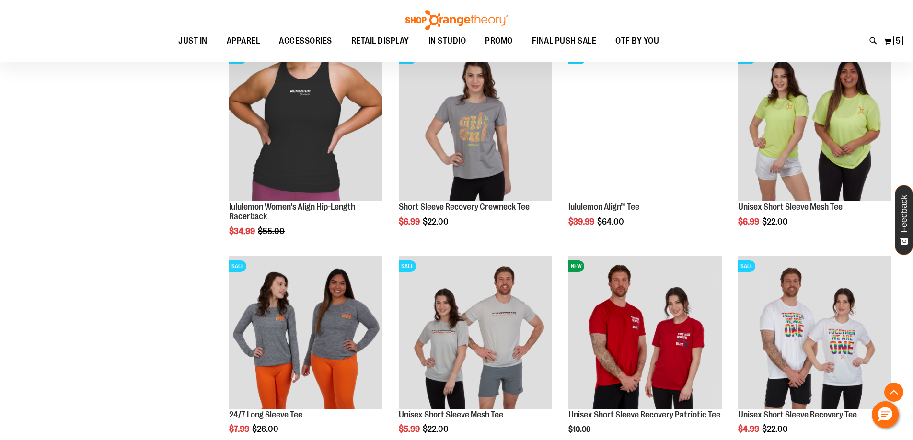
scroll to position [383, 0]
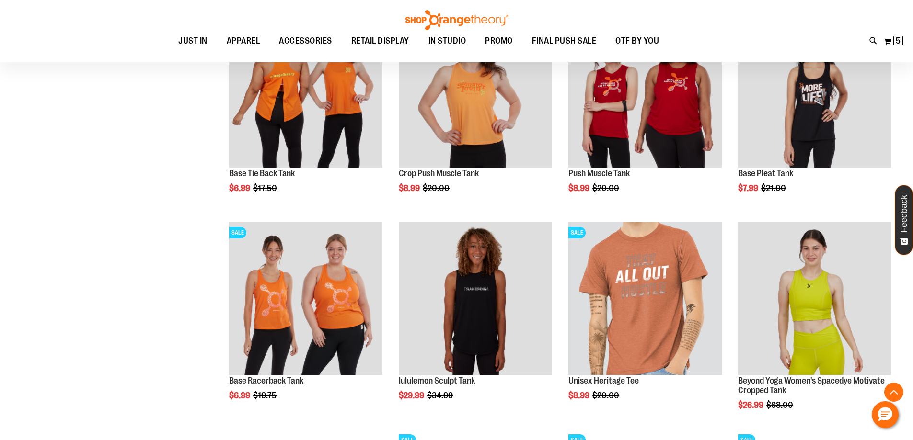
scroll to position [1054, 0]
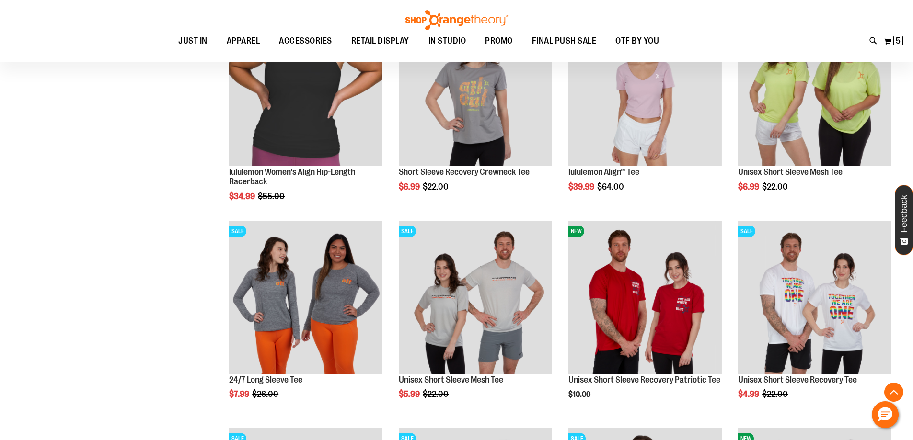
scroll to position [431, 0]
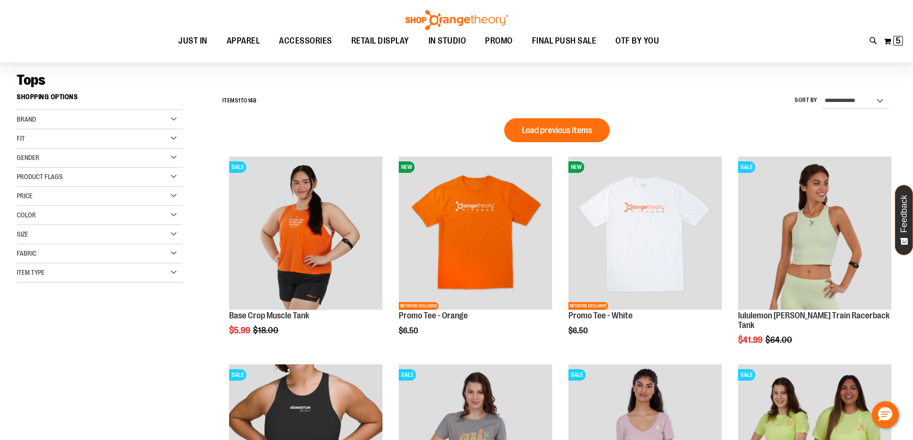
scroll to position [47, 0]
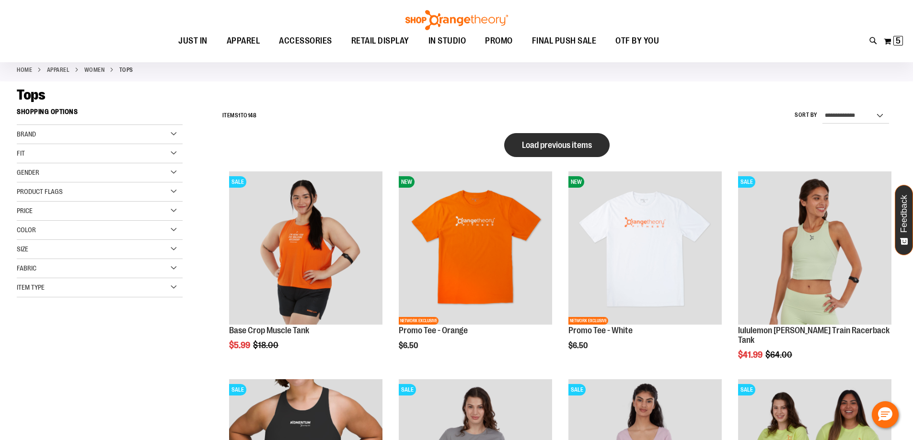
click at [572, 151] on button "Load previous items" at bounding box center [556, 145] width 105 height 24
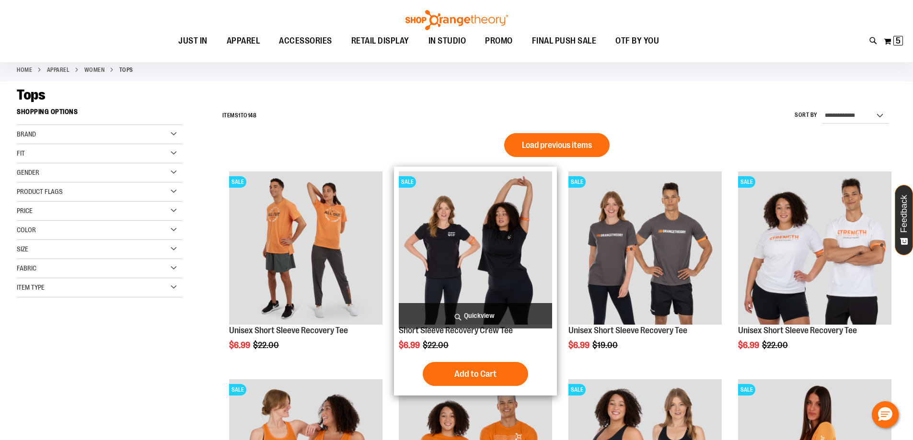
click at [471, 256] on img "product" at bounding box center [475, 248] width 153 height 153
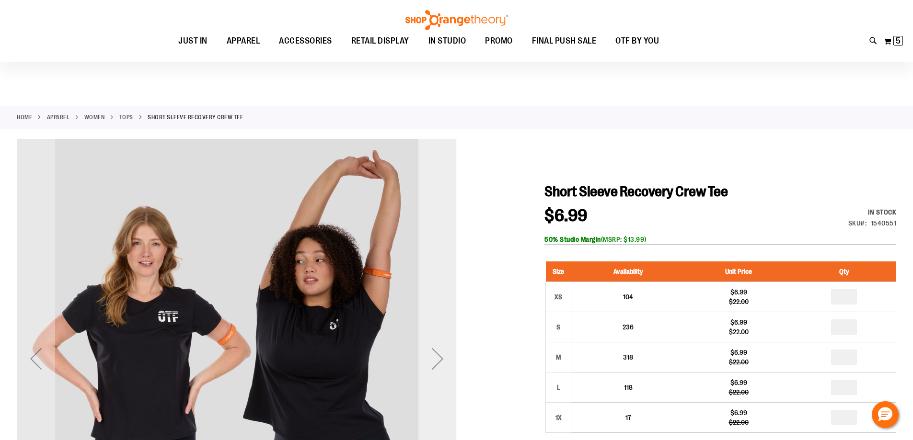
click at [439, 340] on div "Next" at bounding box center [437, 359] width 38 height 38
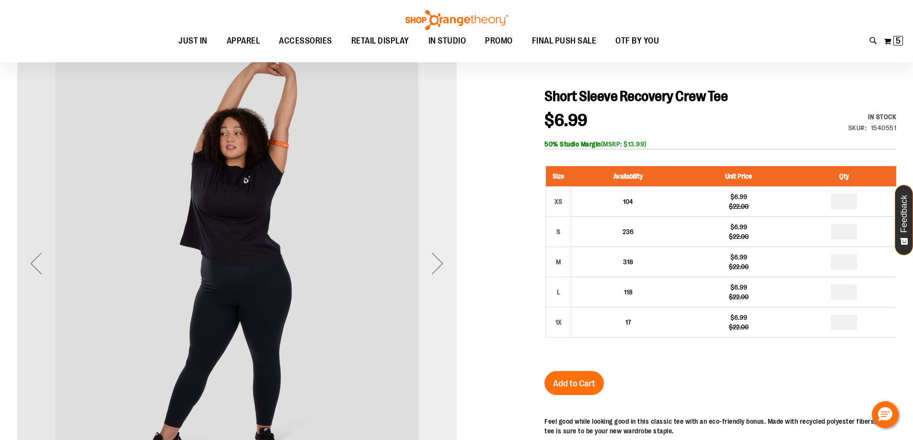
scroll to position [95, 0]
click at [439, 257] on div "Next" at bounding box center [437, 263] width 38 height 38
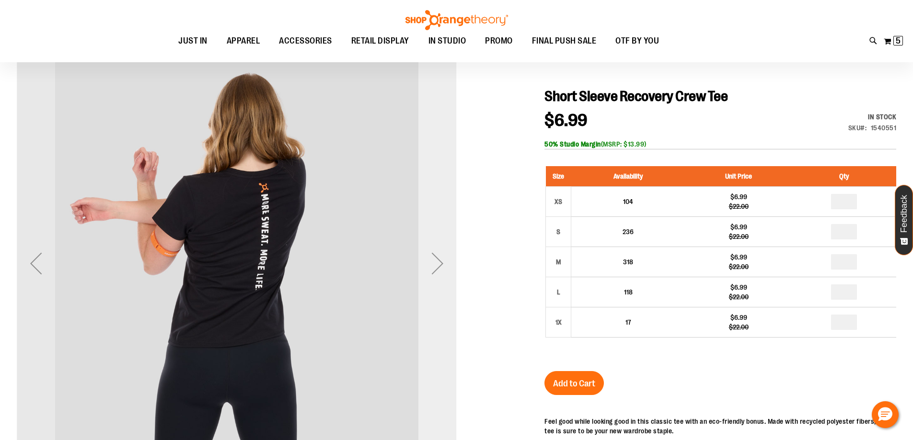
click at [439, 257] on div "Next" at bounding box center [437, 263] width 38 height 38
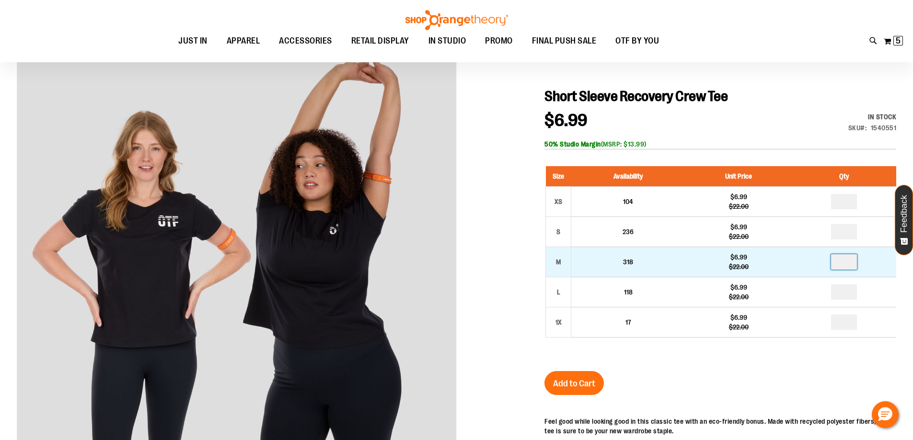
click at [850, 264] on input "number" at bounding box center [844, 262] width 26 height 15
type input "*"
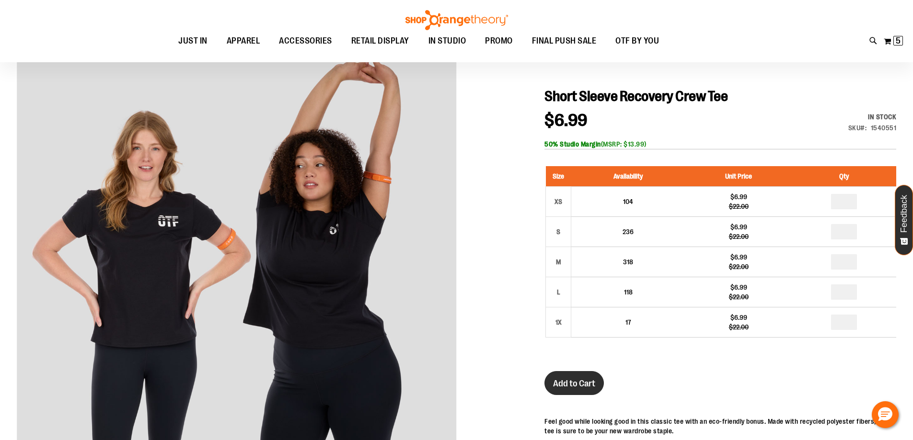
click at [571, 392] on button "Add to Cart" at bounding box center [574, 383] width 59 height 24
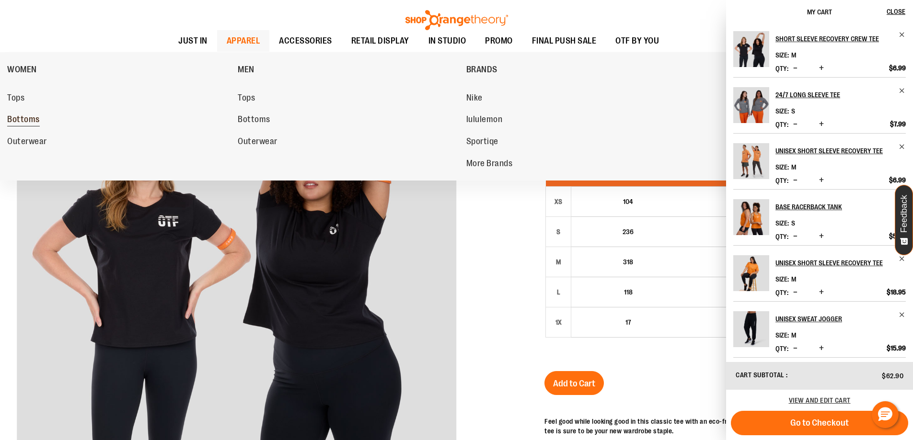
click at [27, 121] on span "Bottoms" at bounding box center [23, 121] width 33 height 12
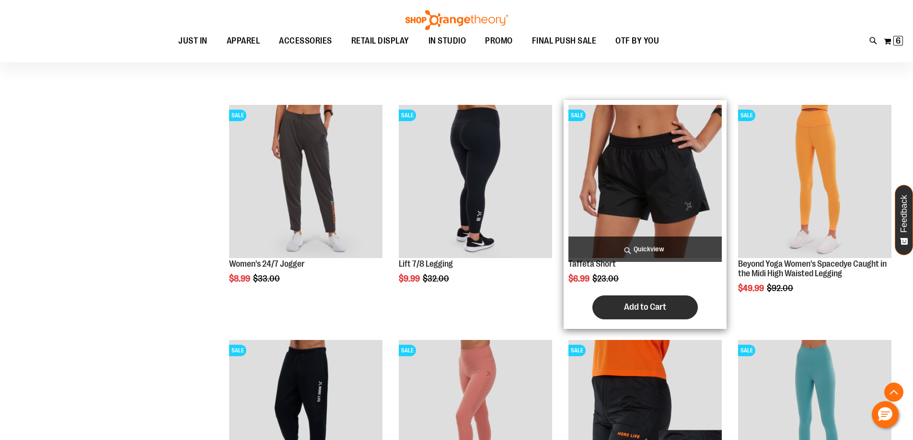
scroll to position [383, 0]
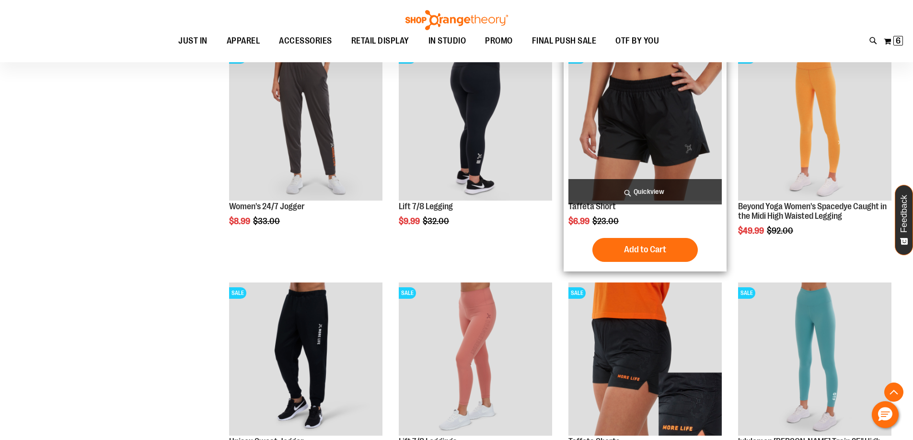
click at [639, 118] on img "product" at bounding box center [644, 123] width 153 height 153
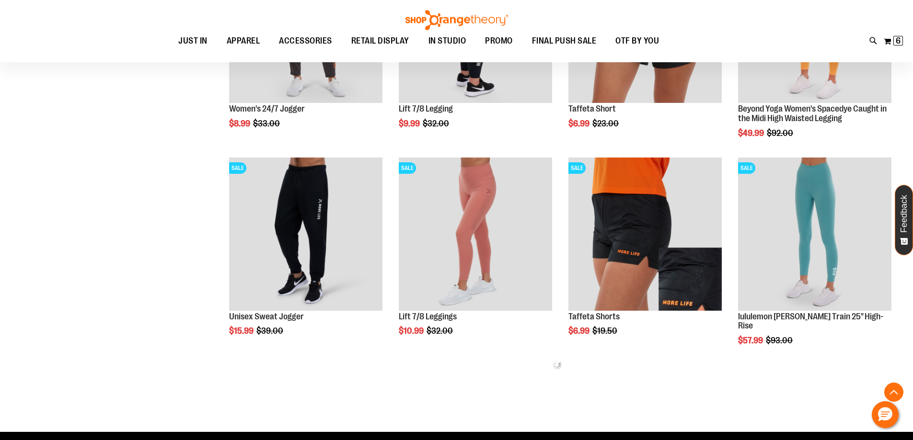
scroll to position [348, 0]
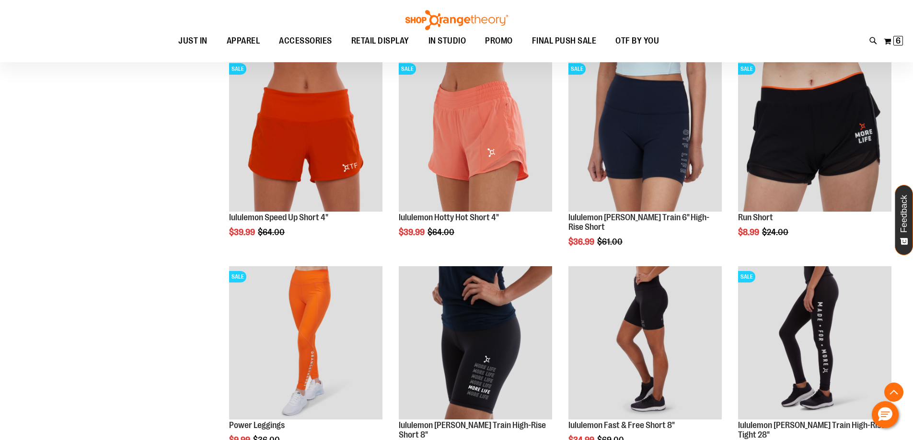
scroll to position [684, 0]
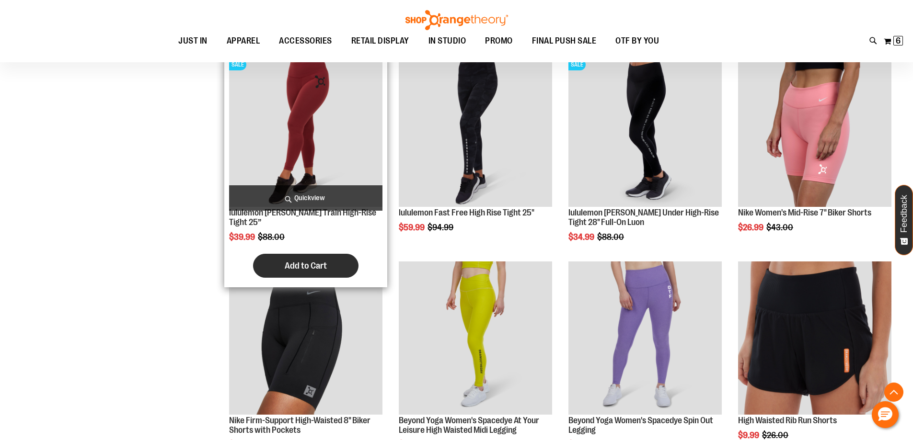
scroll to position [1163, 0]
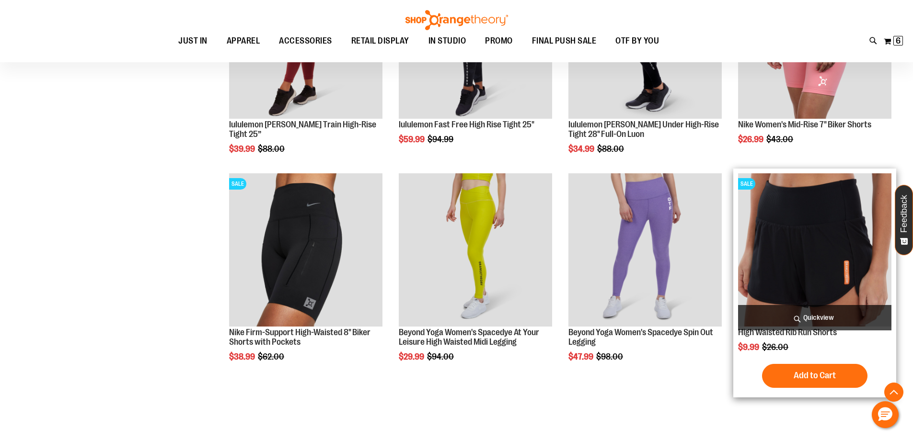
click at [774, 237] on img "product" at bounding box center [814, 250] width 153 height 153
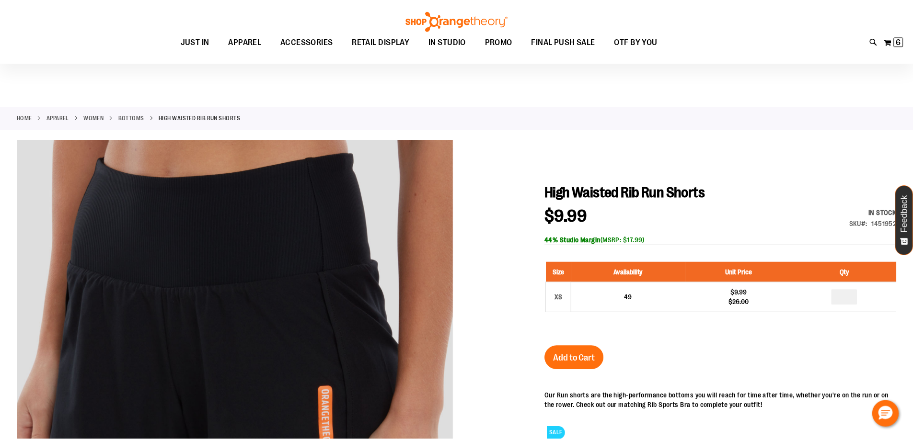
scroll to position [142, 0]
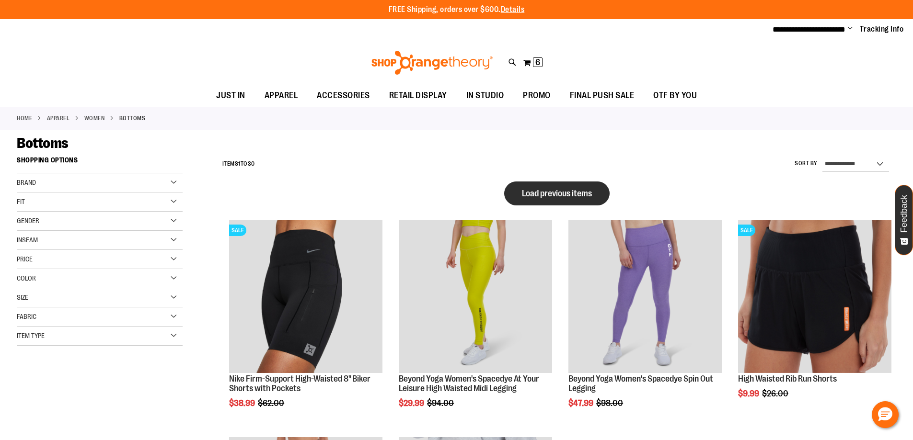
click at [576, 198] on button "Load previous items" at bounding box center [556, 194] width 105 height 24
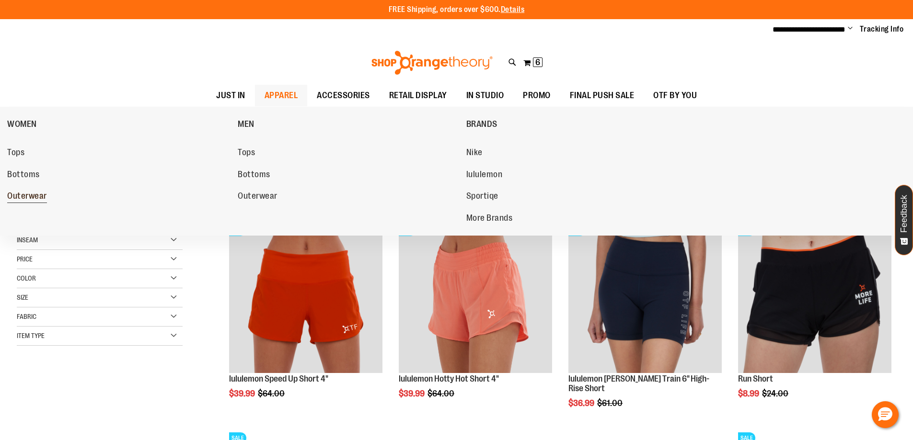
click at [39, 192] on span "Outerwear" at bounding box center [27, 197] width 40 height 12
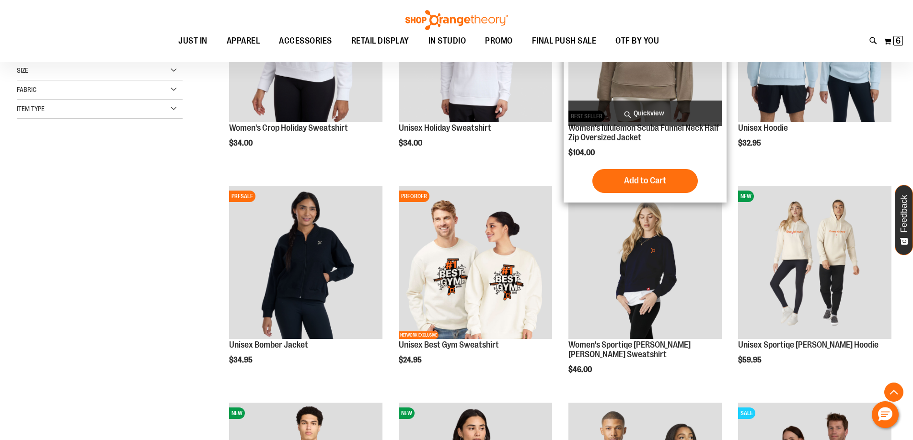
scroll to position [239, 0]
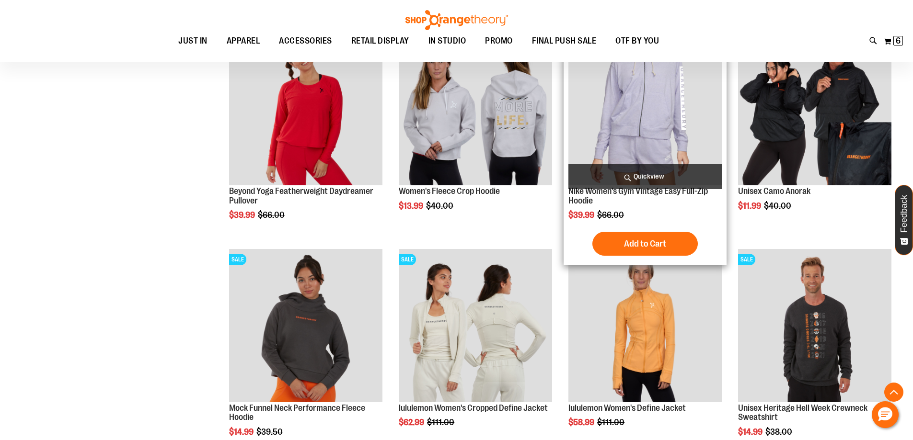
scroll to position [862, 0]
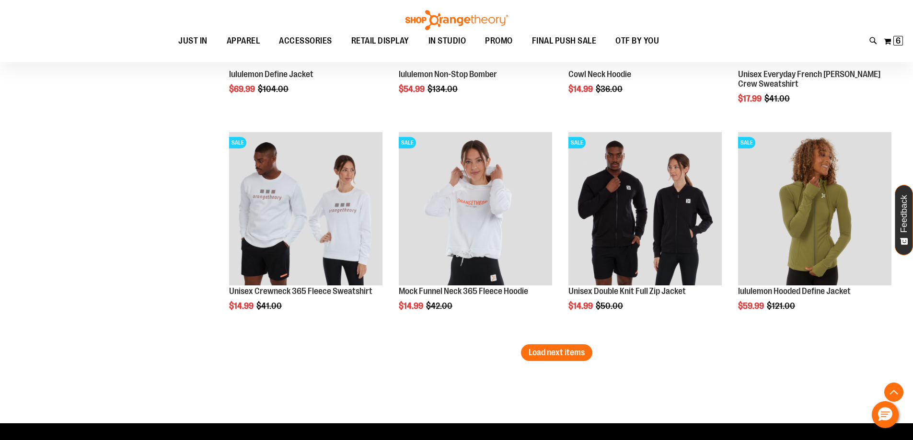
scroll to position [1821, 0]
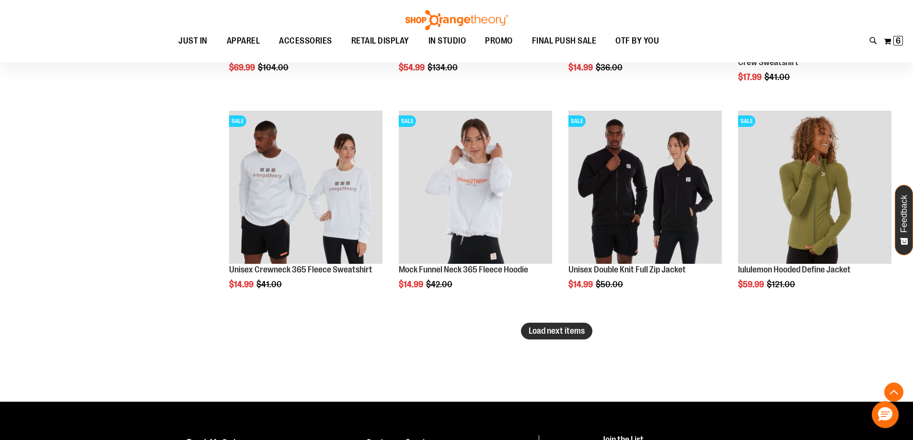
click at [537, 331] on span "Load next items" at bounding box center [557, 331] width 56 height 10
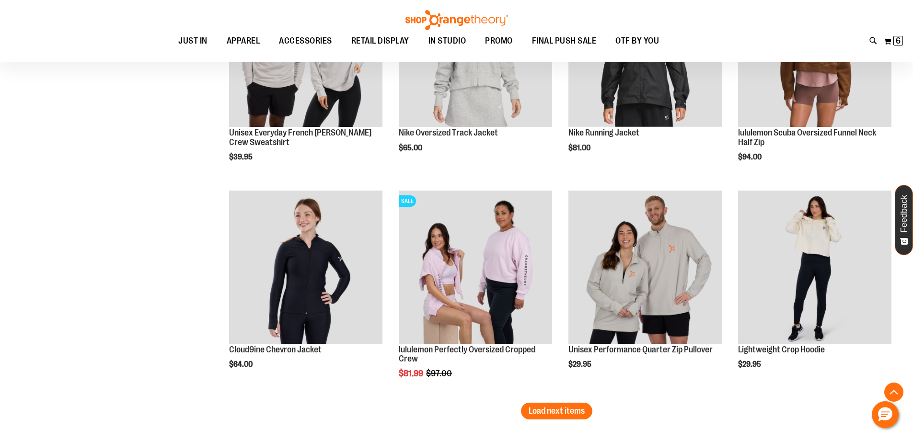
scroll to position [2396, 0]
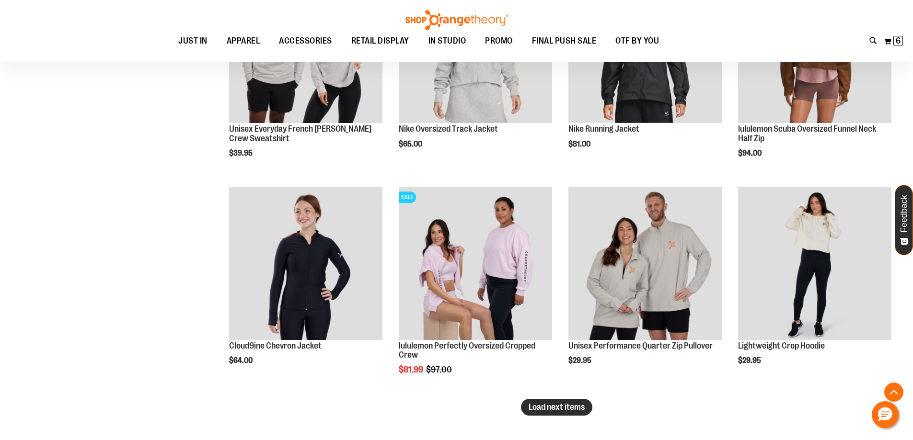
click at [562, 403] on span "Load next items" at bounding box center [557, 408] width 56 height 10
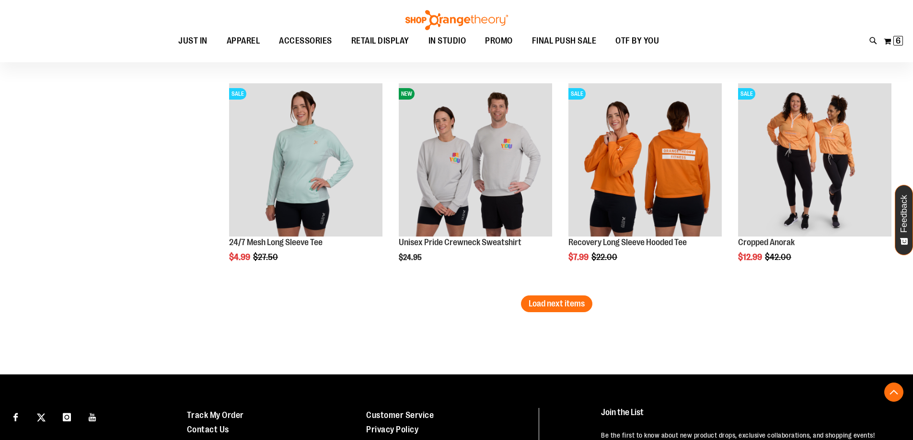
scroll to position [3163, 0]
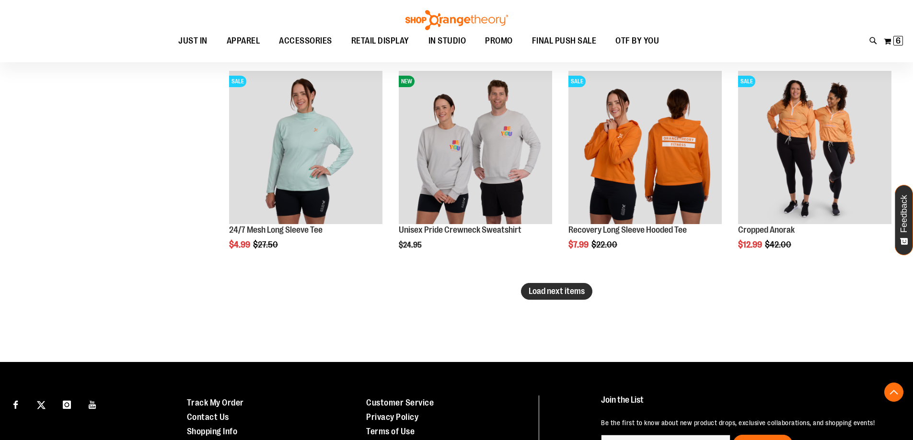
click at [556, 288] on span "Load next items" at bounding box center [557, 292] width 56 height 10
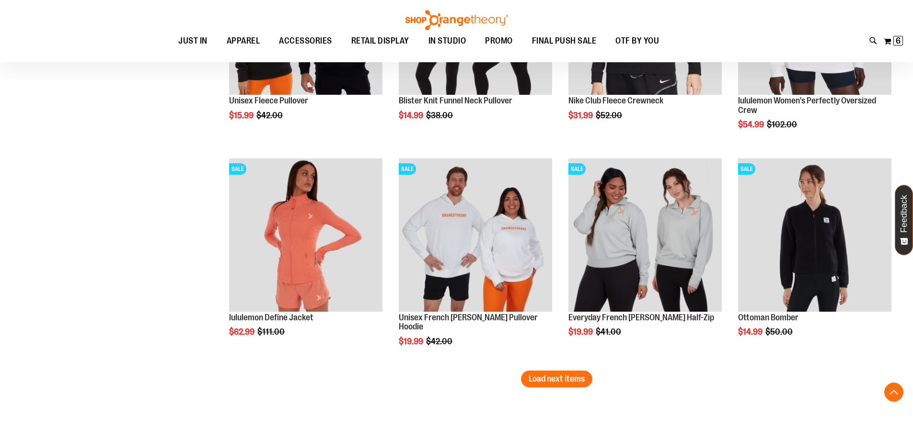
scroll to position [3738, 0]
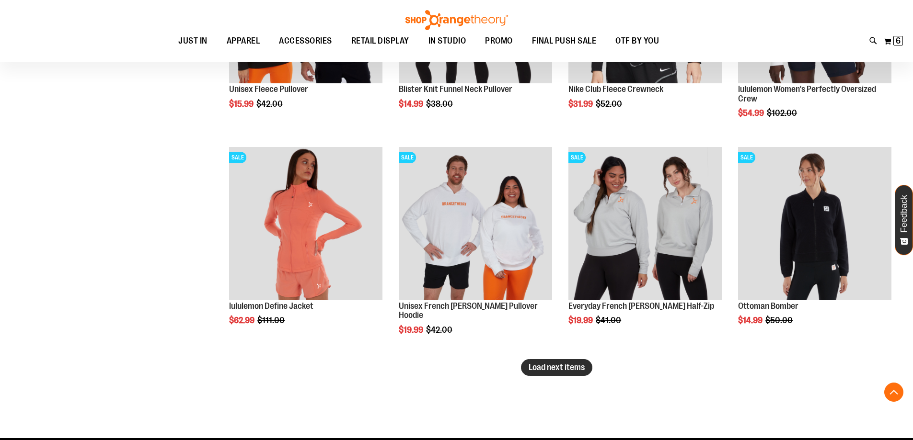
click at [585, 371] on button "Load next items" at bounding box center [556, 367] width 71 height 17
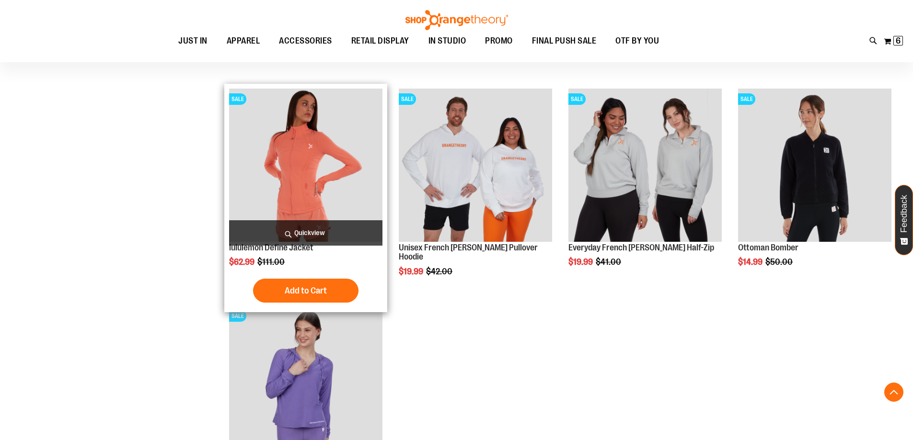
scroll to position [3786, 0]
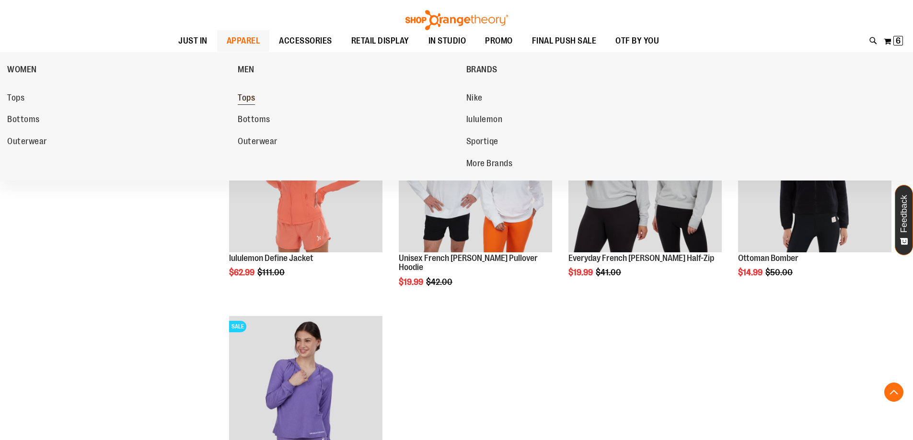
click at [246, 95] on span "Tops" at bounding box center [246, 99] width 17 height 12
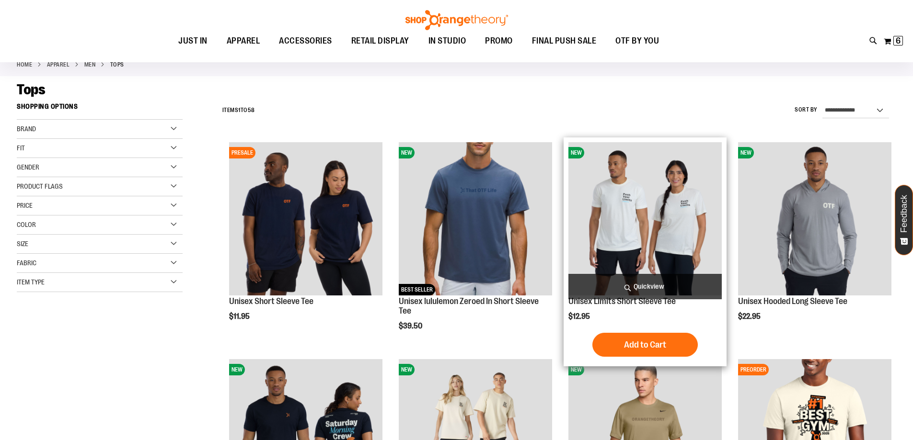
scroll to position [47, 0]
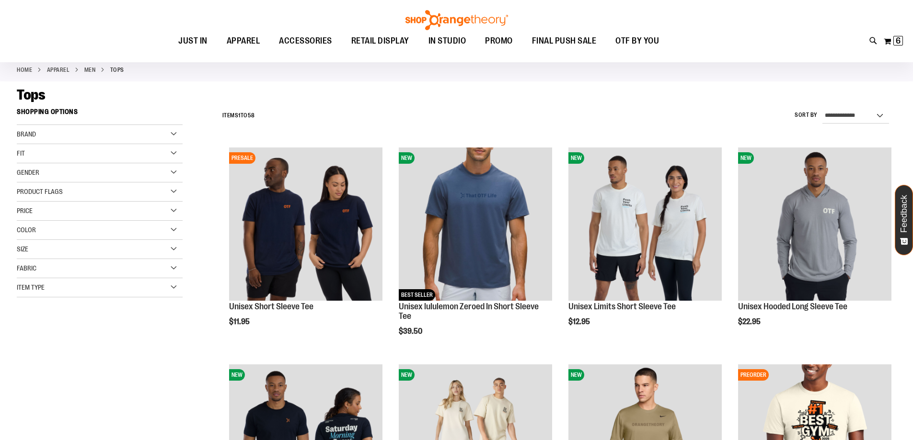
click at [693, 101] on div "Tops" at bounding box center [457, 94] width 880 height 17
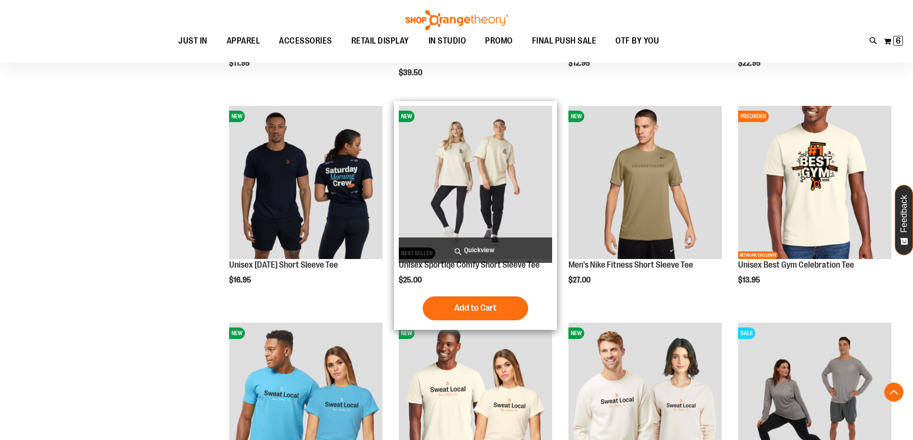
scroll to position [335, 0]
